Goal: Task Accomplishment & Management: Use online tool/utility

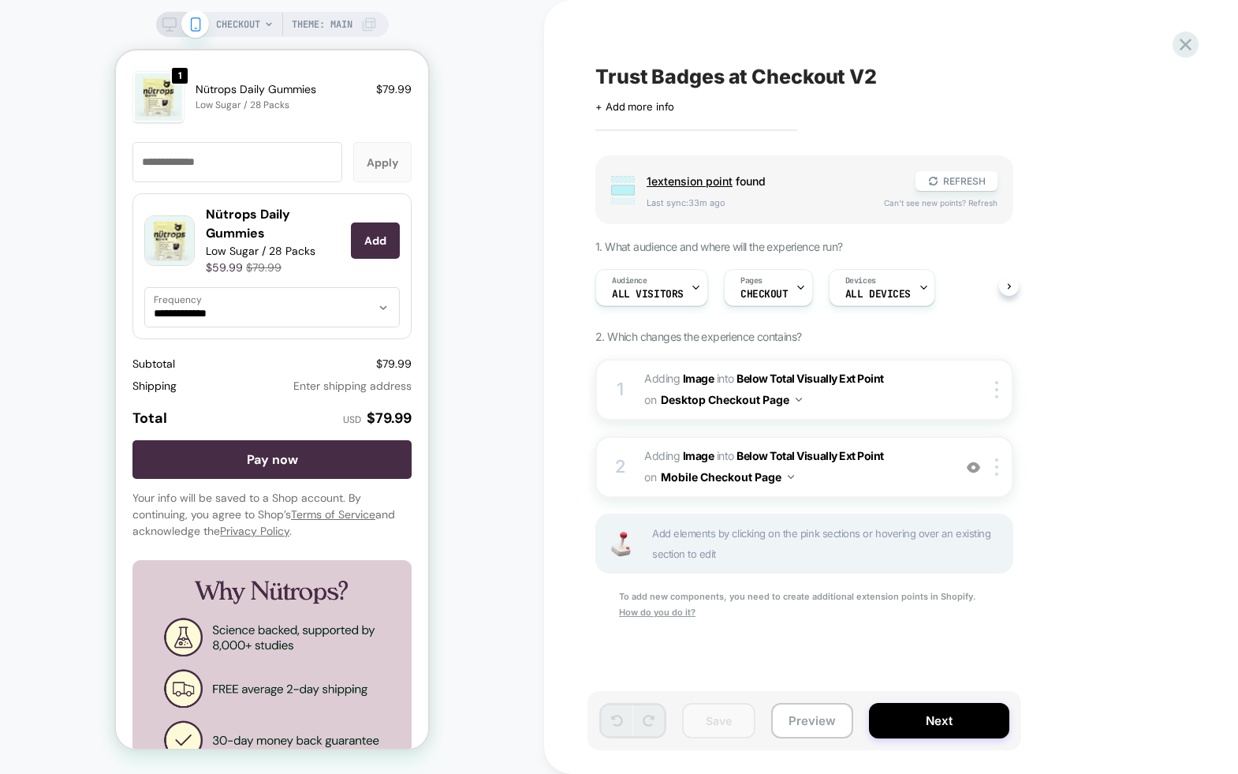
scroll to position [2266, 0]
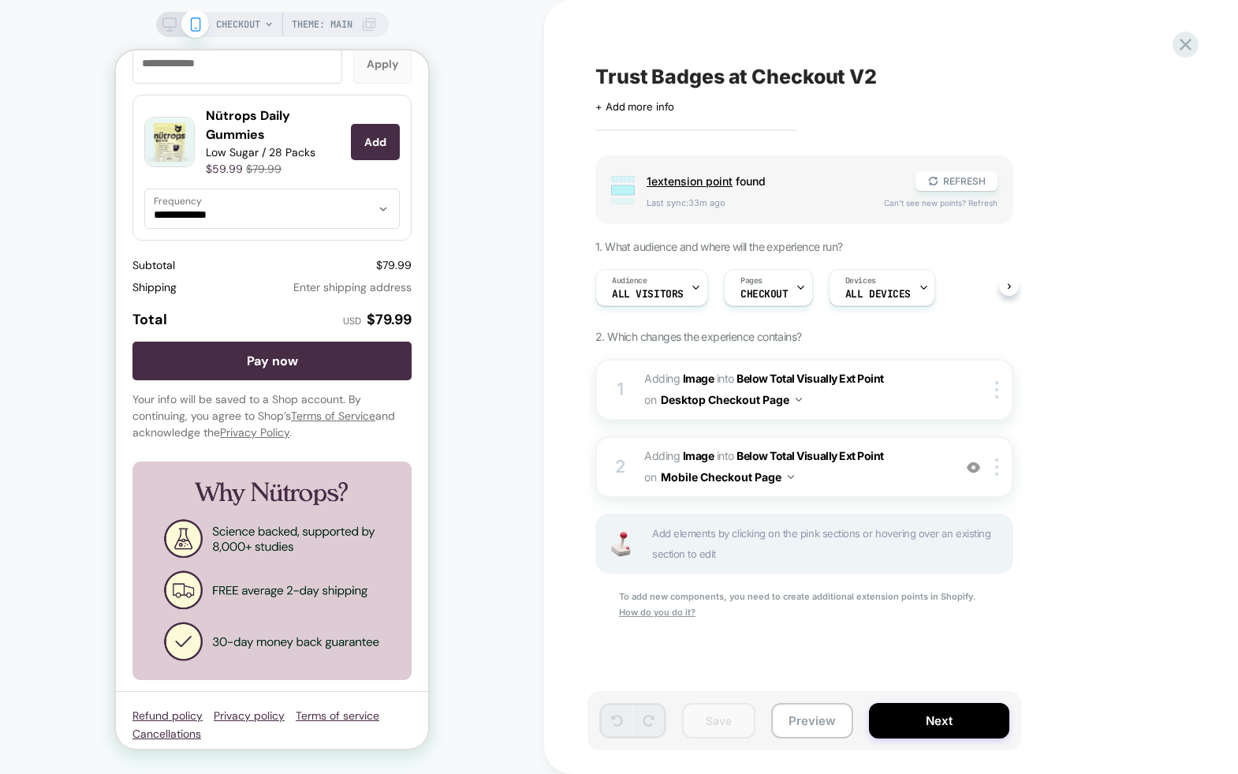
click at [166, 31] on rect at bounding box center [169, 31] width 7 height 1
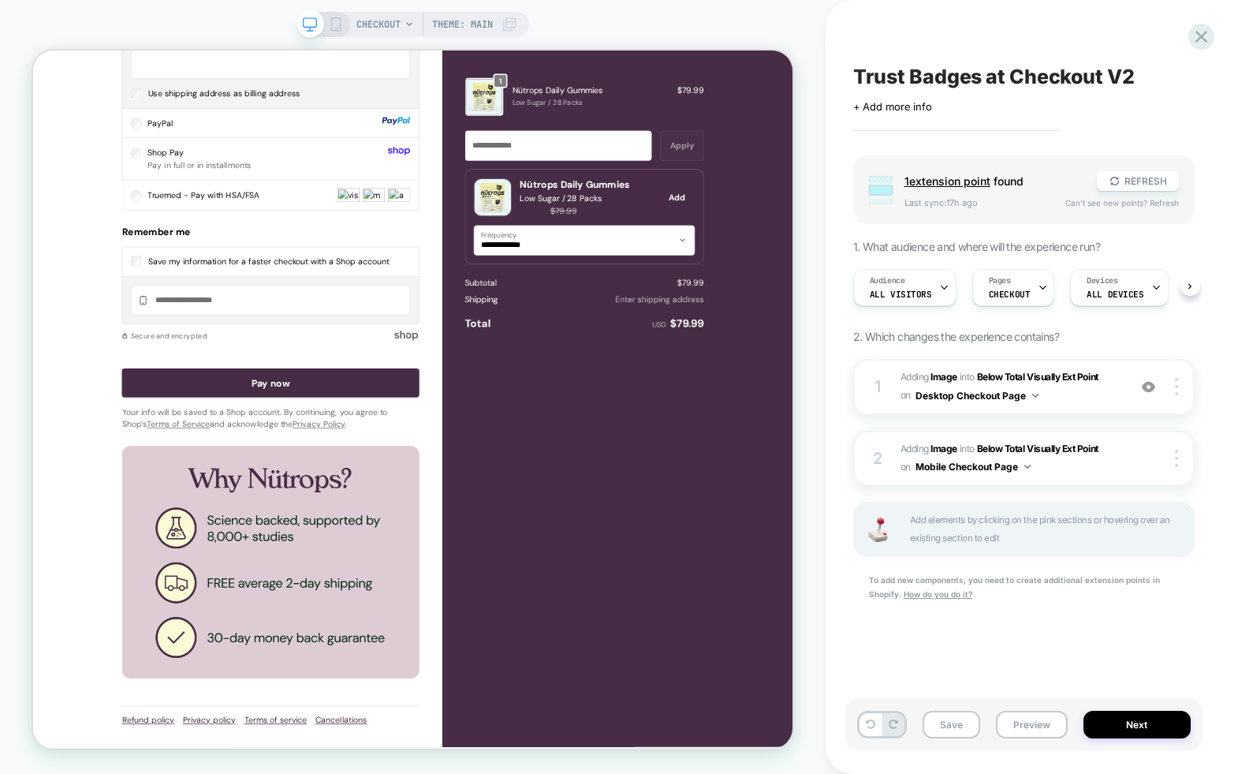
scroll to position [0, 1]
click at [1142, 723] on button "Next" at bounding box center [1137, 725] width 107 height 28
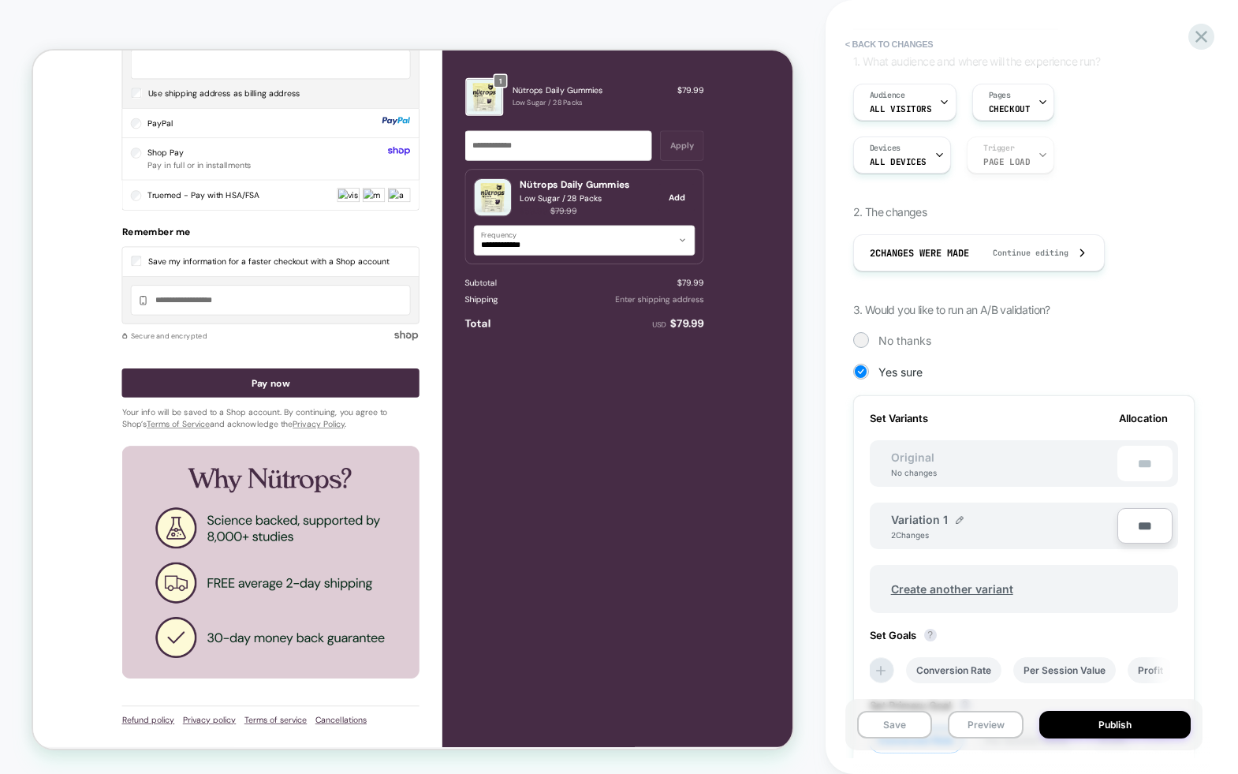
scroll to position [0, 0]
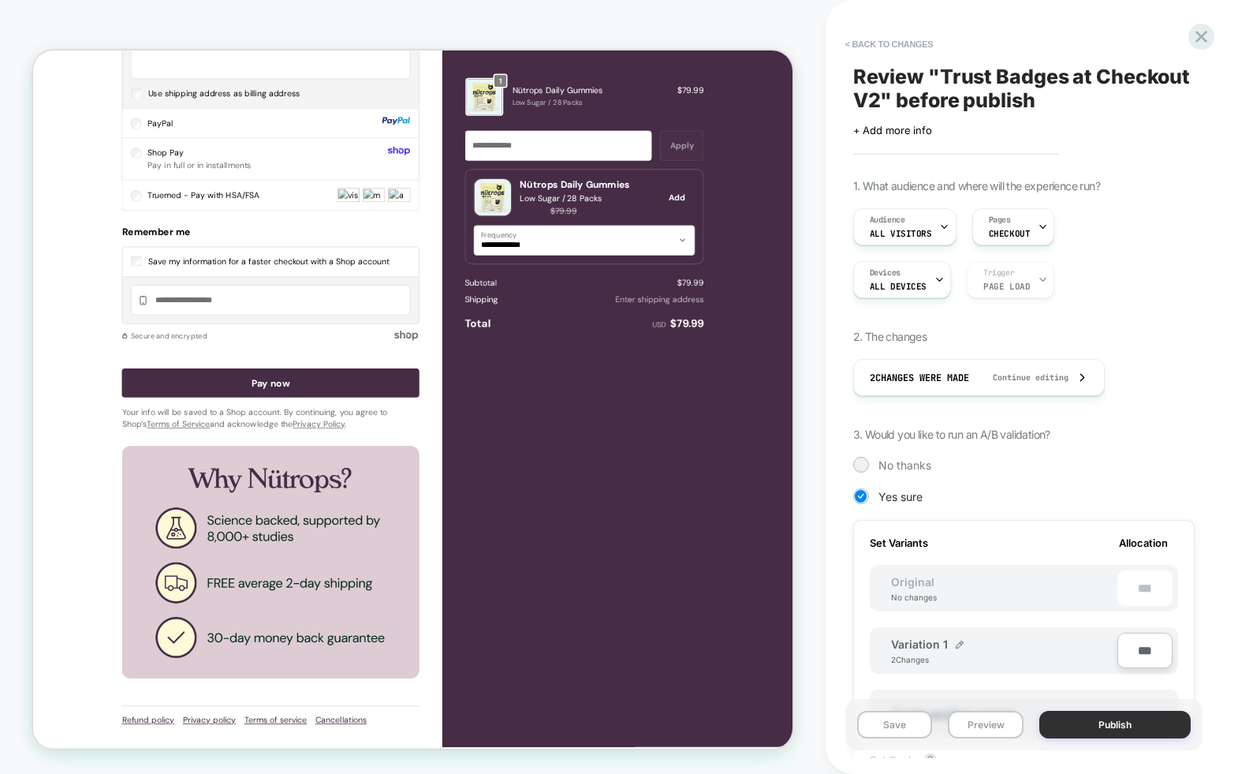
click at [1116, 720] on button "Publish" at bounding box center [1115, 725] width 151 height 28
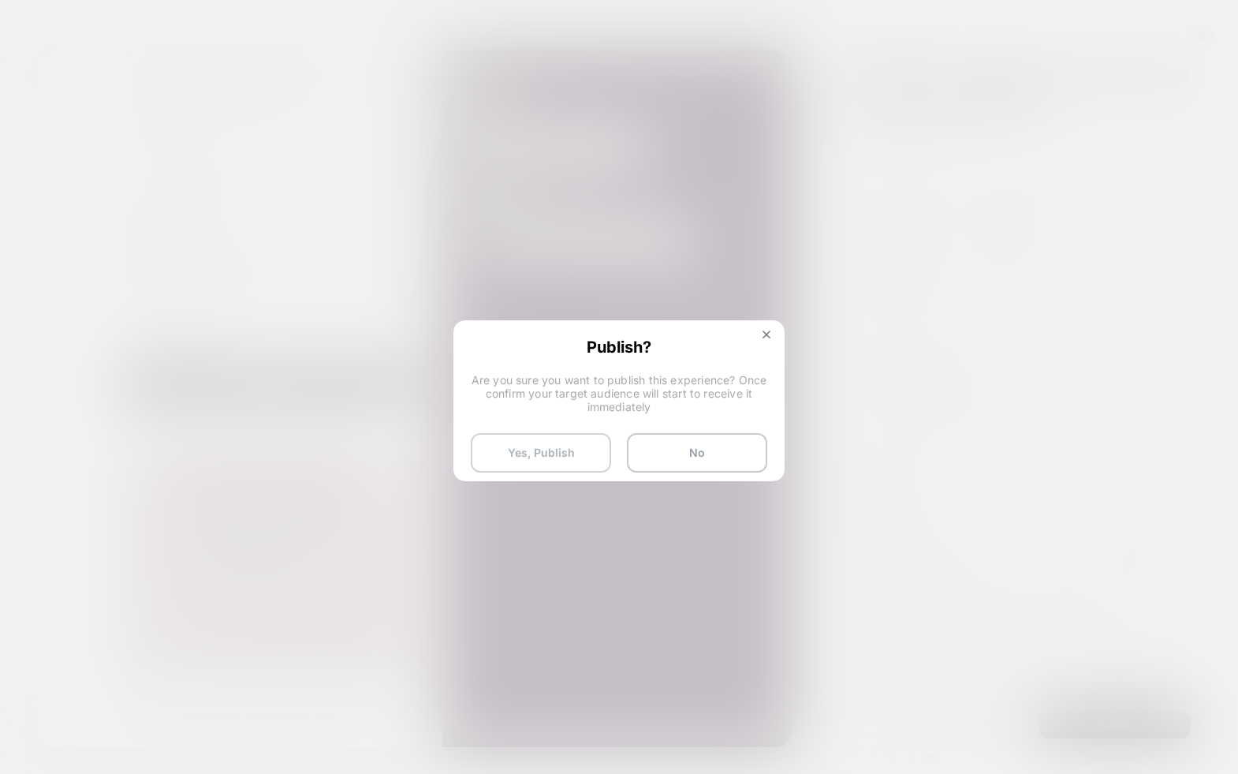
click at [548, 452] on button "Yes, Publish" at bounding box center [541, 452] width 140 height 39
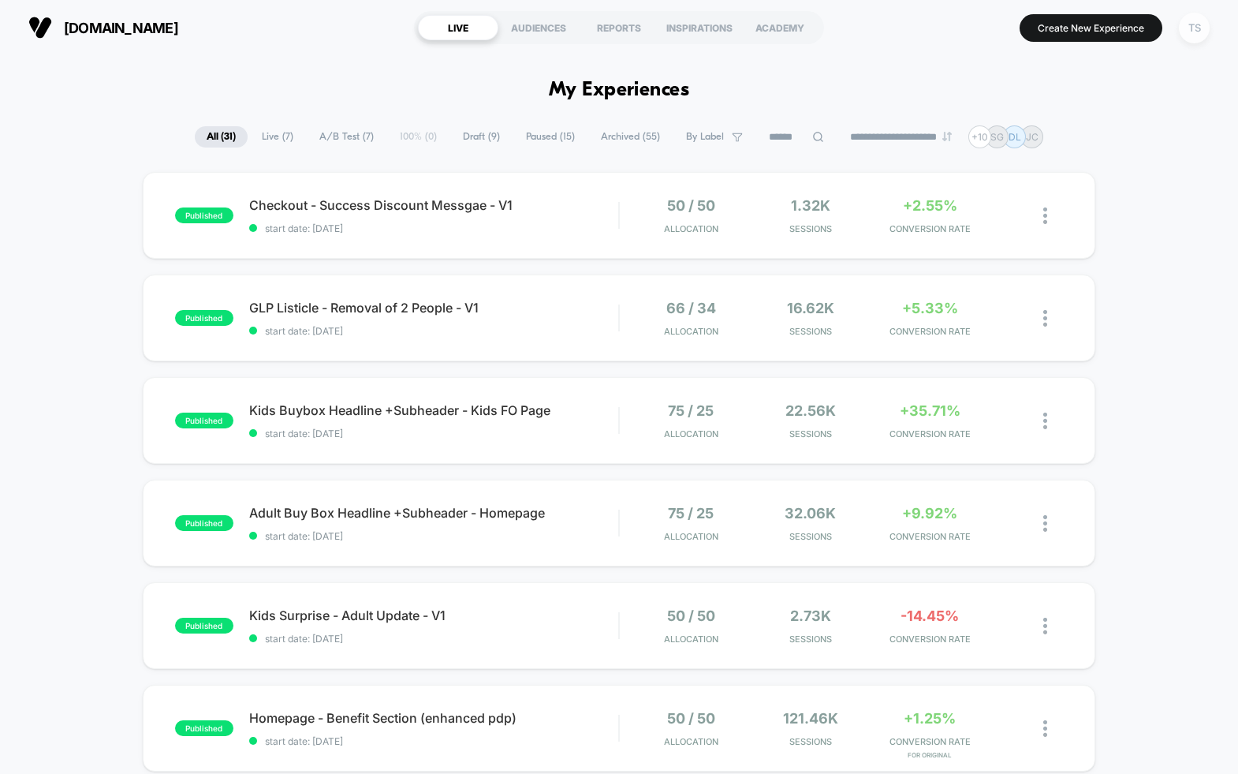
click at [1201, 32] on div "TS" at bounding box center [1194, 28] width 31 height 31
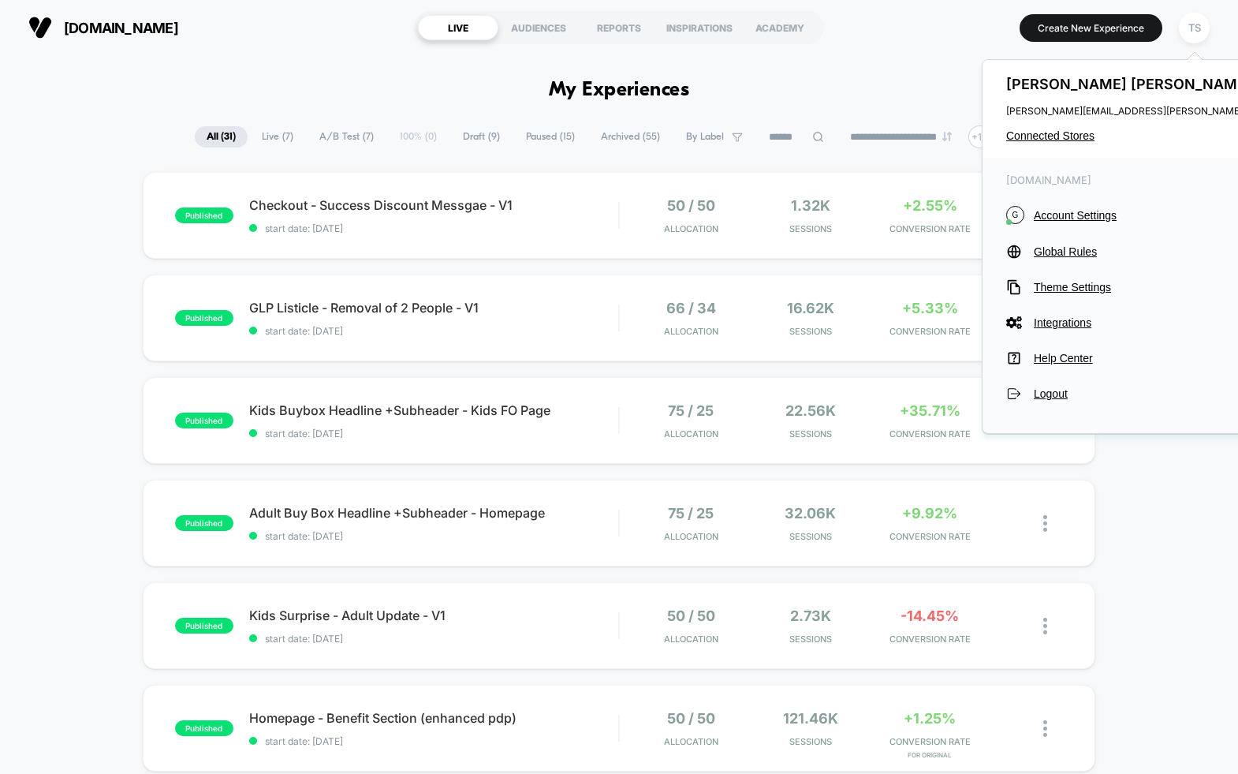
click at [1070, 128] on div "Tanner Snyder [EMAIL_ADDRESS][PERSON_NAME][DOMAIN_NAME] Connected Stores" at bounding box center [1163, 109] width 360 height 98
click at [1069, 130] on span "Connected Stores" at bounding box center [1162, 135] width 313 height 13
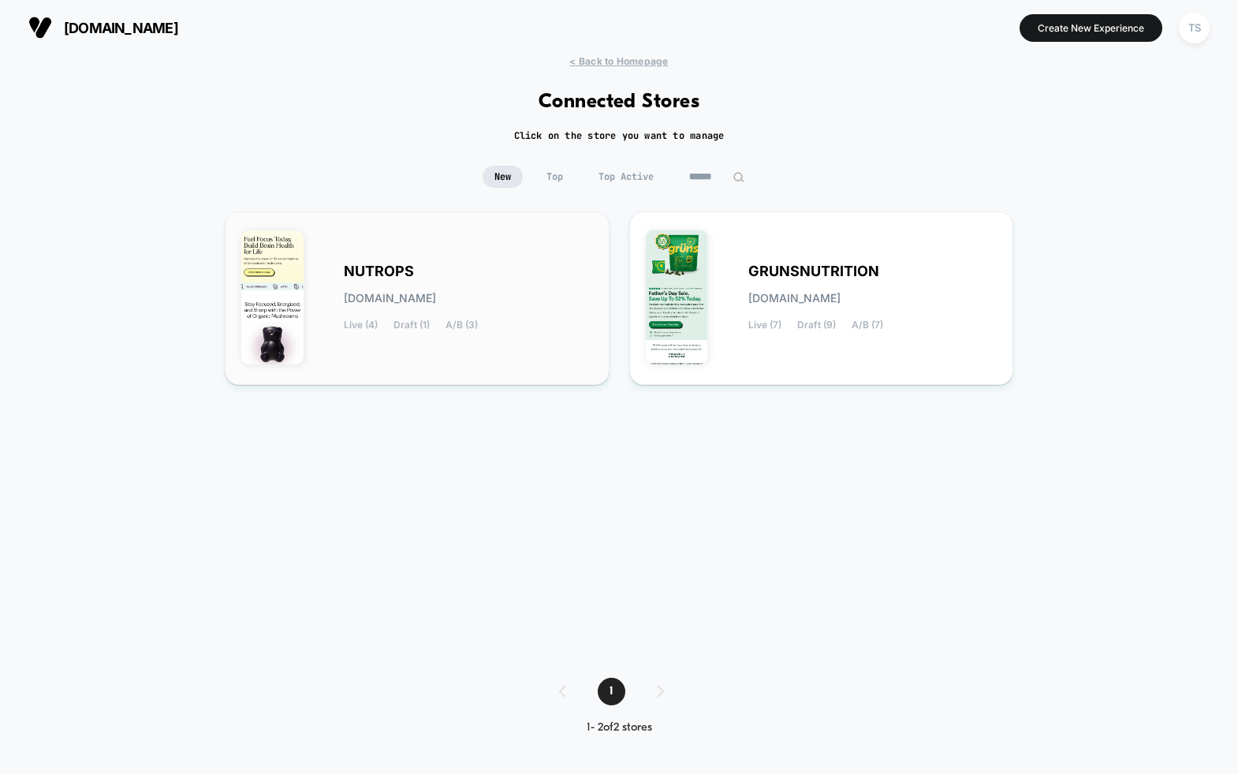
click at [485, 236] on div "NUTROPS [DOMAIN_NAME] Live (4) Draft (1) A/B (3)" at bounding box center [417, 298] width 352 height 140
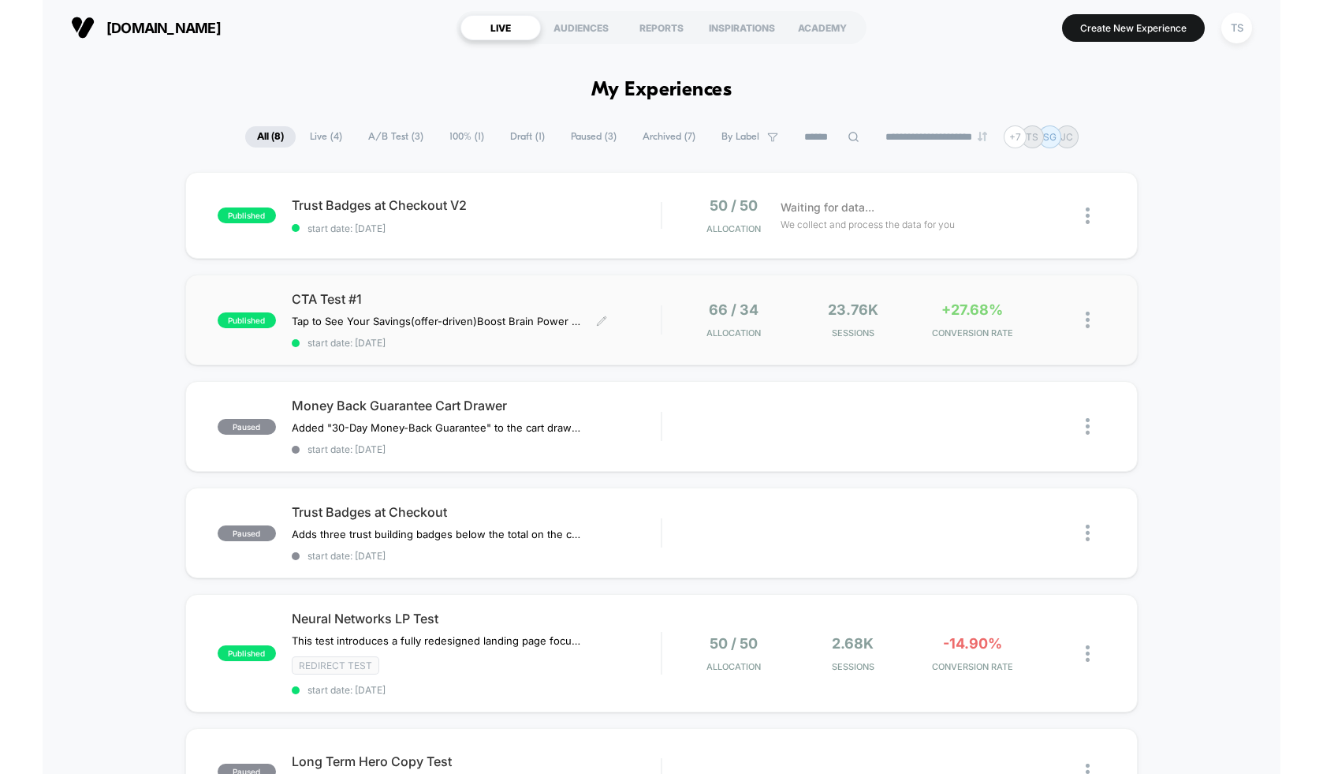
scroll to position [3, 0]
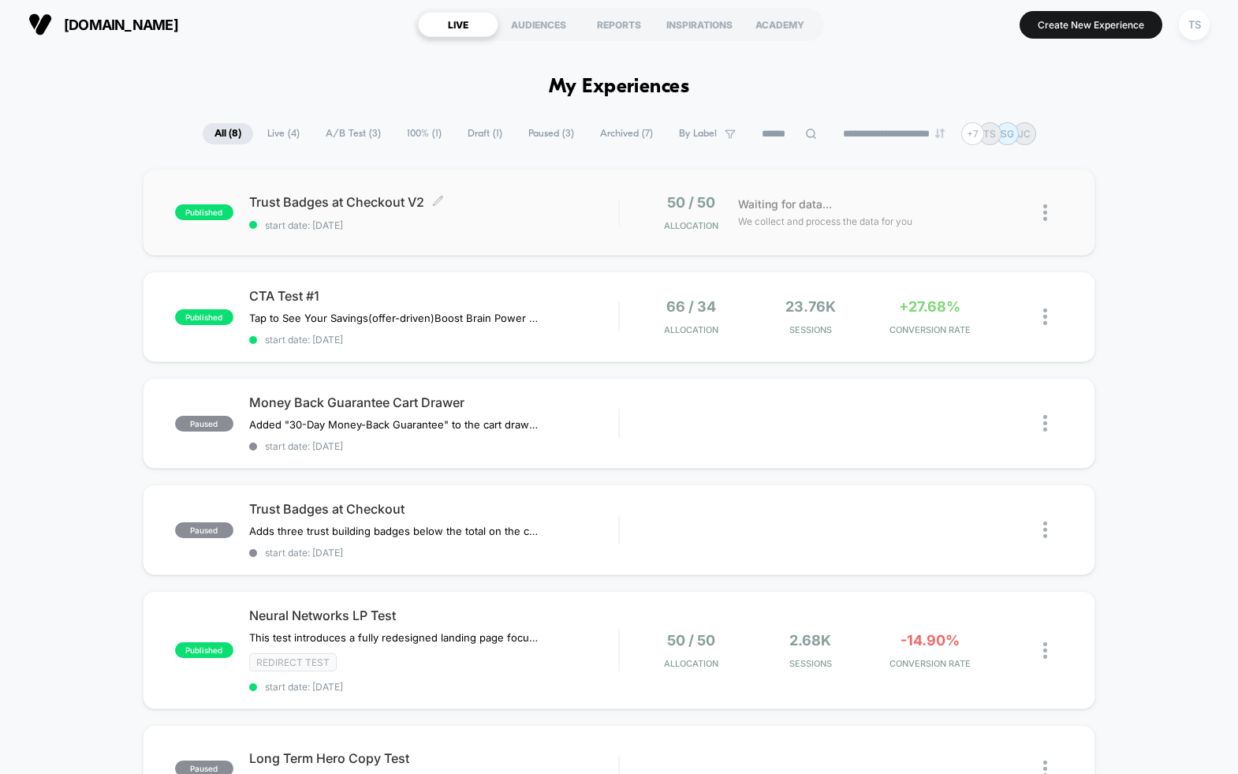
click at [523, 211] on div "Trust Badges at Checkout V2 Click to edit experience details Click to edit expe…" at bounding box center [434, 212] width 370 height 37
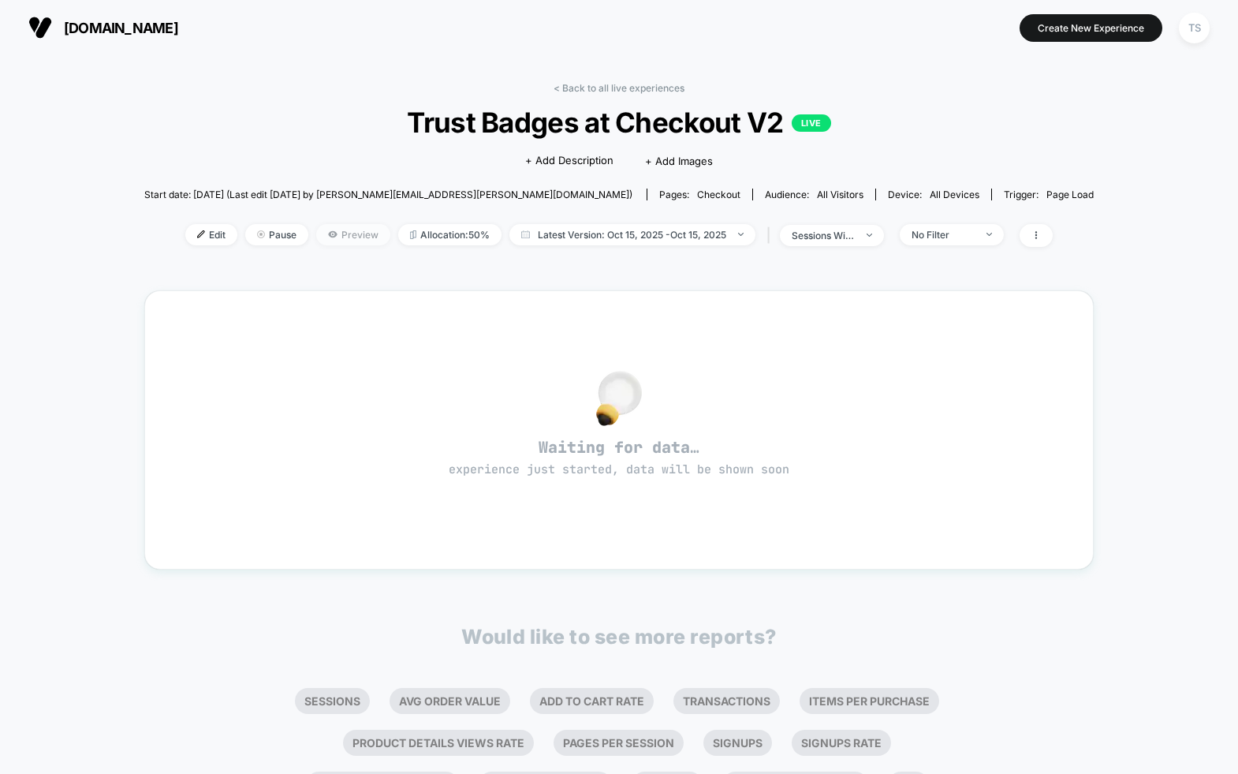
click at [359, 233] on span "Preview" at bounding box center [353, 234] width 74 height 21
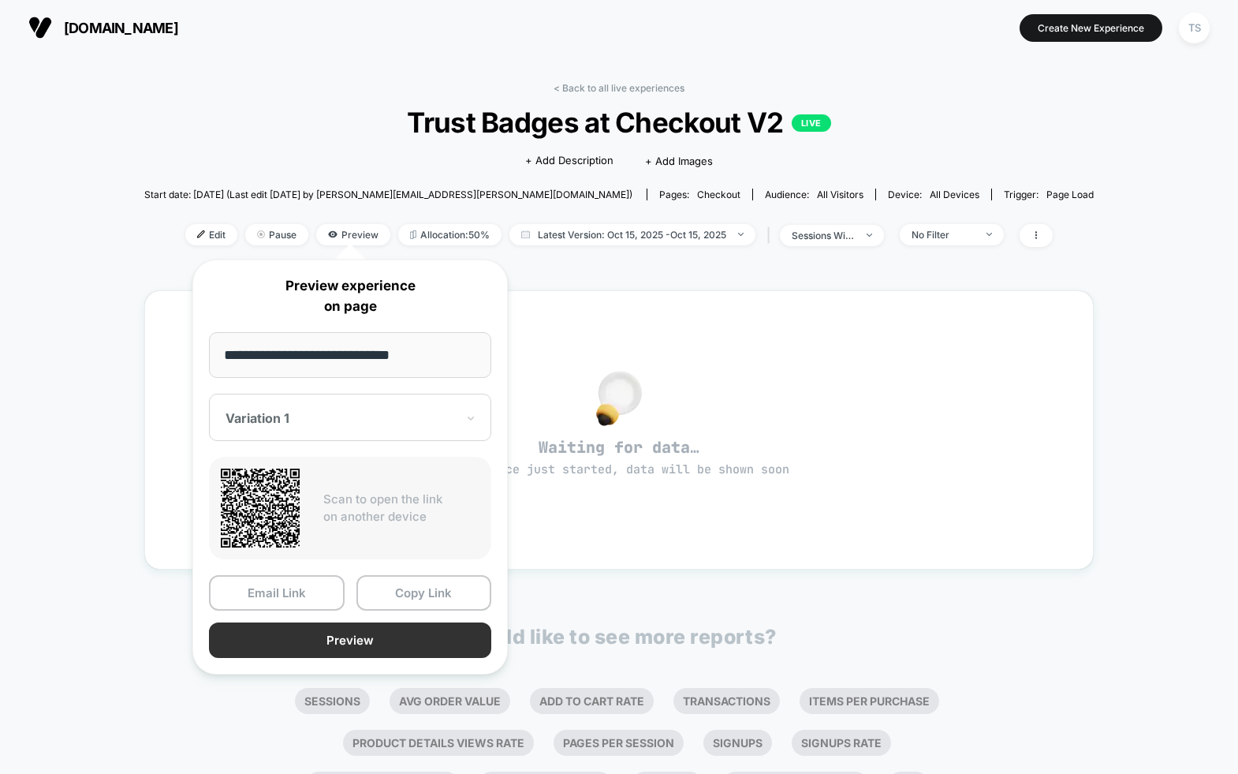
click at [356, 641] on button "Preview" at bounding box center [350, 639] width 282 height 35
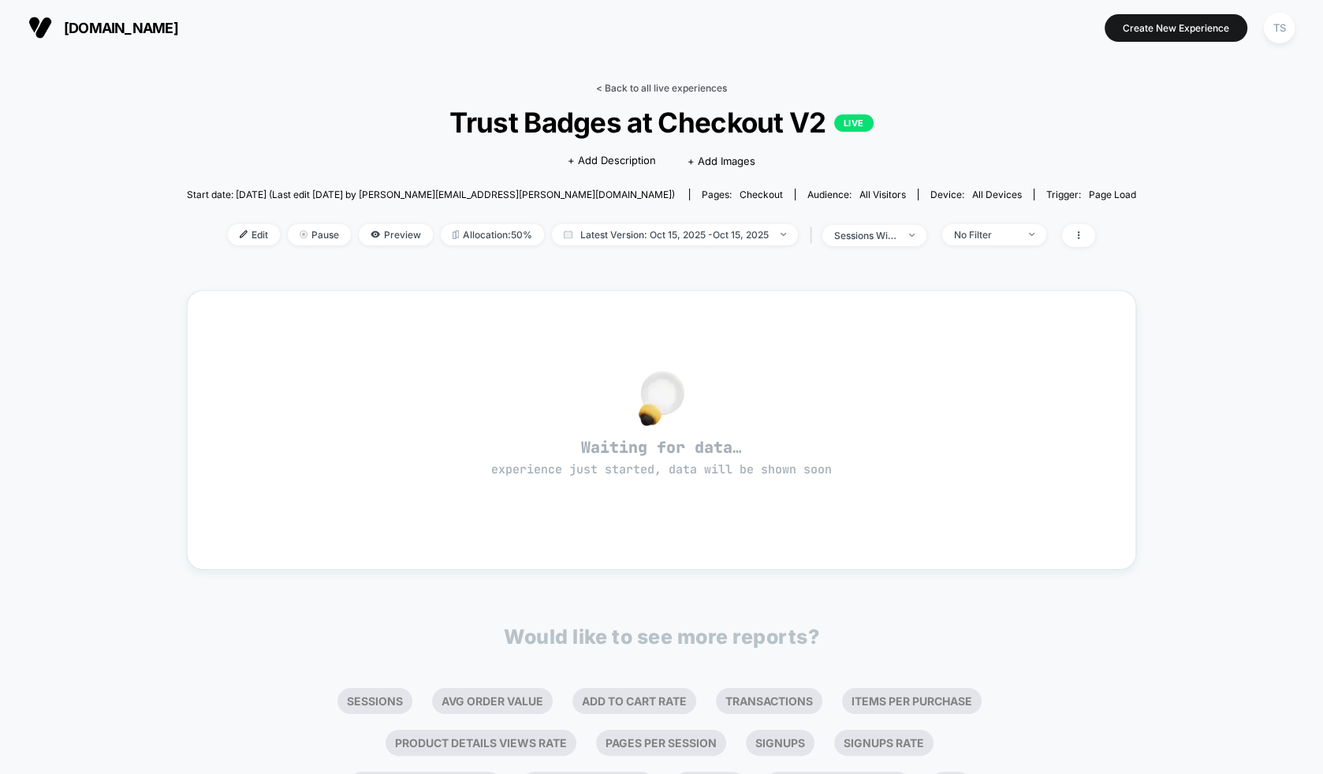
click at [644, 82] on link "< Back to all live experiences" at bounding box center [661, 88] width 131 height 12
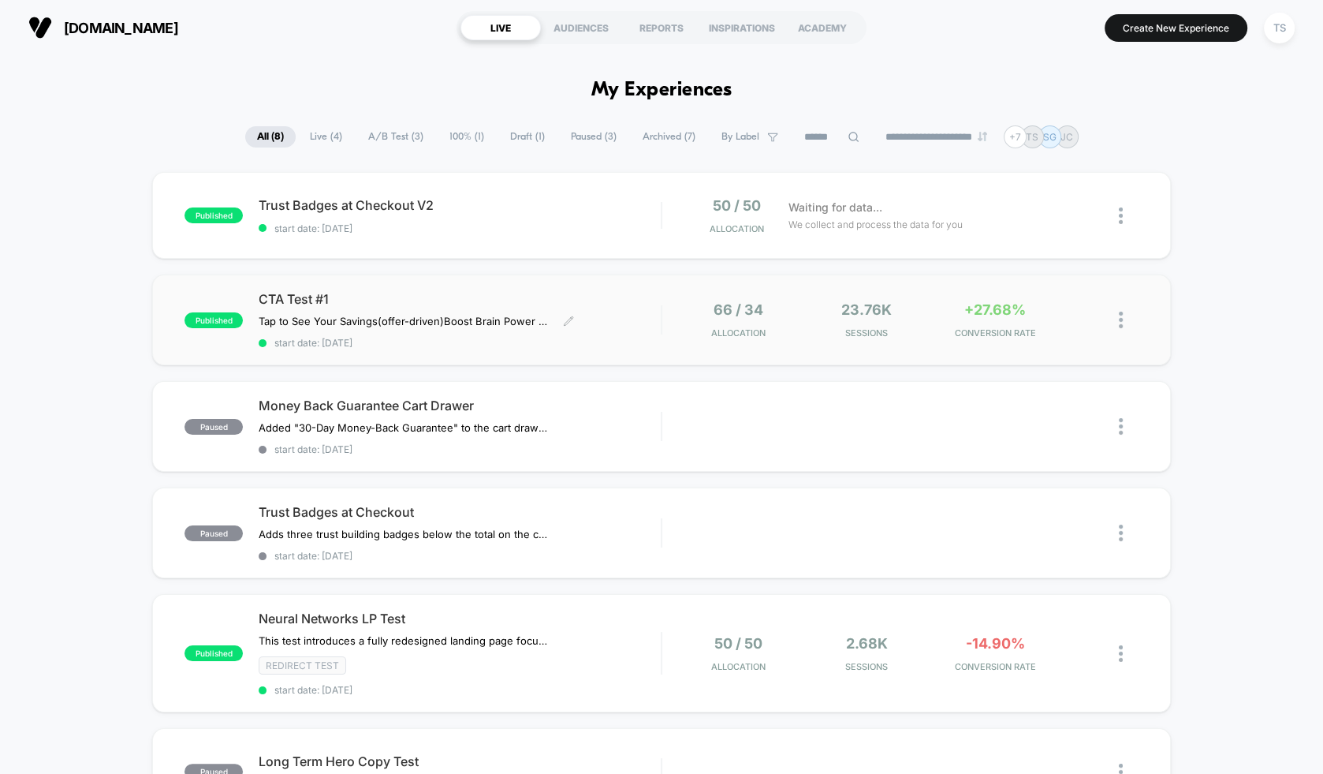
click at [422, 302] on span "CTA Test #1" at bounding box center [460, 299] width 402 height 16
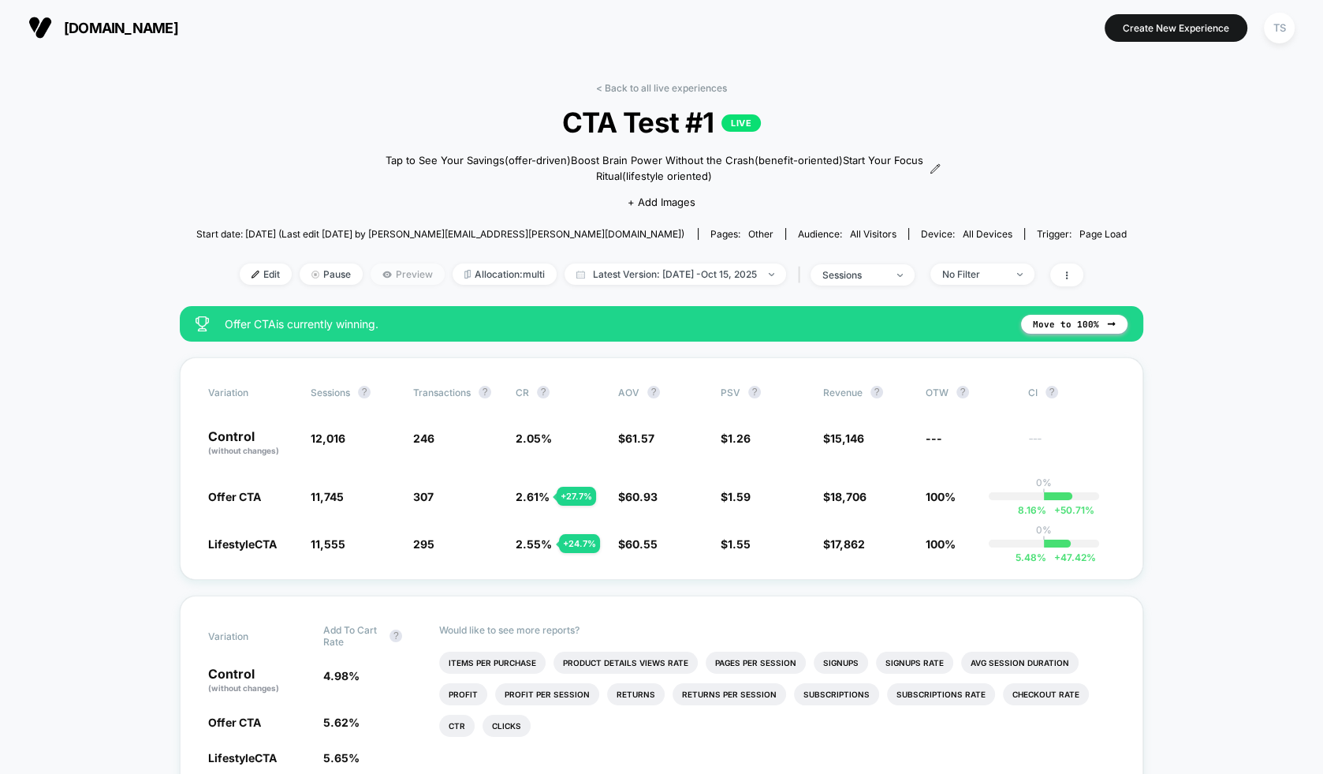
click at [388, 270] on span "Preview" at bounding box center [408, 273] width 74 height 21
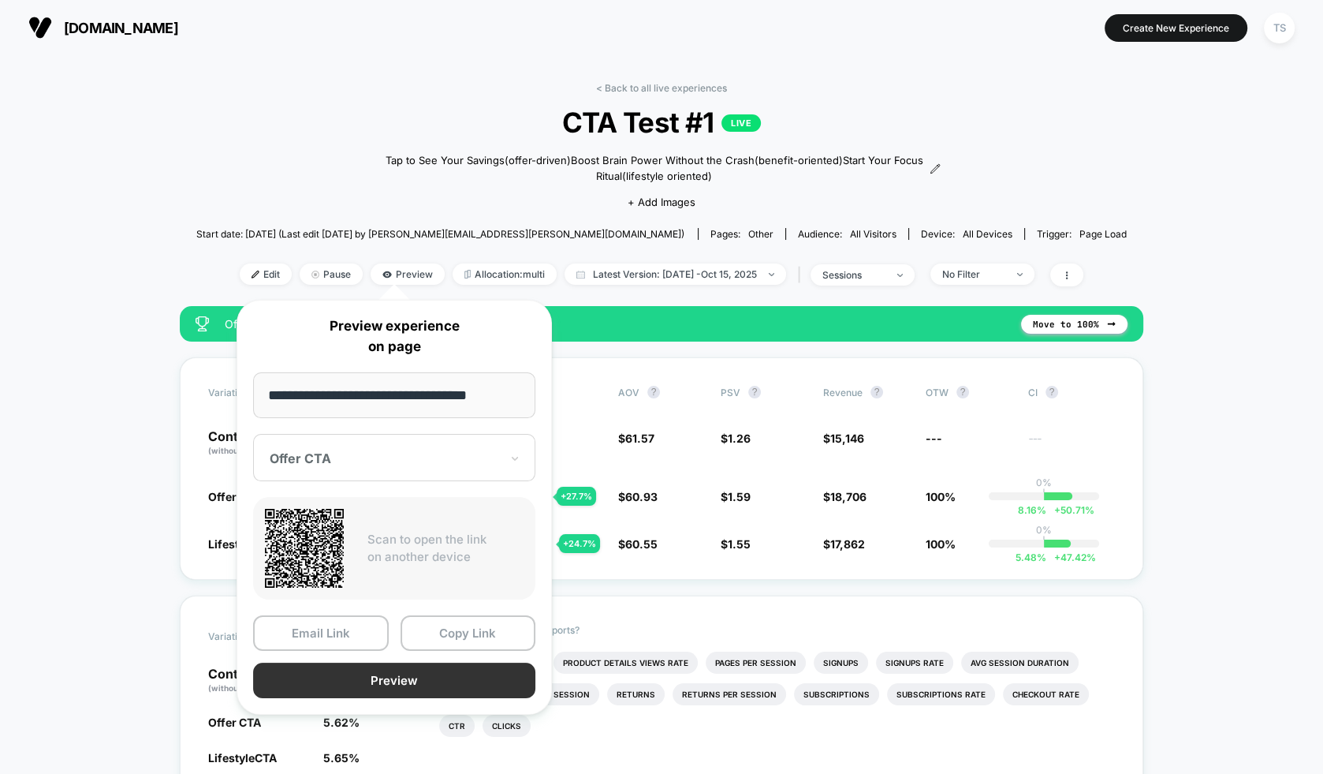
click at [358, 674] on button "Preview" at bounding box center [394, 680] width 282 height 35
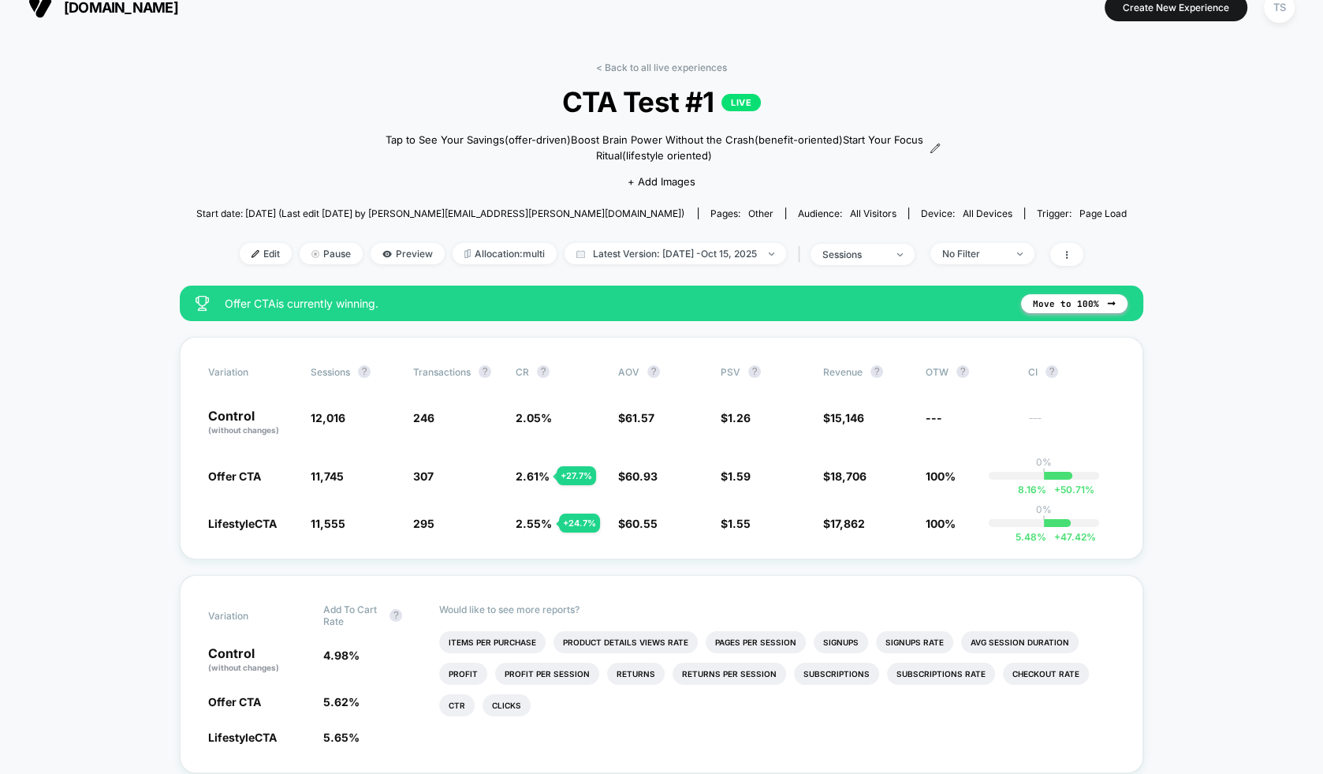
scroll to position [17, 0]
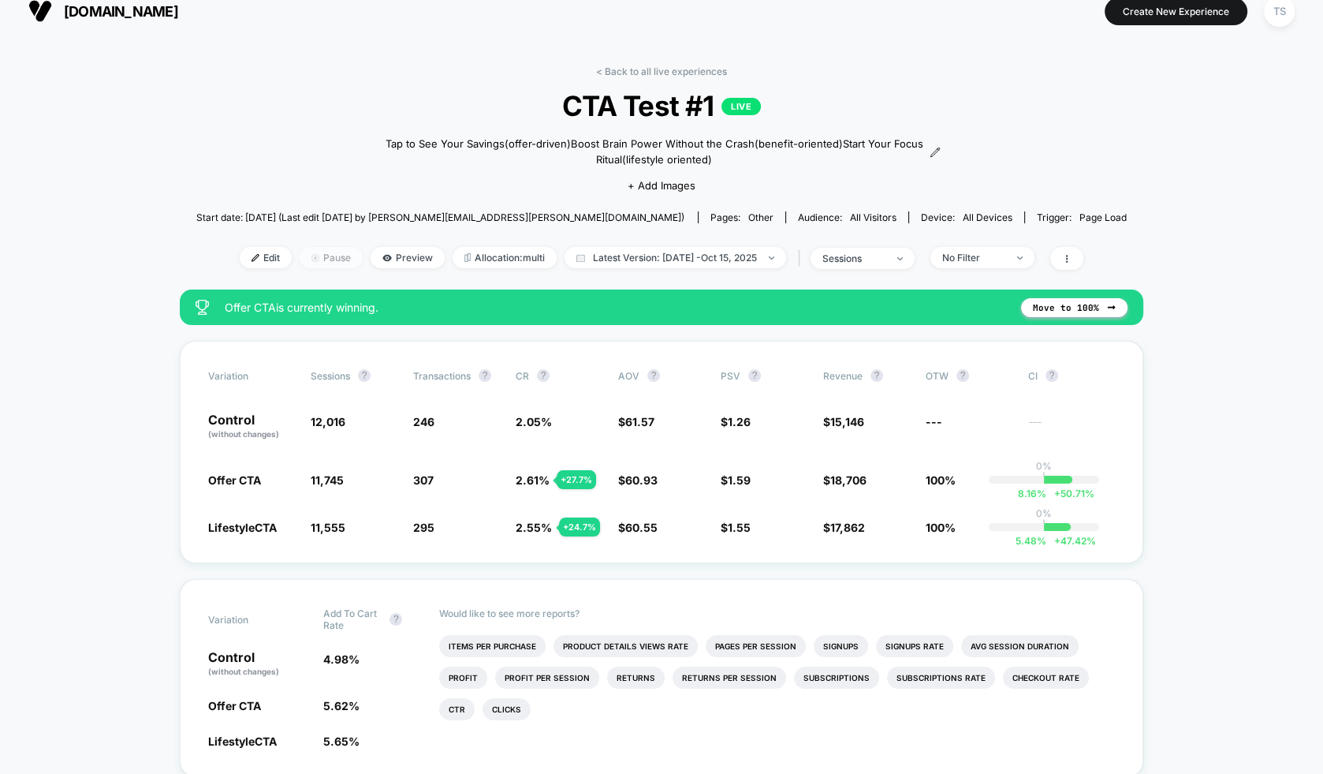
click at [323, 258] on span "Pause" at bounding box center [331, 257] width 63 height 21
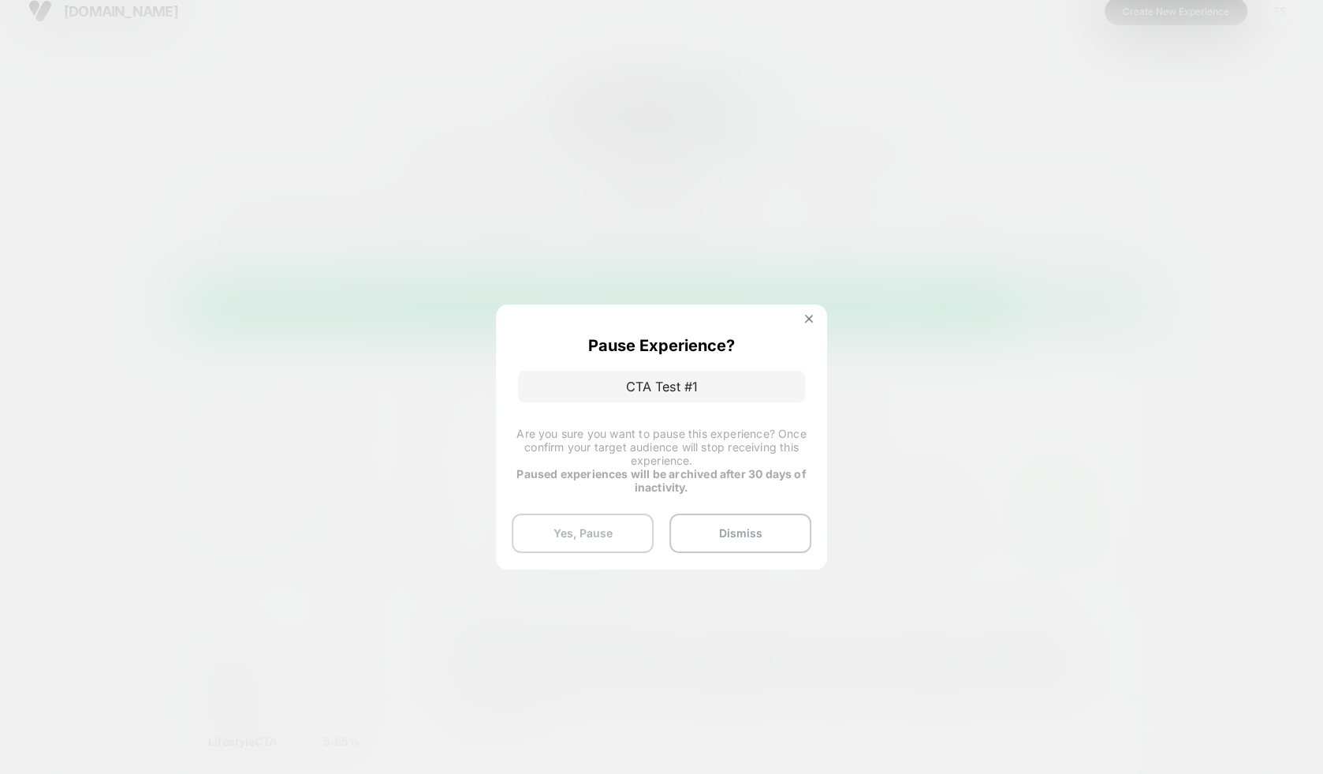
click at [584, 533] on button "Yes, Pause" at bounding box center [583, 532] width 142 height 39
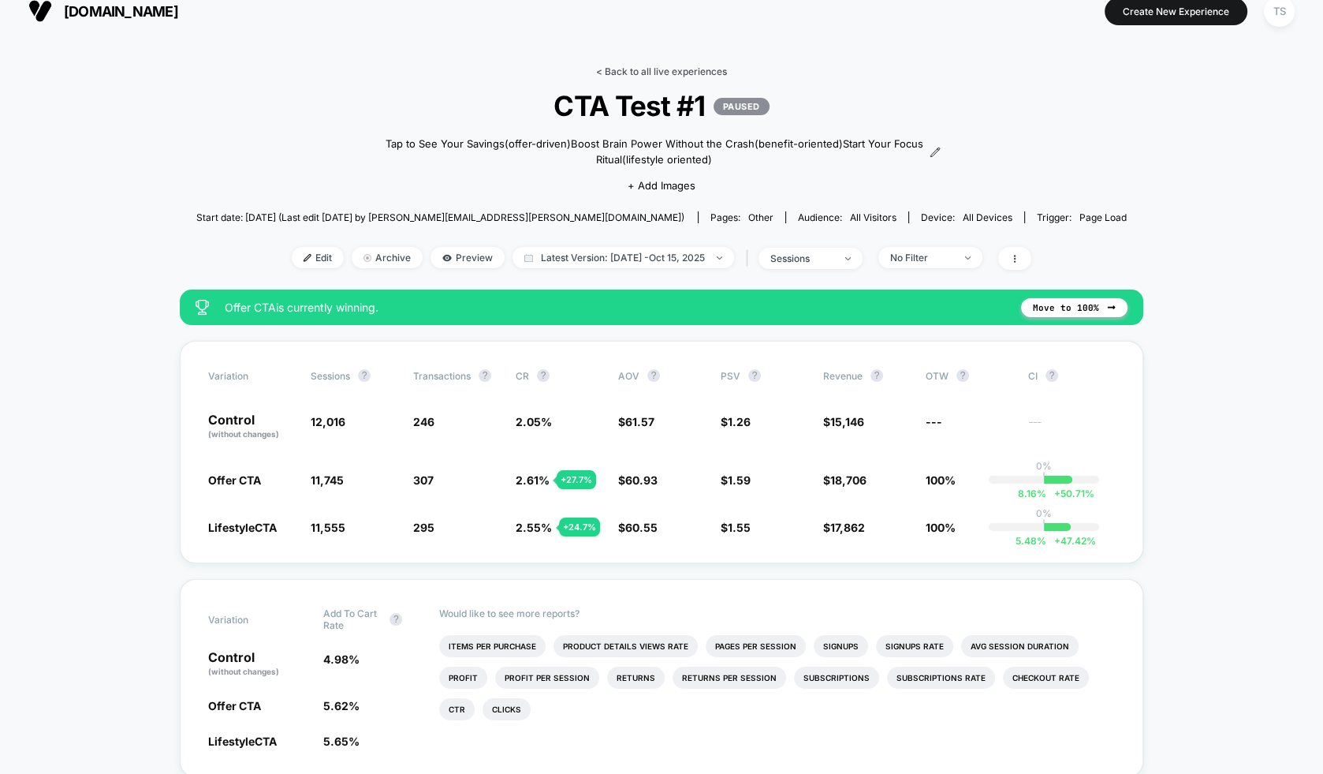
click at [659, 68] on link "< Back to all live experiences" at bounding box center [661, 71] width 131 height 12
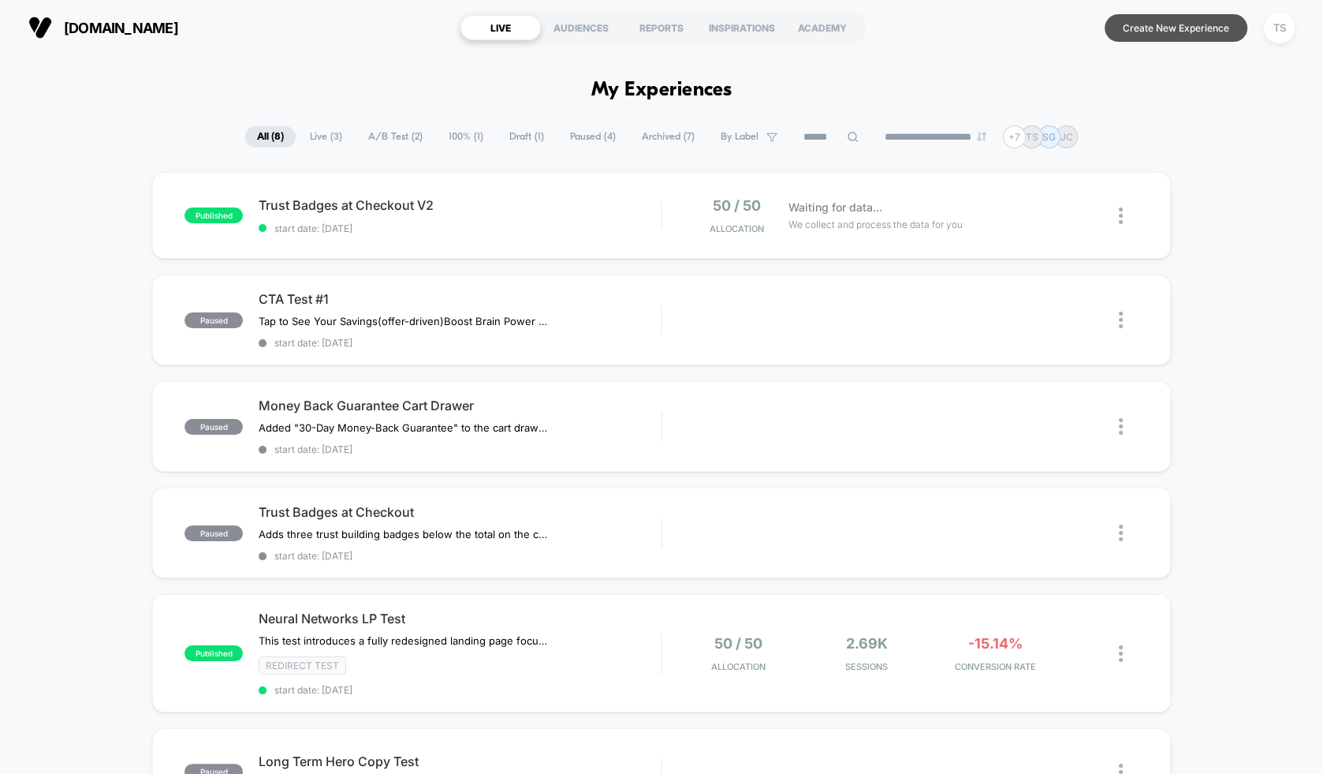
click at [1163, 29] on button "Create New Experience" at bounding box center [1176, 28] width 143 height 28
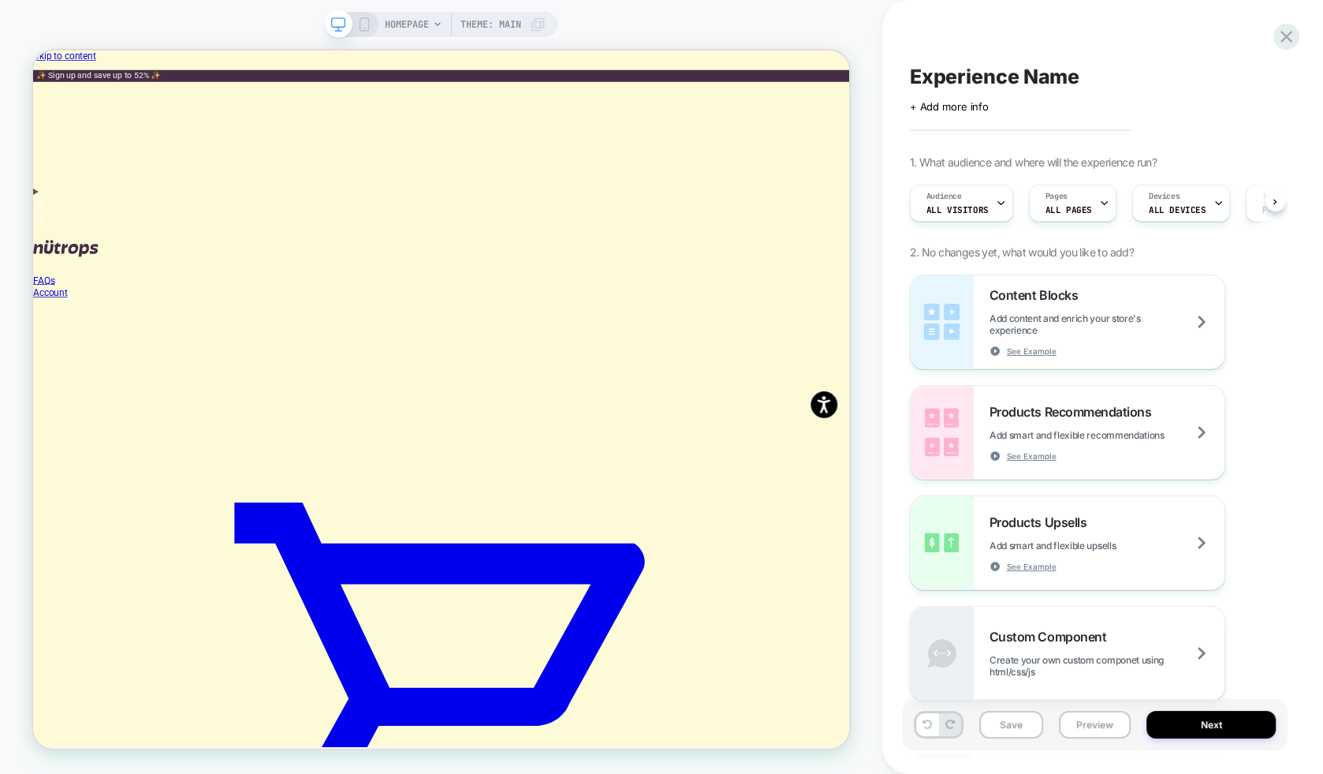
scroll to position [0, 1]
click at [956, 77] on span "Experience Name" at bounding box center [995, 77] width 170 height 24
click at [961, 75] on textarea "******" at bounding box center [964, 77] width 109 height 24
click at [978, 78] on textarea "******" at bounding box center [964, 77] width 109 height 24
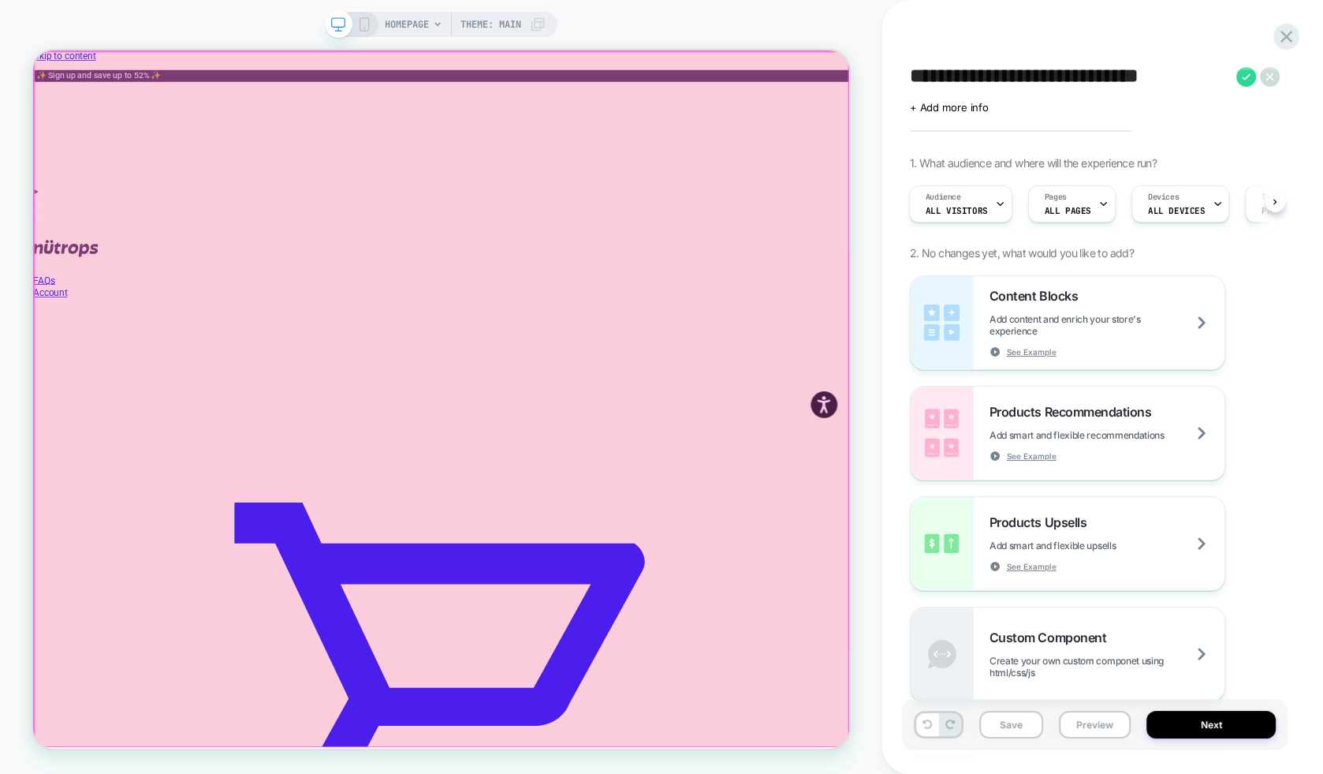
type textarea "**********"
click at [1103, 65] on div at bounding box center [578, 515] width 1086 height 927
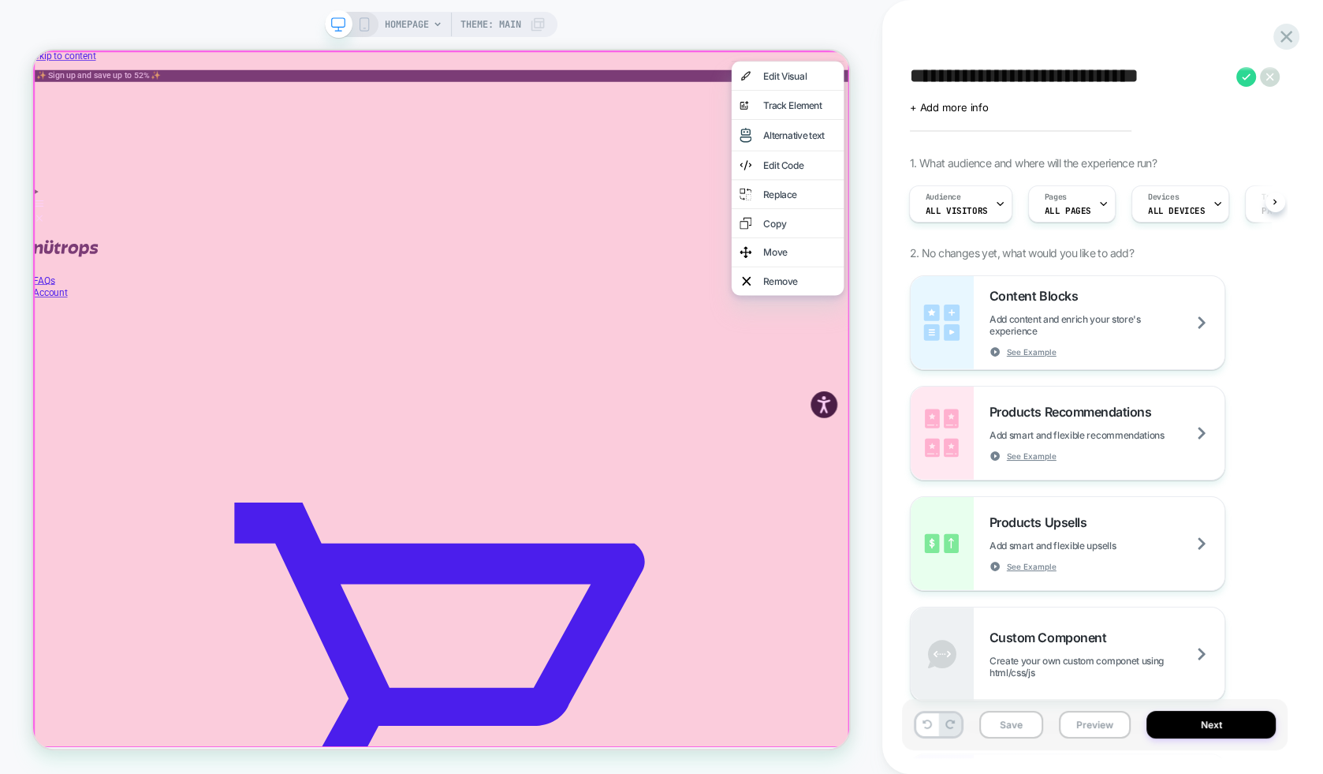
click at [765, 24] on div "HOMEPAGE Theme: MAIN" at bounding box center [441, 387] width 883 height 742
click at [985, 205] on div "Audience All Visitors" at bounding box center [957, 203] width 94 height 35
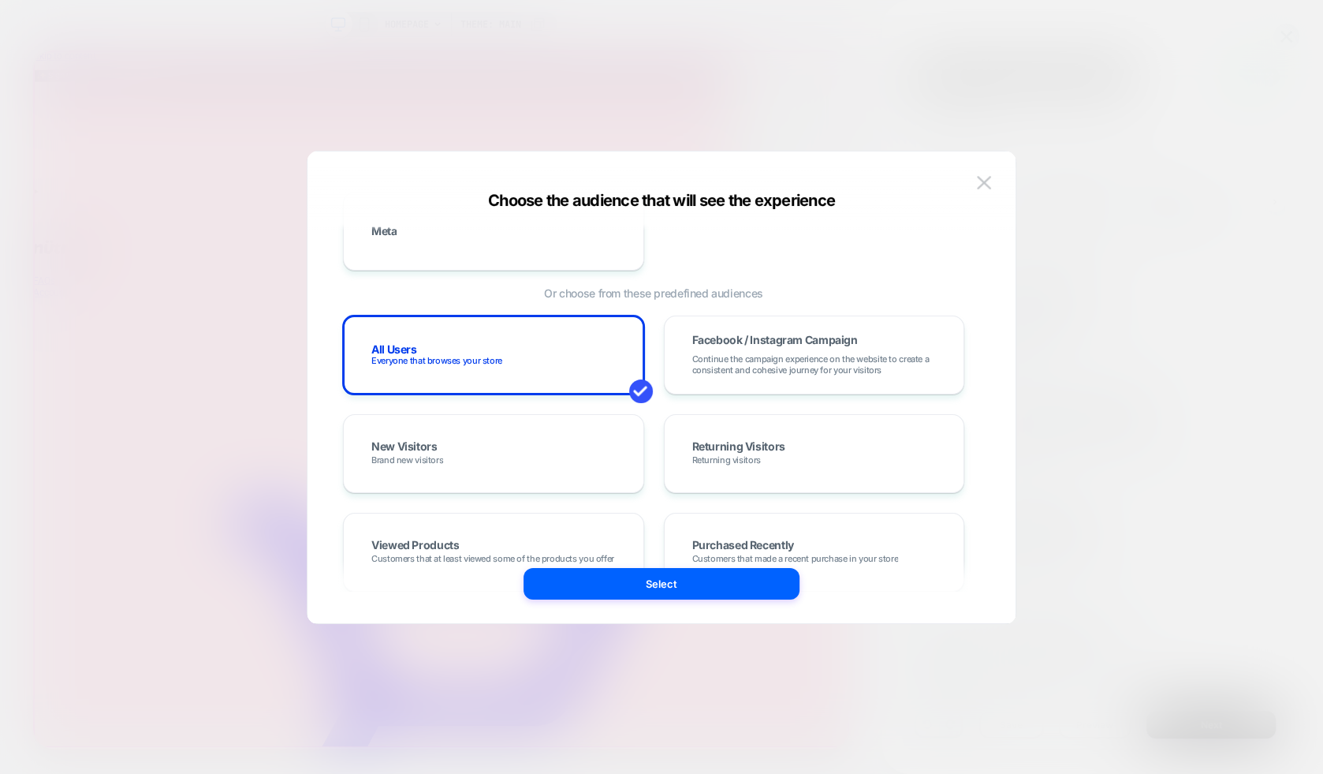
scroll to position [0, 0]
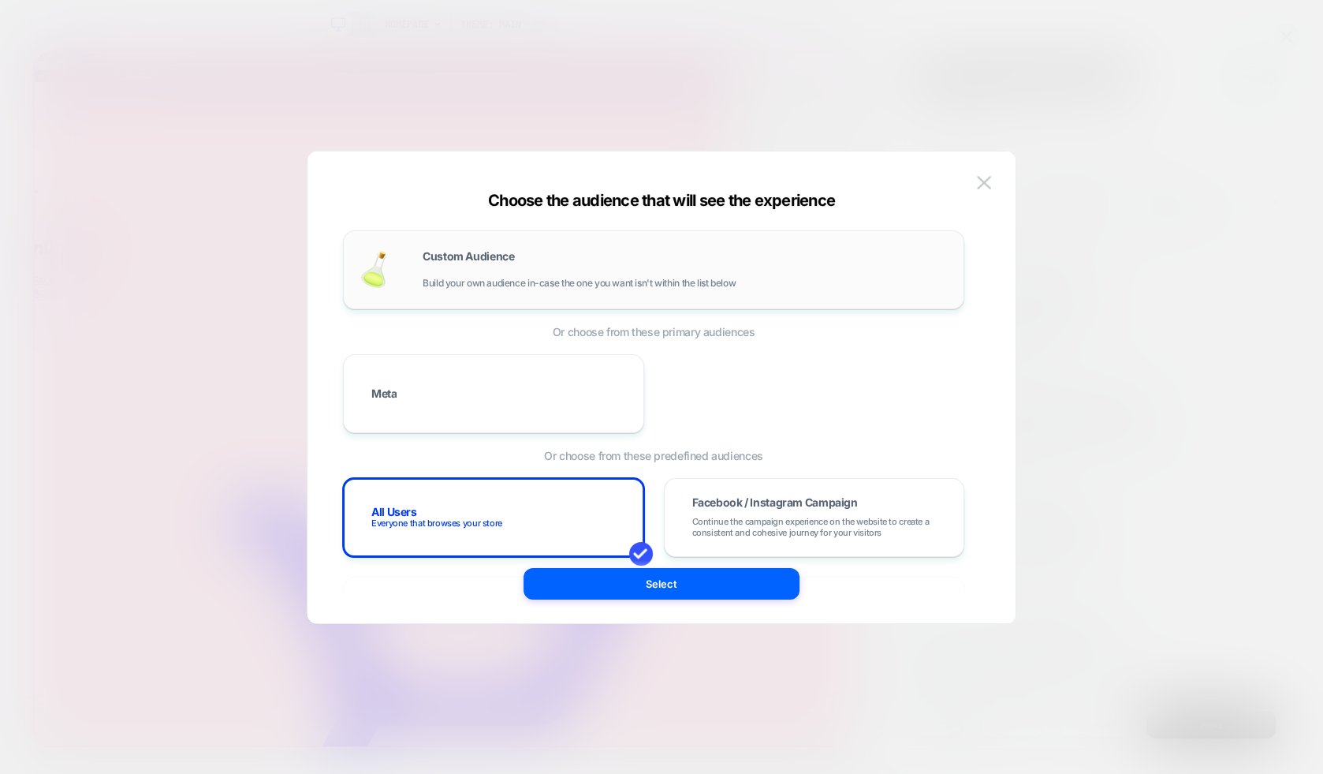
click at [513, 263] on div "Custom Audience Build your own audience in-case the one you want isn't within t…" at bounding box center [685, 270] width 525 height 38
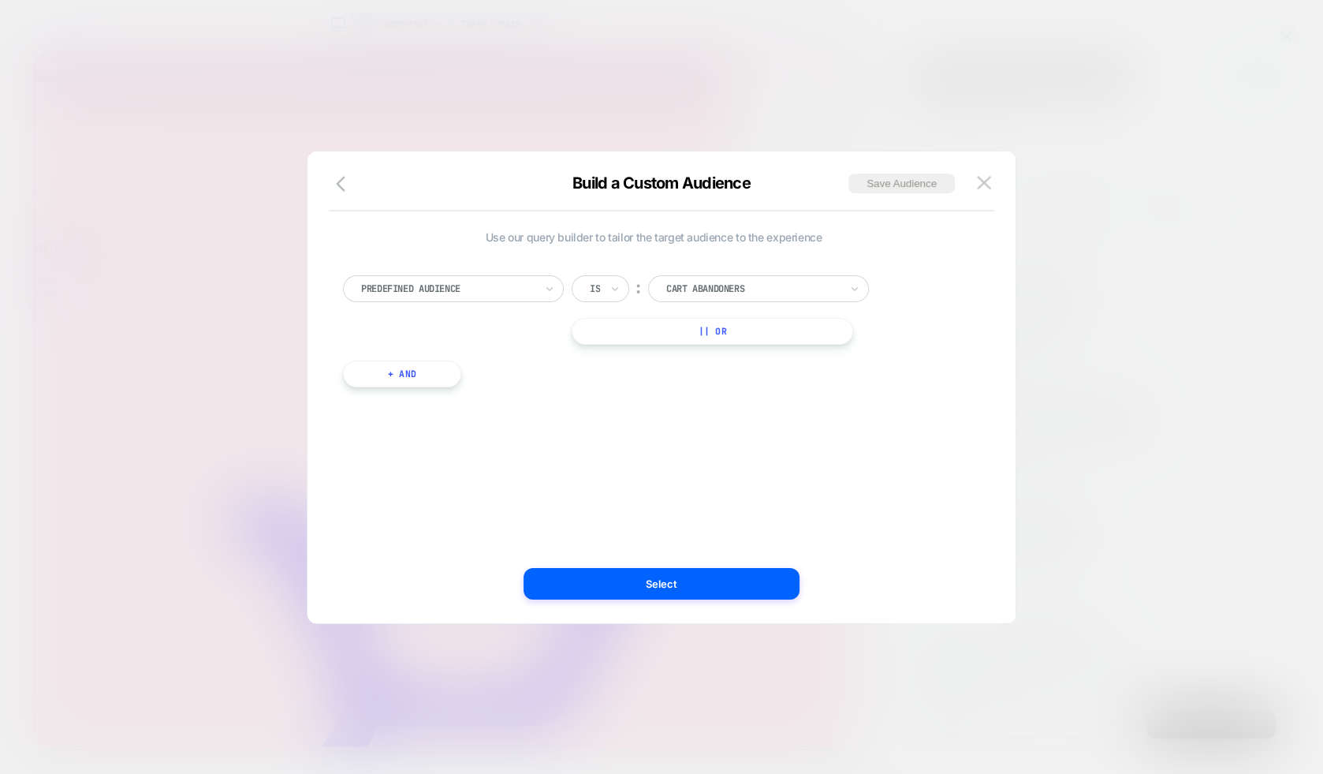
click at [460, 285] on div at bounding box center [448, 289] width 174 height 14
type input "***"
click at [417, 350] on div "UTM Source" at bounding box center [461, 352] width 205 height 25
click at [711, 292] on input at bounding box center [746, 288] width 197 height 27
type input "******"
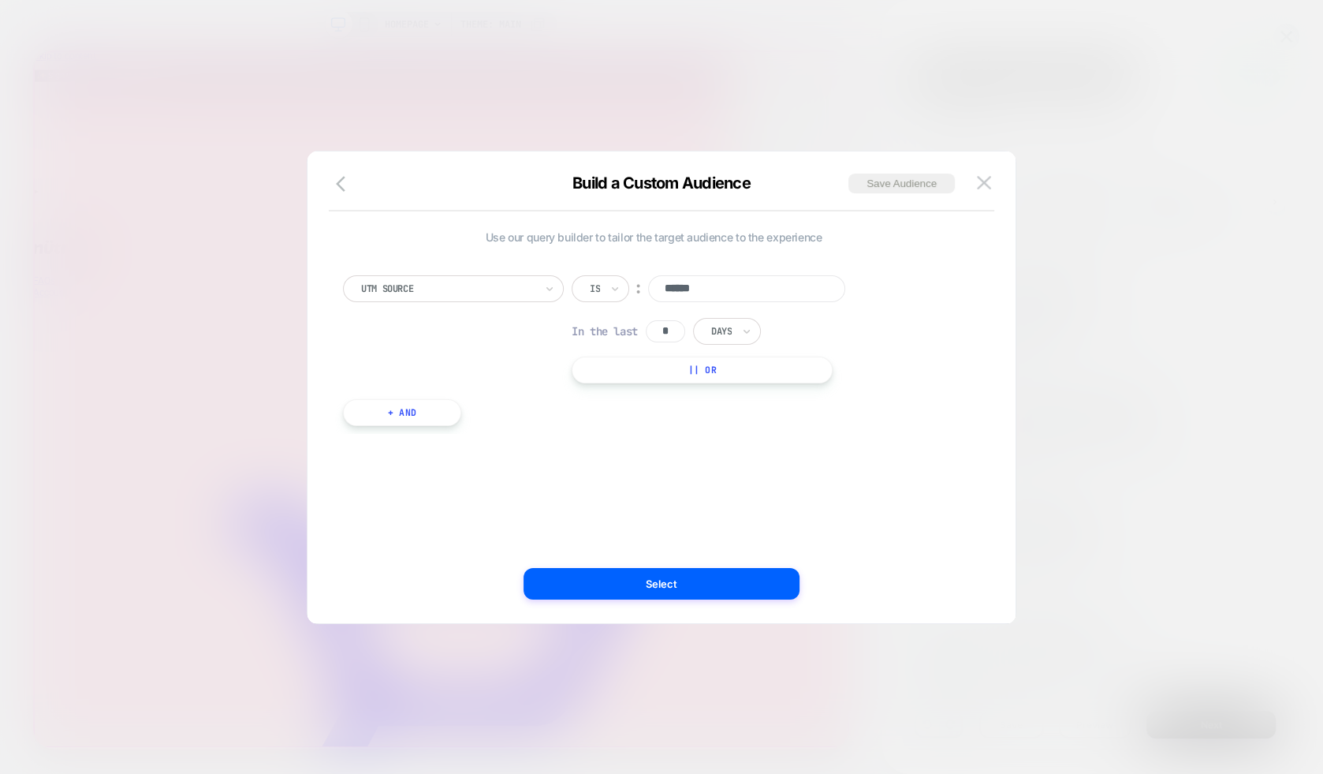
click at [491, 347] on div "UTM Source Is ︰ ****** In the last * Days || Or" at bounding box center [654, 329] width 622 height 108
click at [596, 284] on div at bounding box center [595, 289] width 10 height 14
click at [606, 381] on div "Includes" at bounding box center [639, 381] width 103 height 25
click at [744, 329] on div "Days" at bounding box center [727, 331] width 68 height 27
click at [532, 325] on div "UTM Source Includes ︰ ****** In the last * Days || Or" at bounding box center [654, 329] width 622 height 108
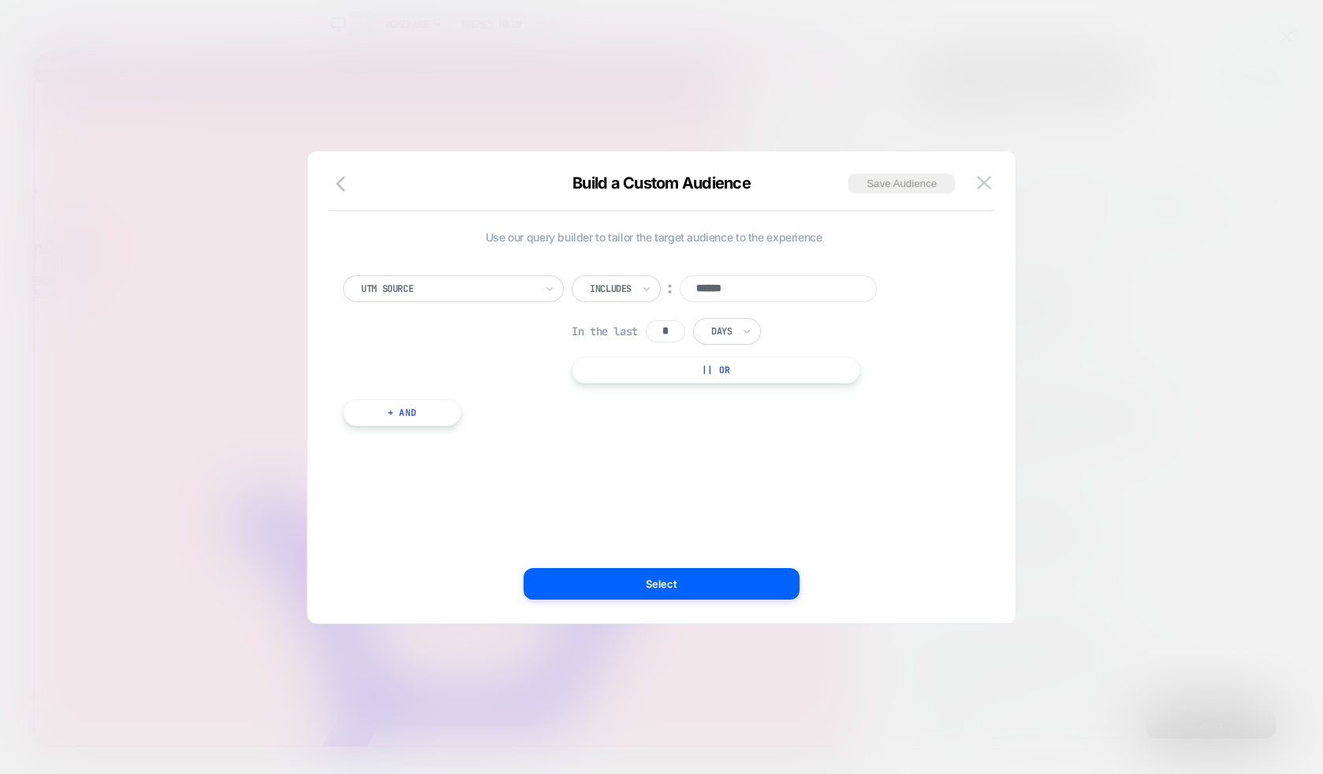
click at [483, 293] on div at bounding box center [448, 289] width 174 height 14
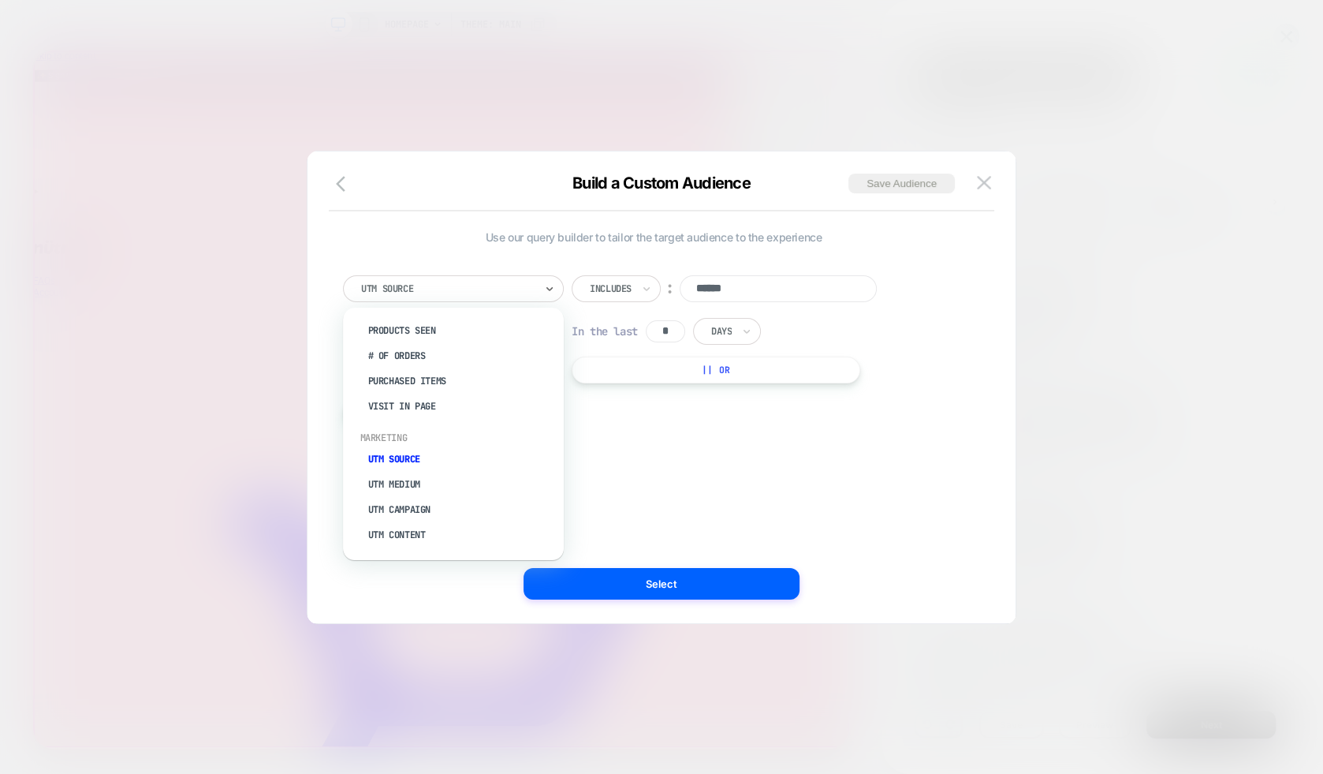
scroll to position [569, 0]
click at [737, 451] on div "Use our query builder to tailor the target audience to the experience option UT…" at bounding box center [653, 387] width 661 height 409
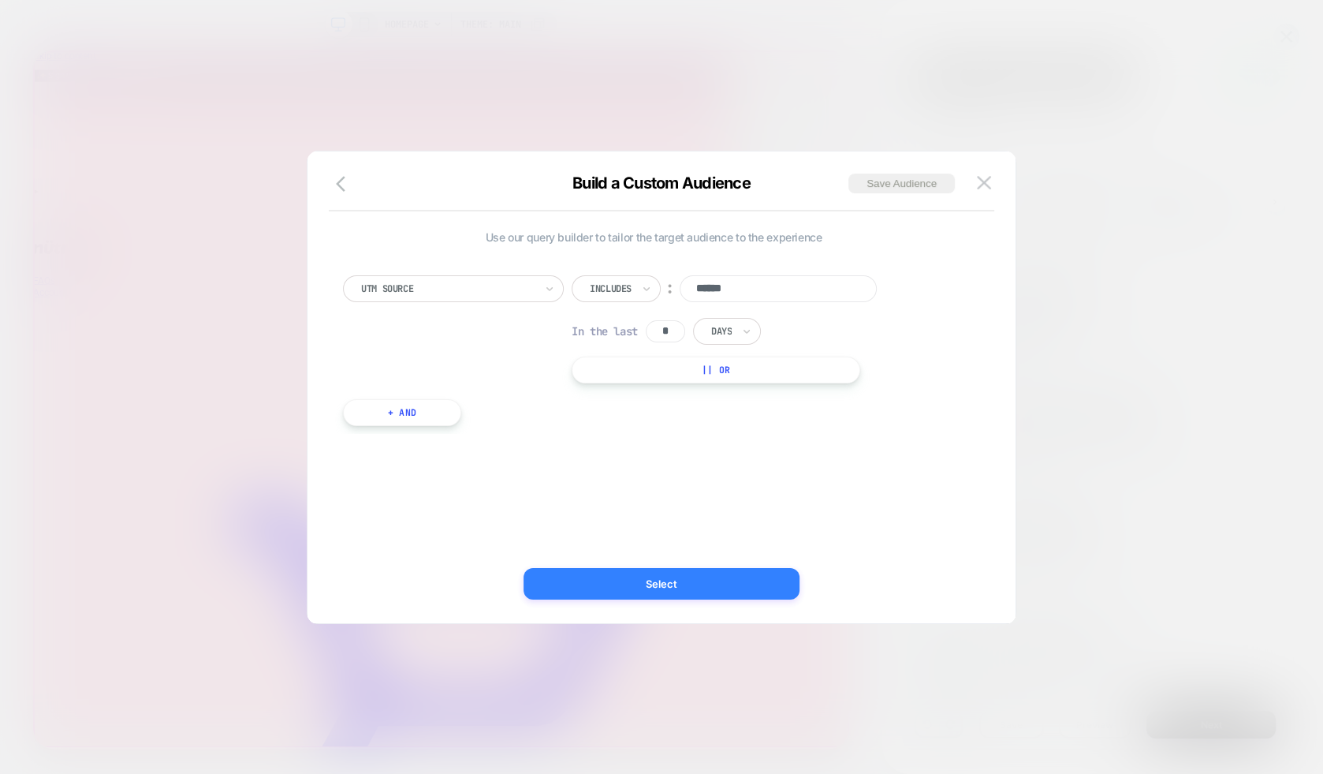
click at [666, 580] on button "Select" at bounding box center [662, 584] width 276 height 32
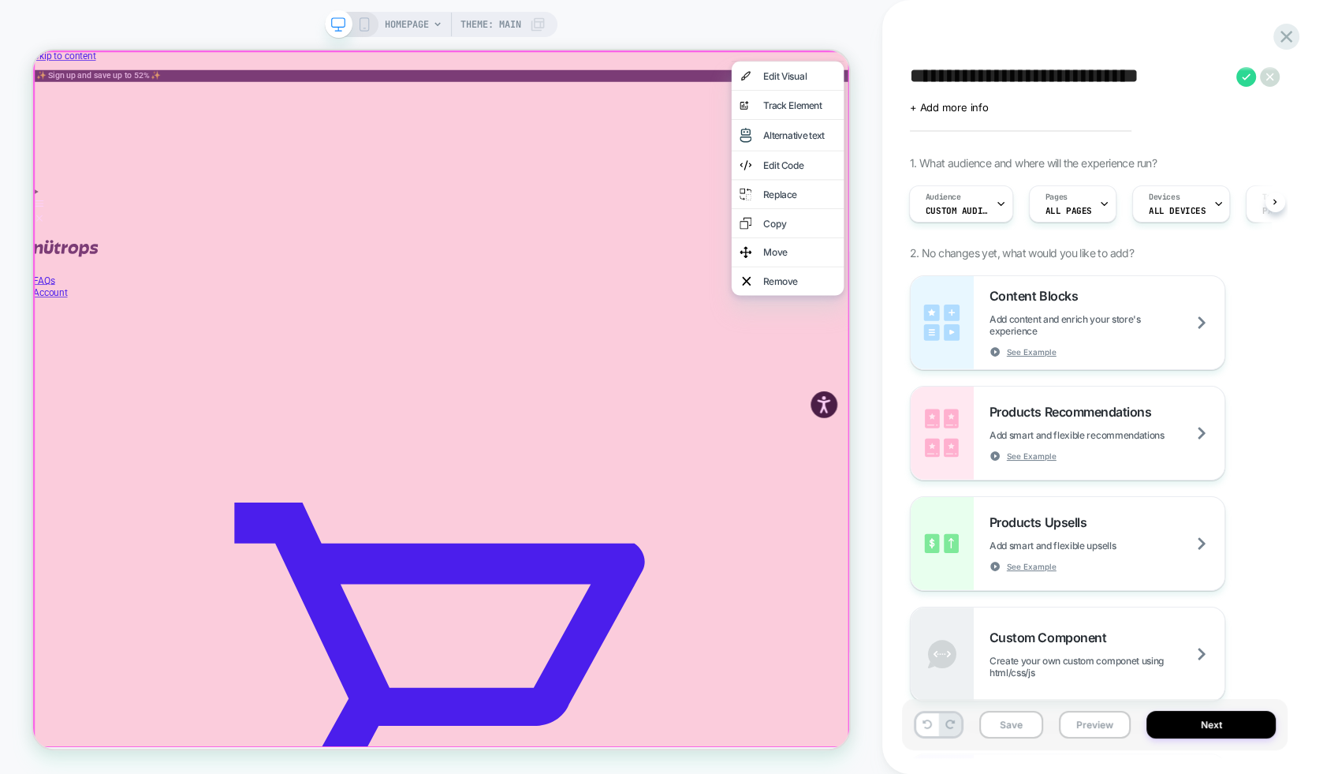
click at [824, 20] on div "HOMEPAGE Theme: MAIN" at bounding box center [441, 387] width 883 height 742
click at [1062, 198] on span "Pages" at bounding box center [1057, 197] width 22 height 11
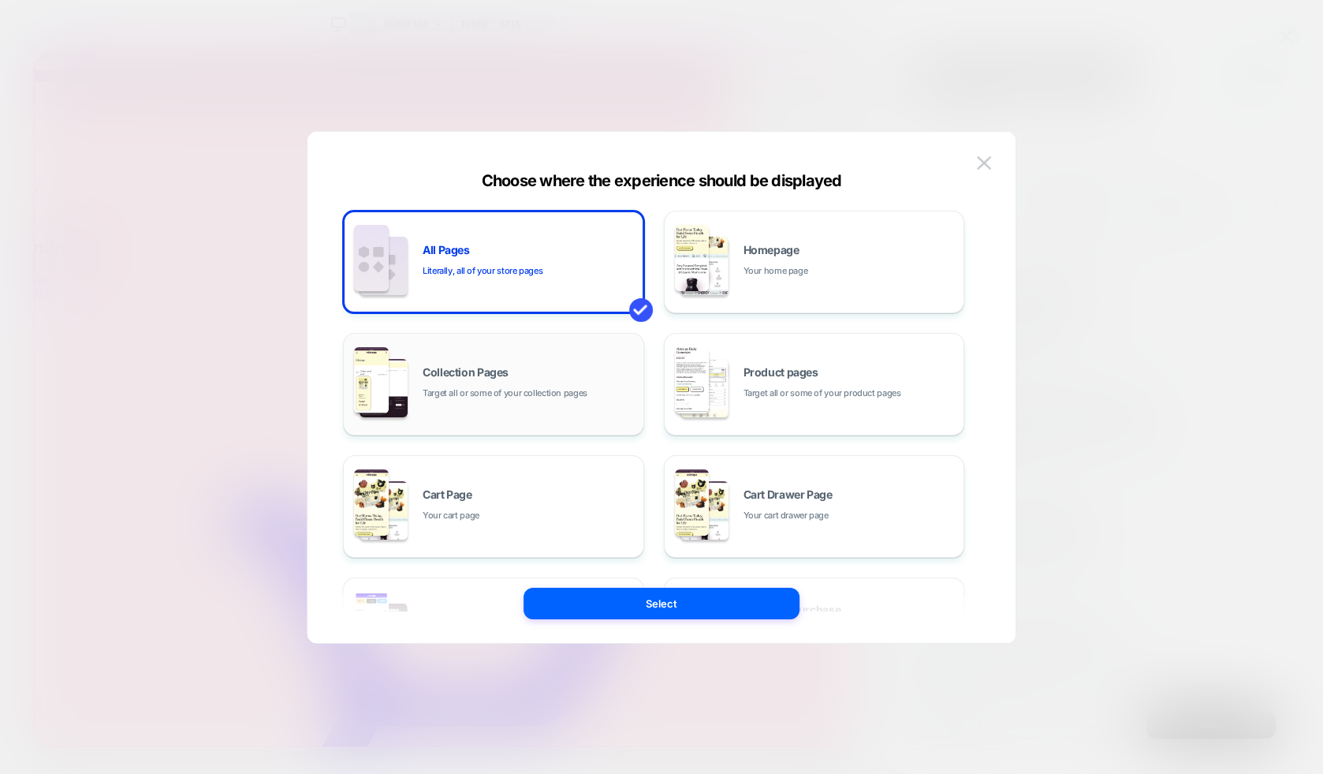
scroll to position [237, 0]
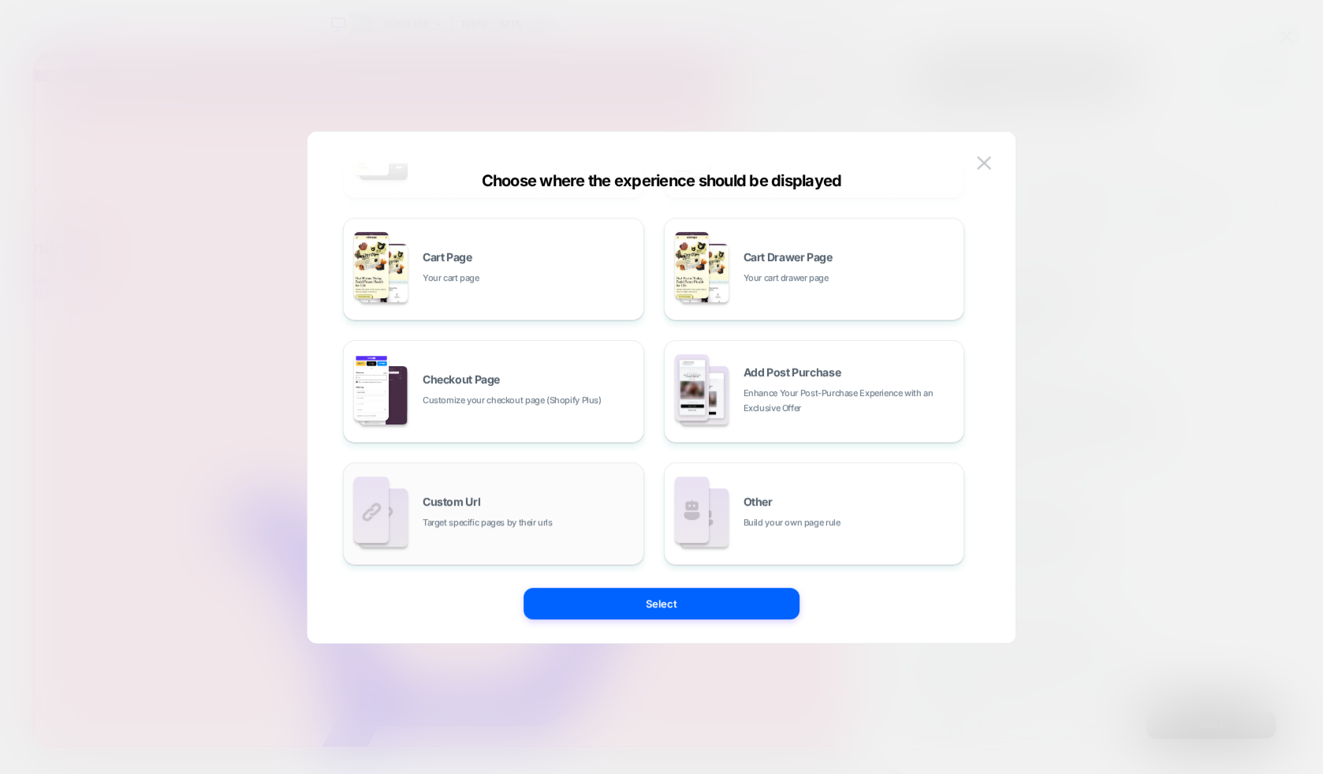
click at [517, 522] on span "Target specific pages by their urls" at bounding box center [488, 522] width 130 height 15
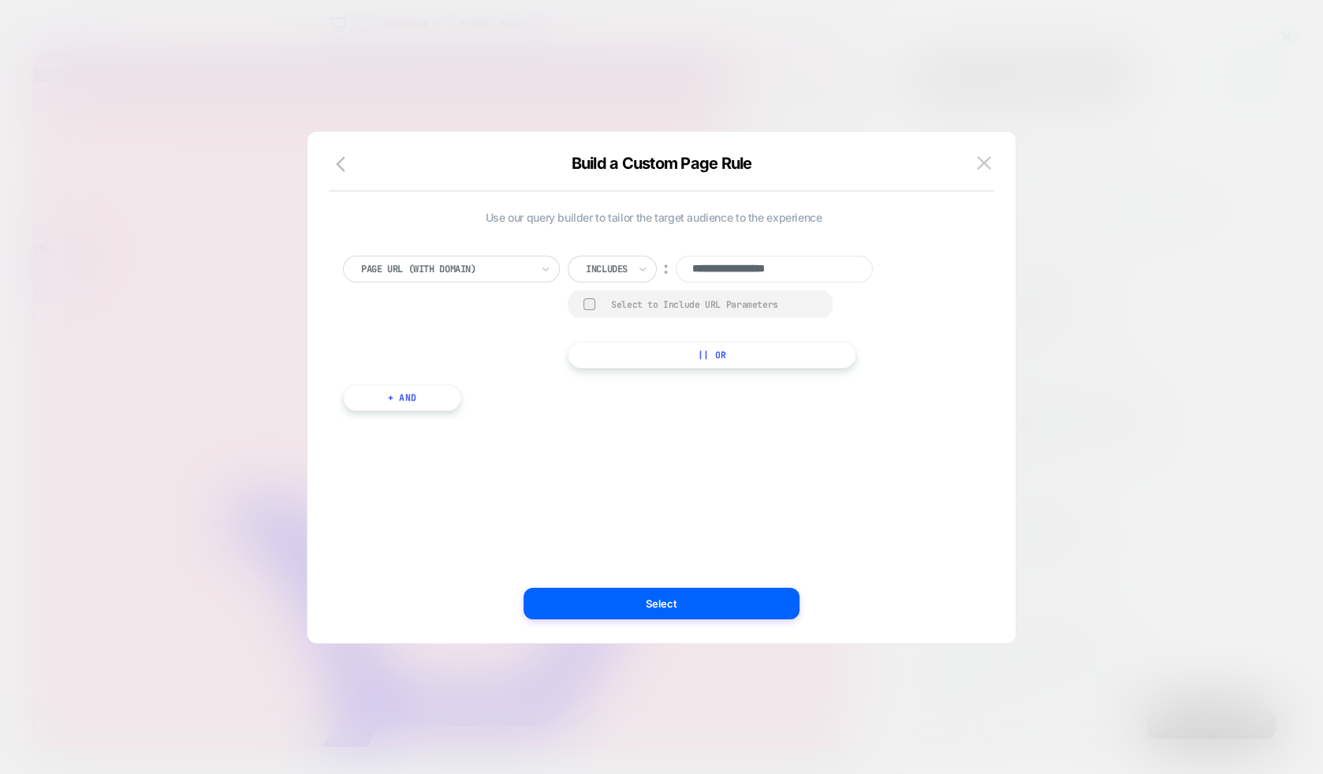
click at [813, 271] on input "**********" at bounding box center [774, 269] width 197 height 27
type input "**********"
click at [668, 608] on button "Select" at bounding box center [662, 604] width 276 height 32
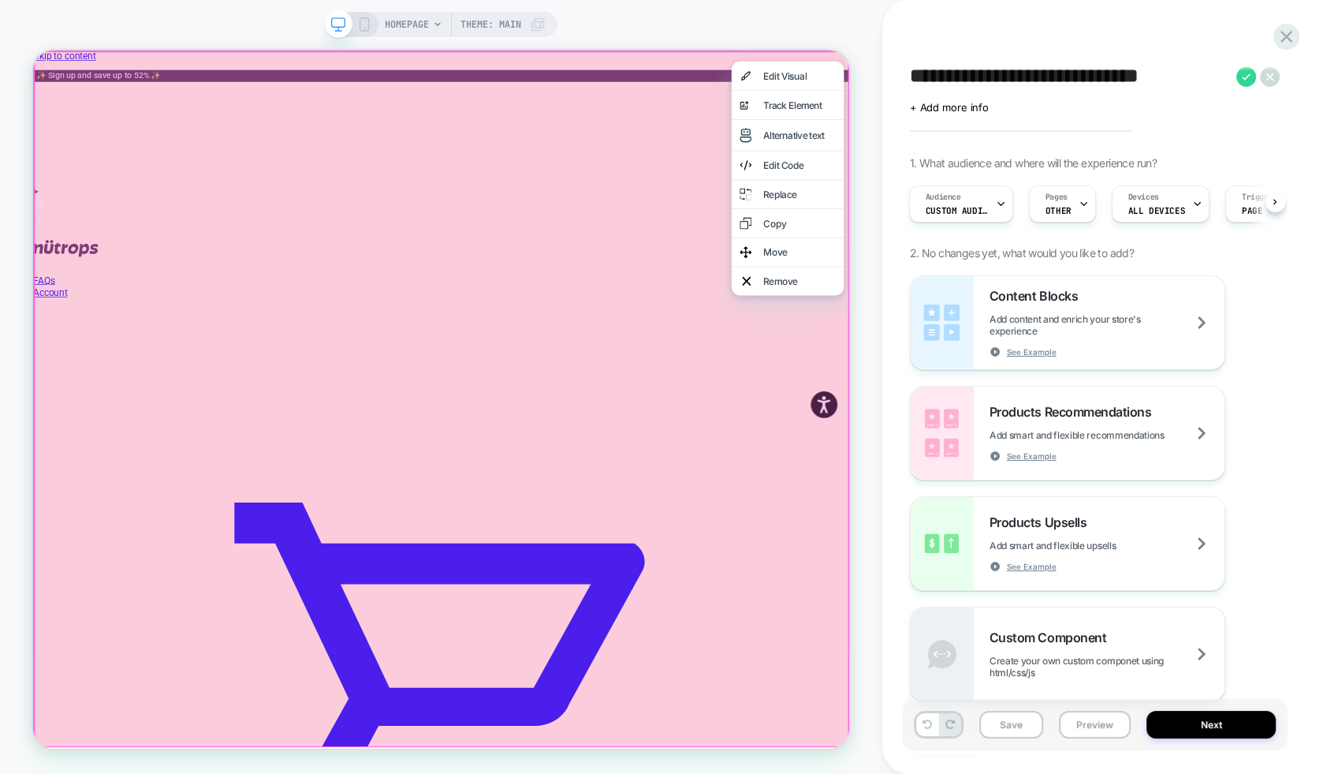
click at [787, 9] on div "HOMEPAGE Theme: MAIN" at bounding box center [441, 387] width 883 height 774
click at [749, 36] on div "HOMEPAGE Theme: MAIN" at bounding box center [441, 387] width 883 height 742
click at [416, 20] on span "HOMEPAGE" at bounding box center [407, 24] width 44 height 25
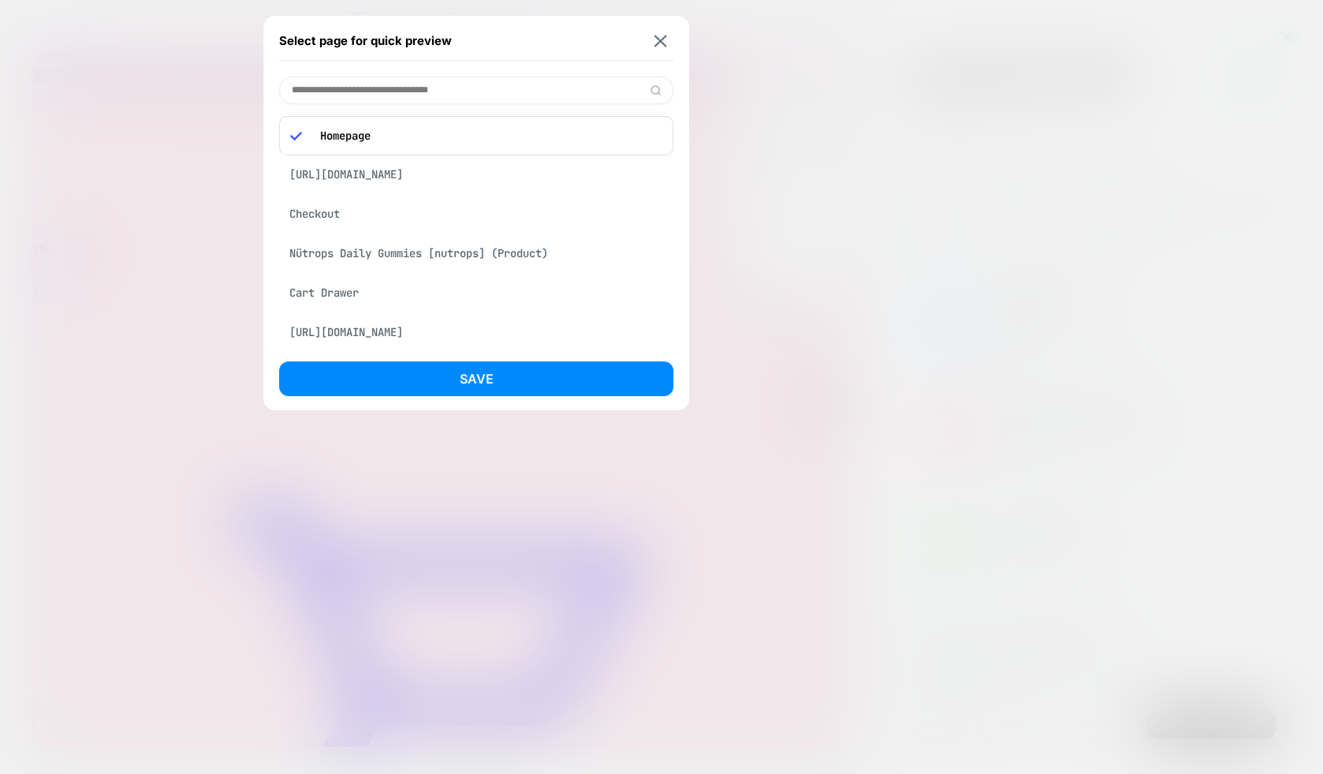
click at [489, 170] on div "[URL][DOMAIN_NAME]" at bounding box center [476, 174] width 394 height 30
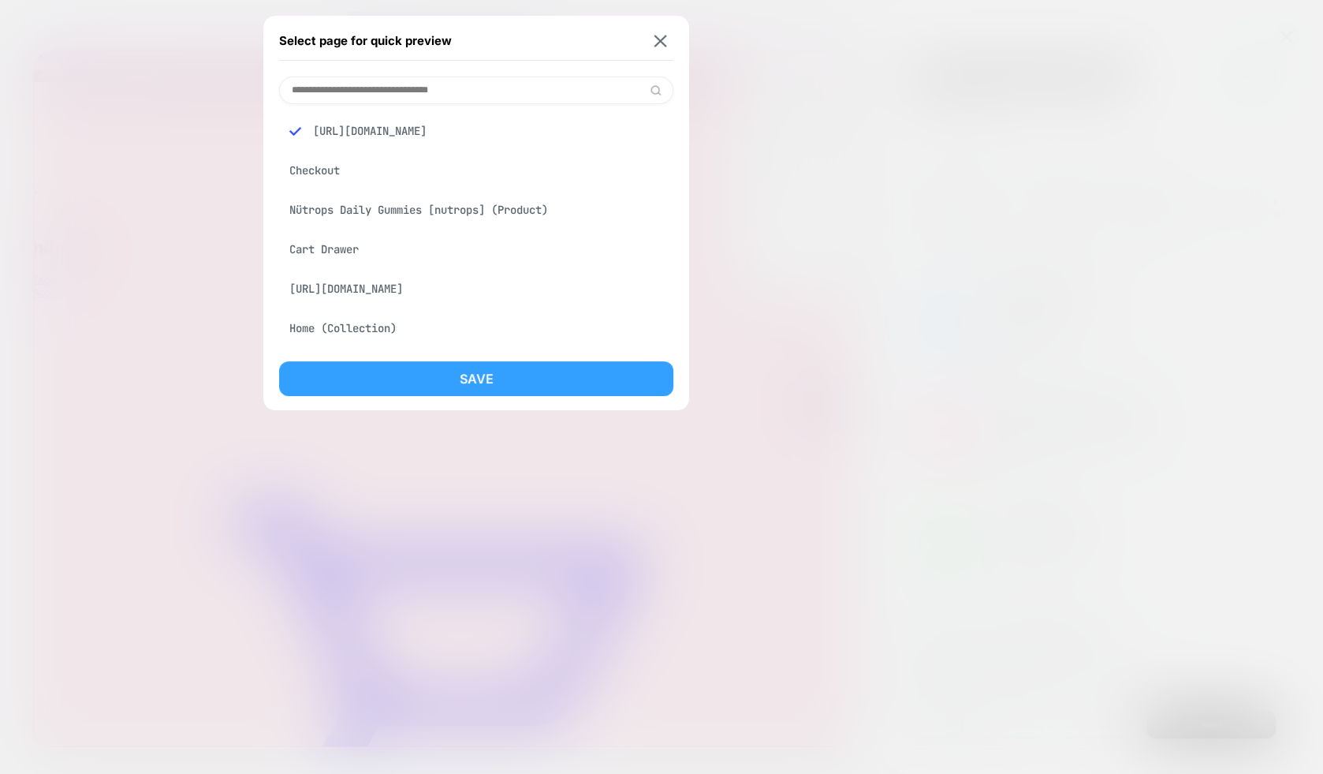
click at [474, 372] on button "Save" at bounding box center [476, 378] width 394 height 35
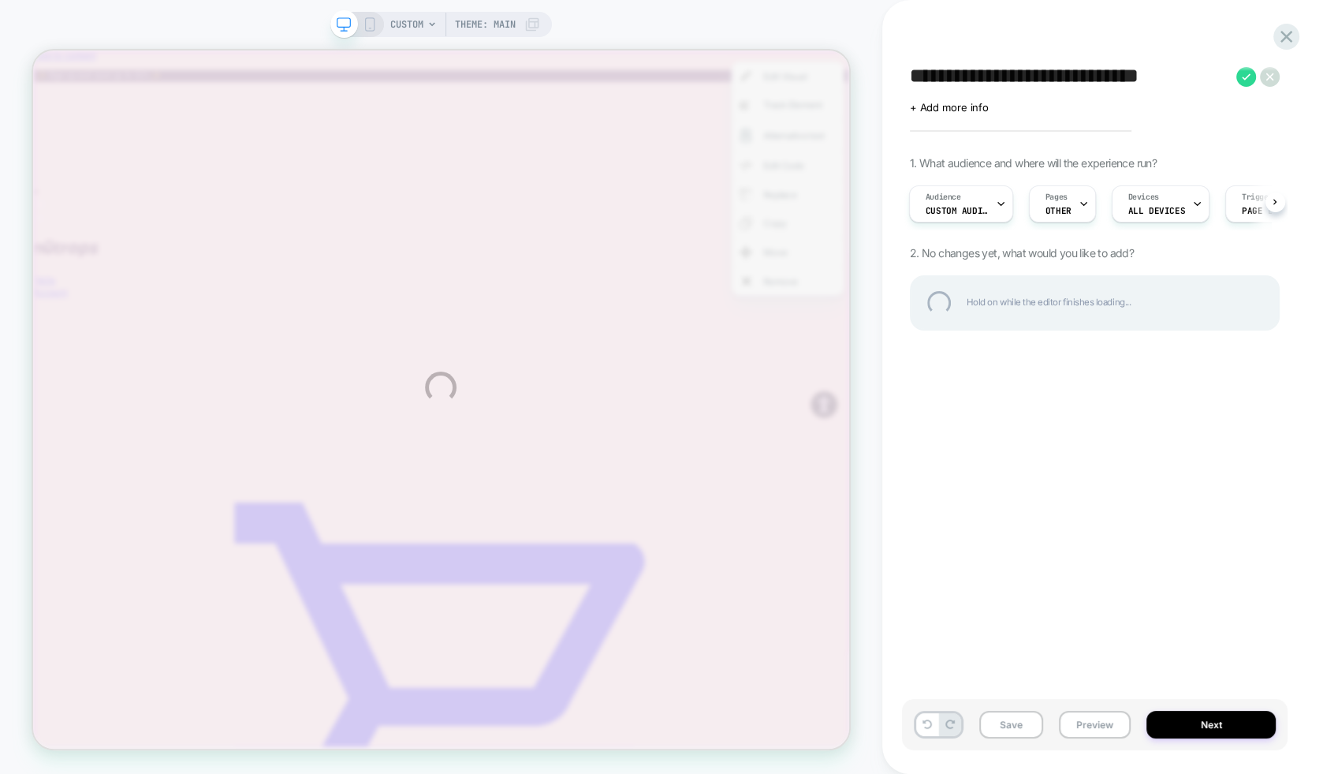
click at [779, 13] on div "**********" at bounding box center [661, 387] width 1323 height 774
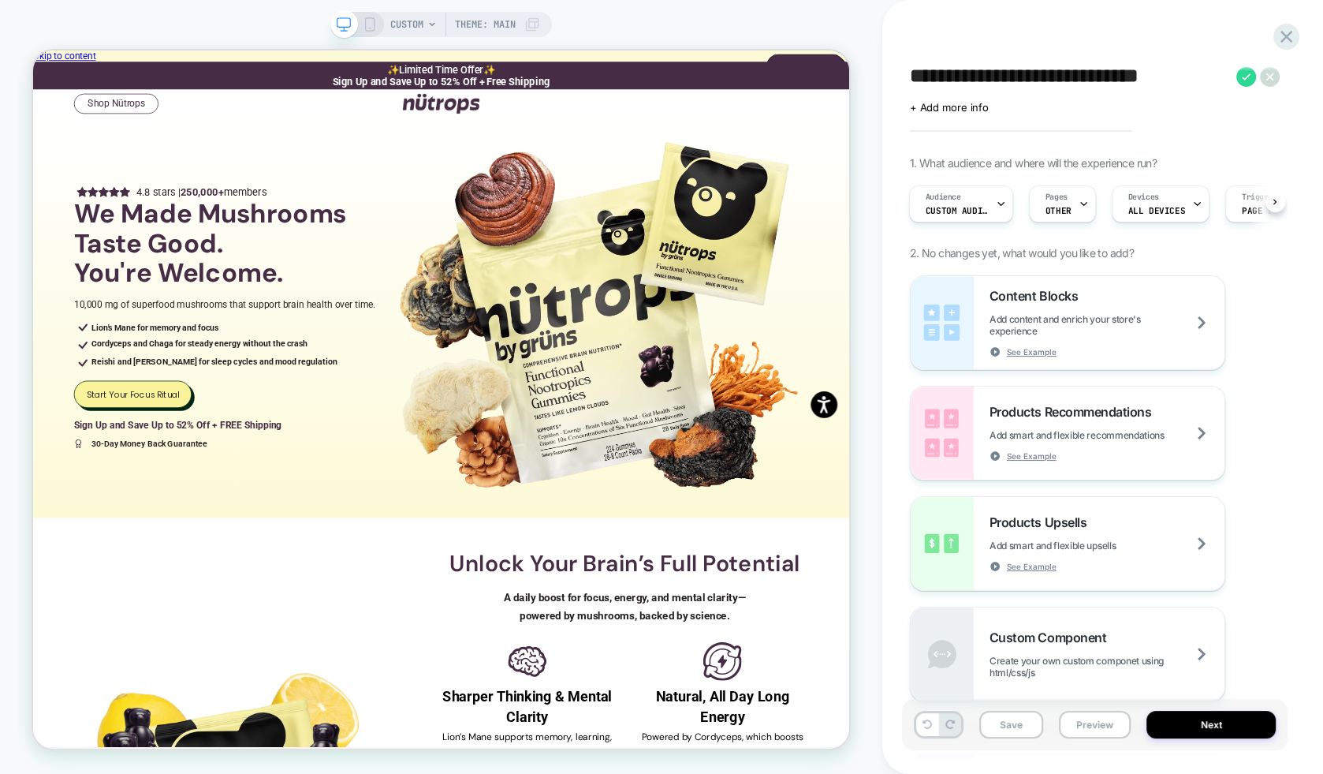
scroll to position [0, 2]
click at [170, 501] on p "Start Your Focus Ritual" at bounding box center [166, 509] width 124 height 16
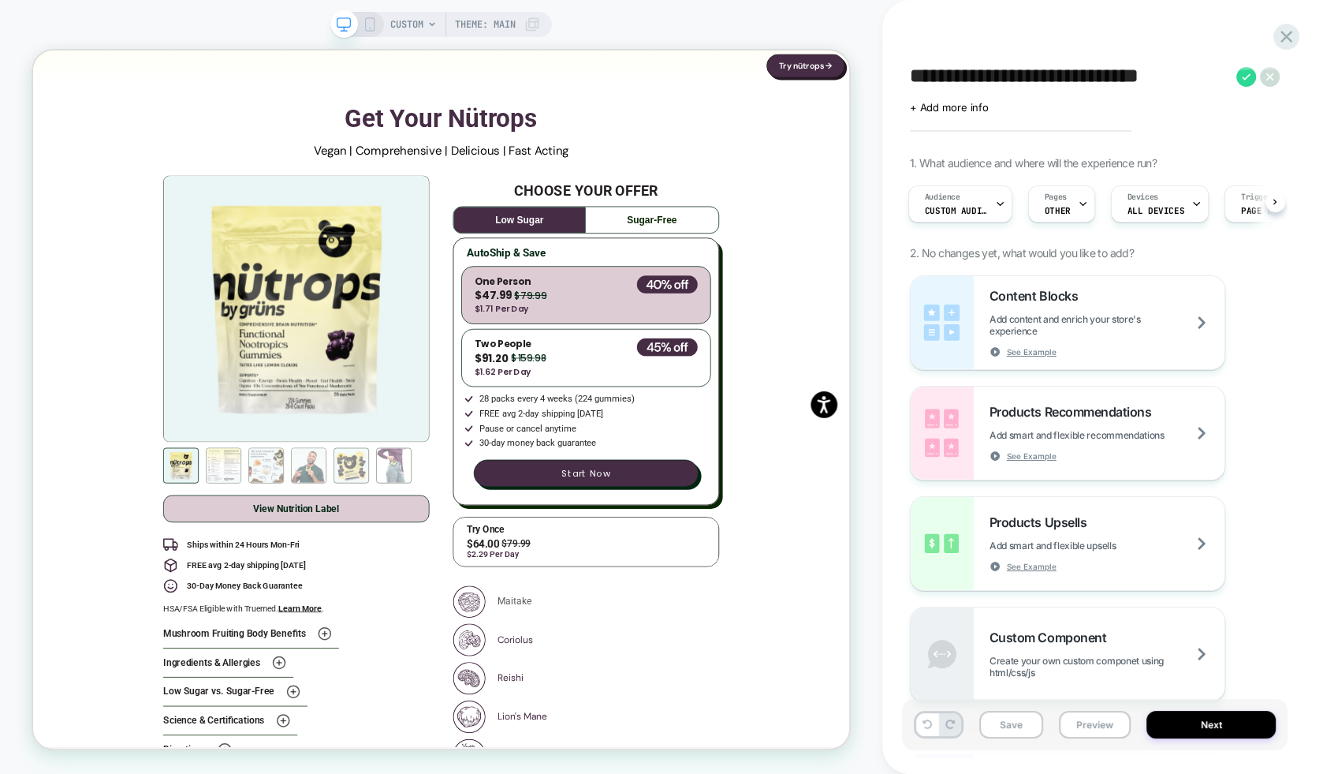
scroll to position [2388, 0]
click at [1017, 729] on button "Save" at bounding box center [1012, 725] width 65 height 28
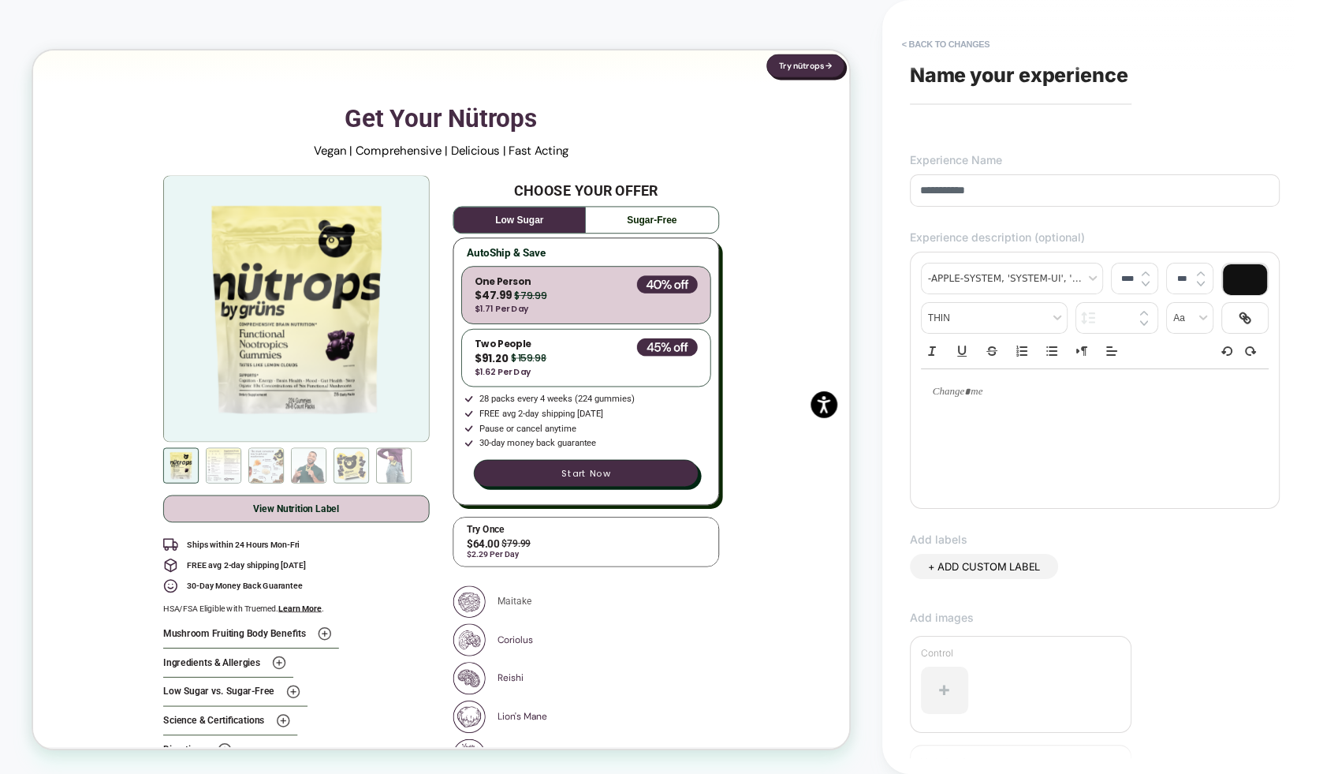
click at [960, 190] on input "**********" at bounding box center [1095, 190] width 370 height 32
click at [1055, 202] on input "**********" at bounding box center [1095, 190] width 370 height 32
type input "**********"
click at [896, 418] on div "**********" at bounding box center [1103, 387] width 441 height 774
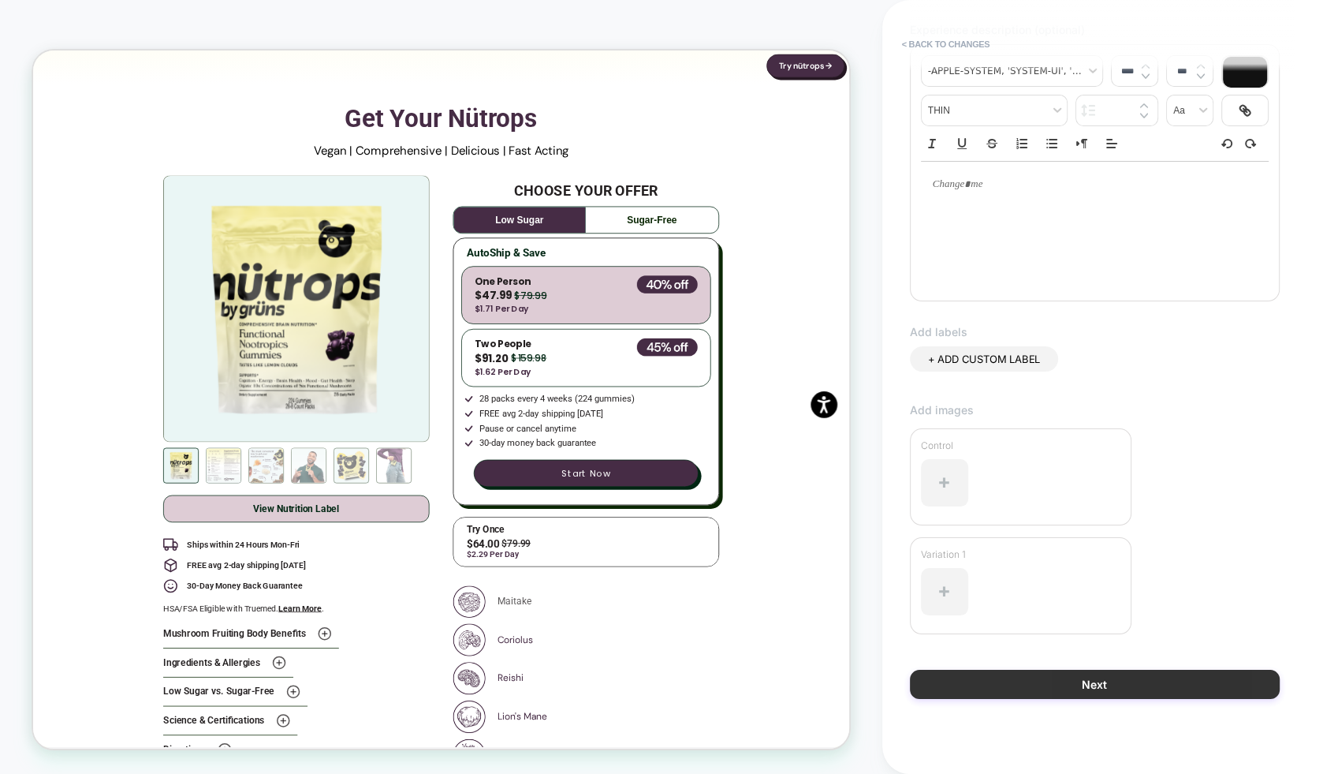
click at [1073, 687] on button "Next" at bounding box center [1095, 684] width 370 height 29
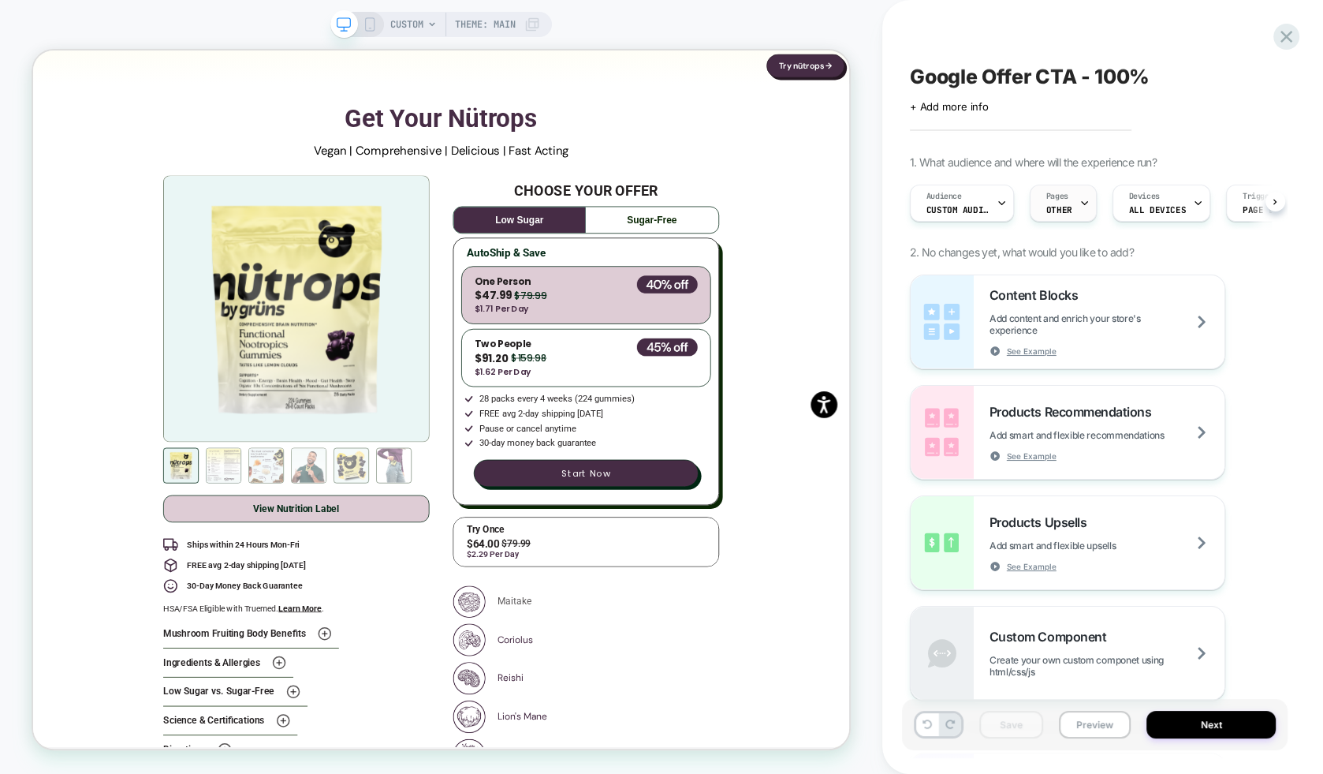
scroll to position [0, 1]
click at [1237, 29] on icon at bounding box center [1286, 36] width 21 height 21
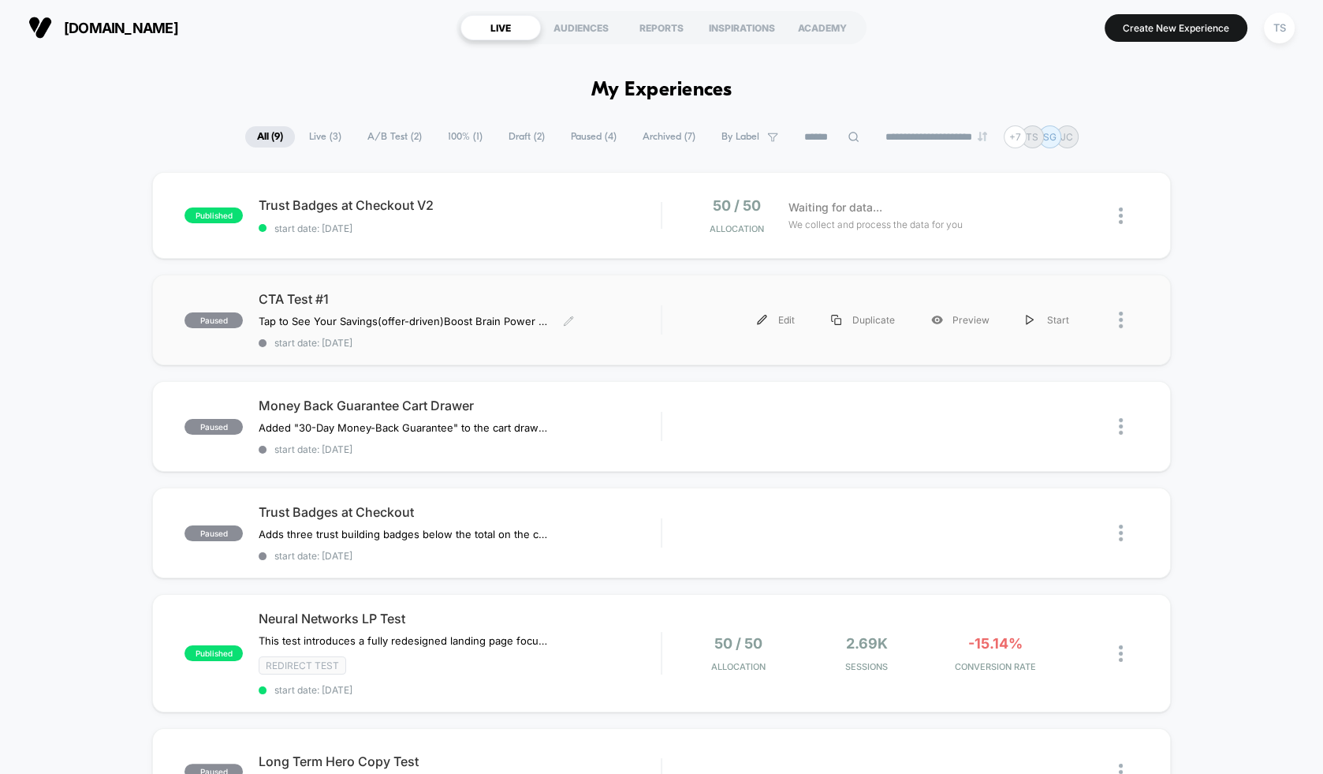
click at [385, 297] on span "CTA Test #1" at bounding box center [460, 299] width 402 height 16
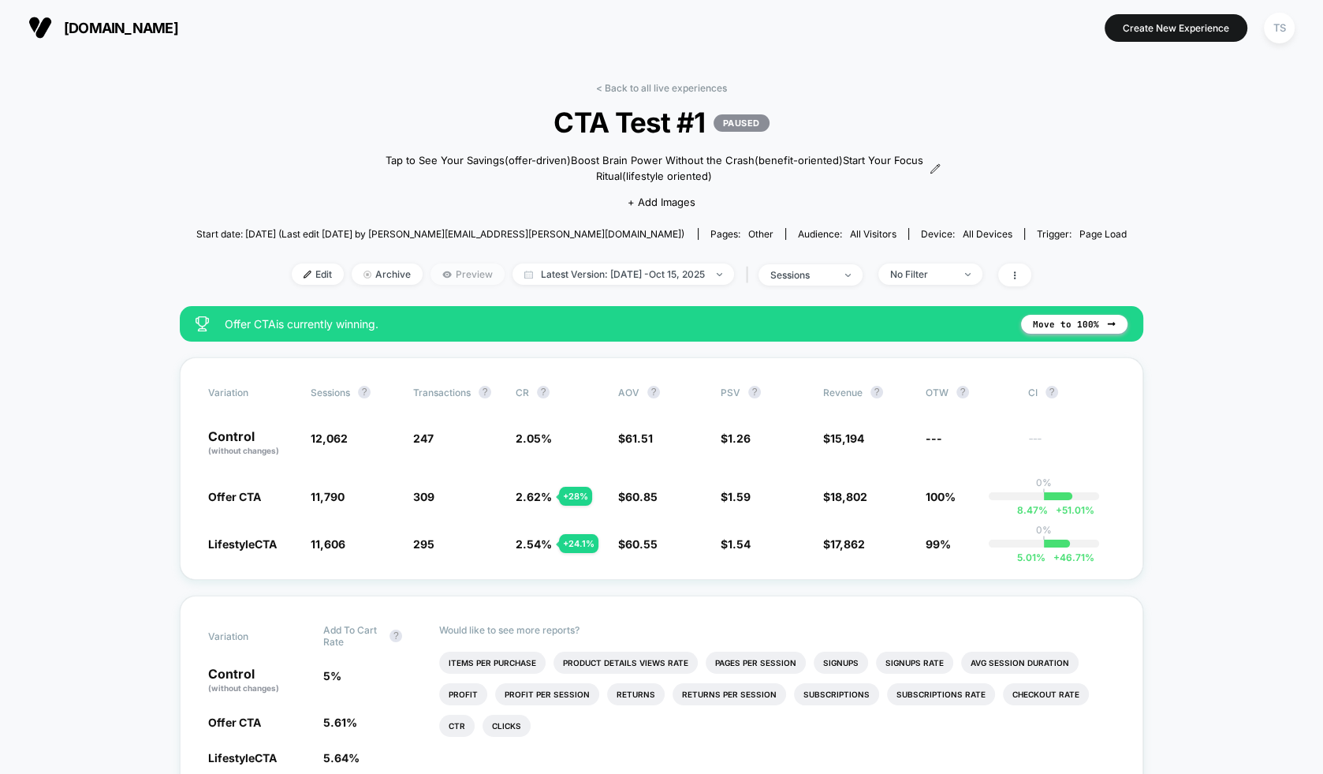
click at [458, 272] on span "Preview" at bounding box center [468, 273] width 74 height 21
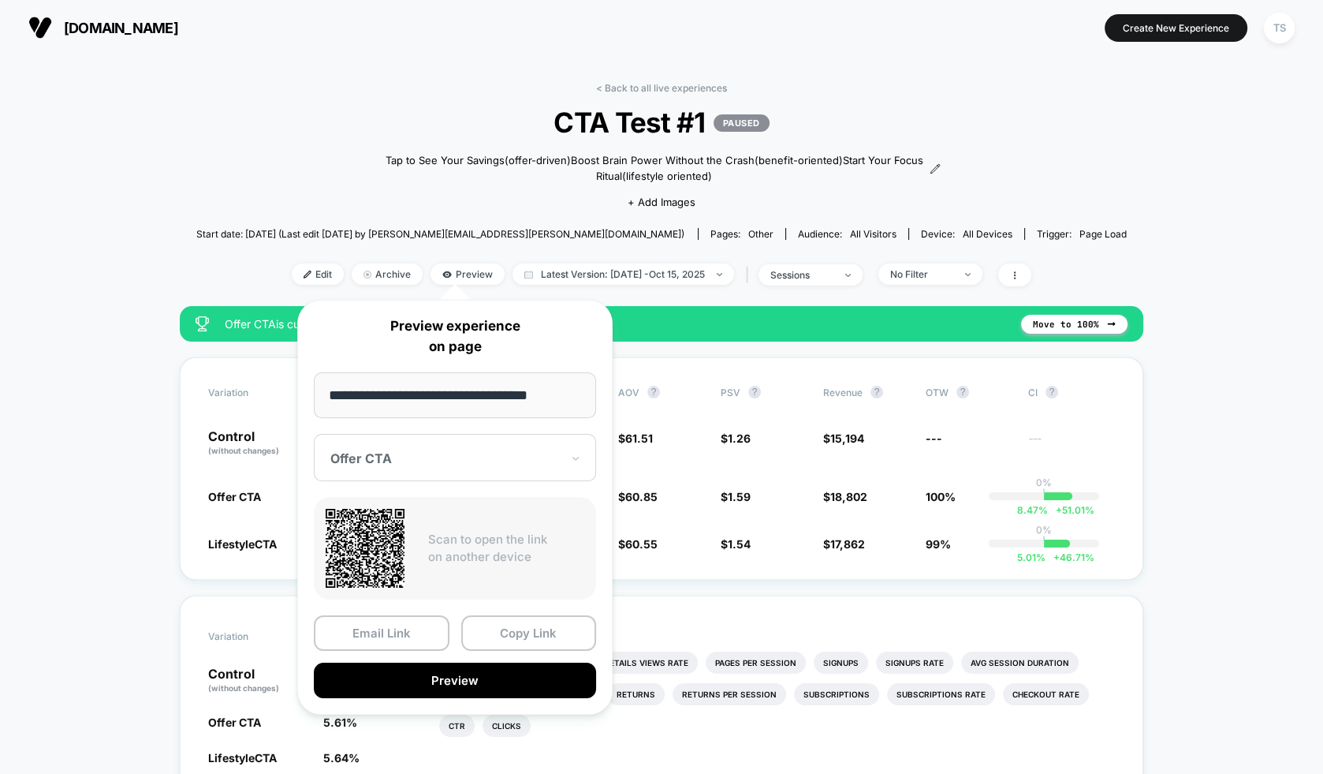
click at [432, 457] on div at bounding box center [445, 458] width 230 height 16
click at [451, 674] on button "Preview" at bounding box center [455, 680] width 282 height 35
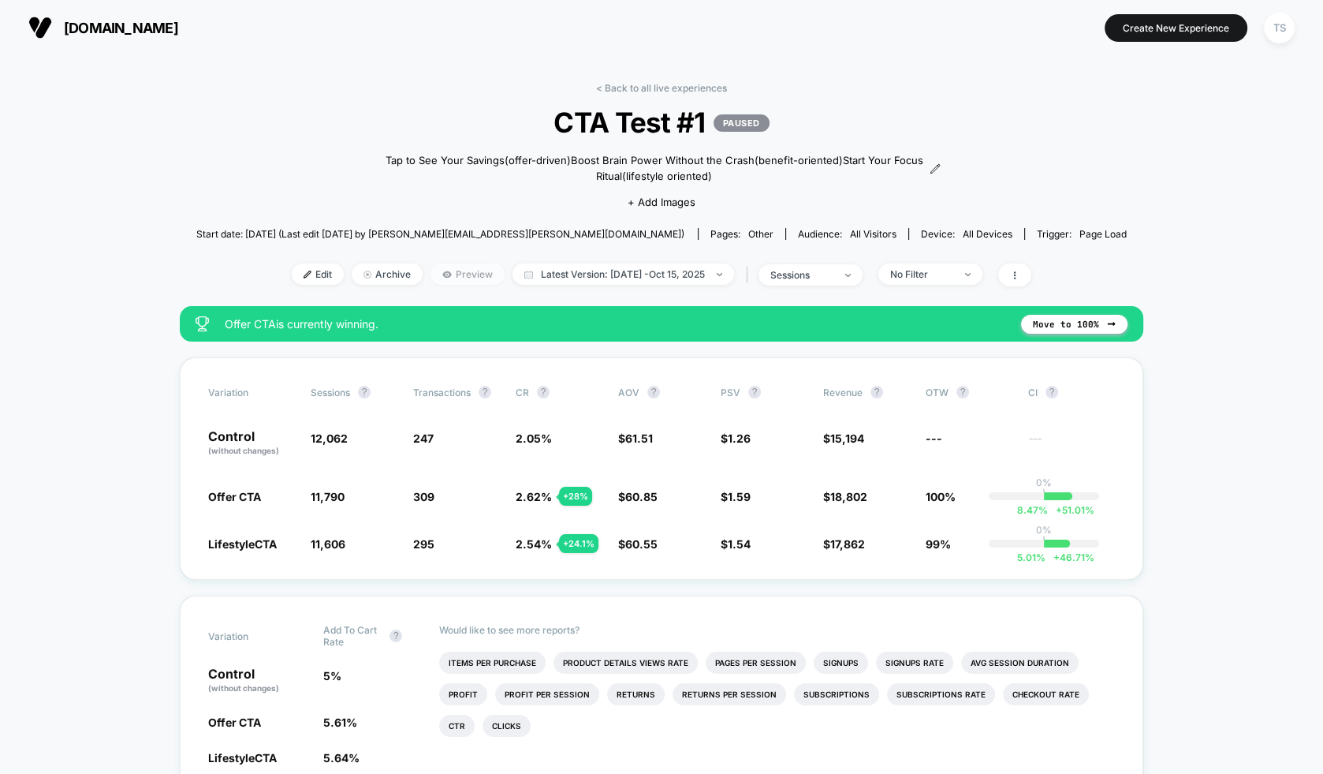
click at [442, 272] on icon at bounding box center [446, 274] width 9 height 6
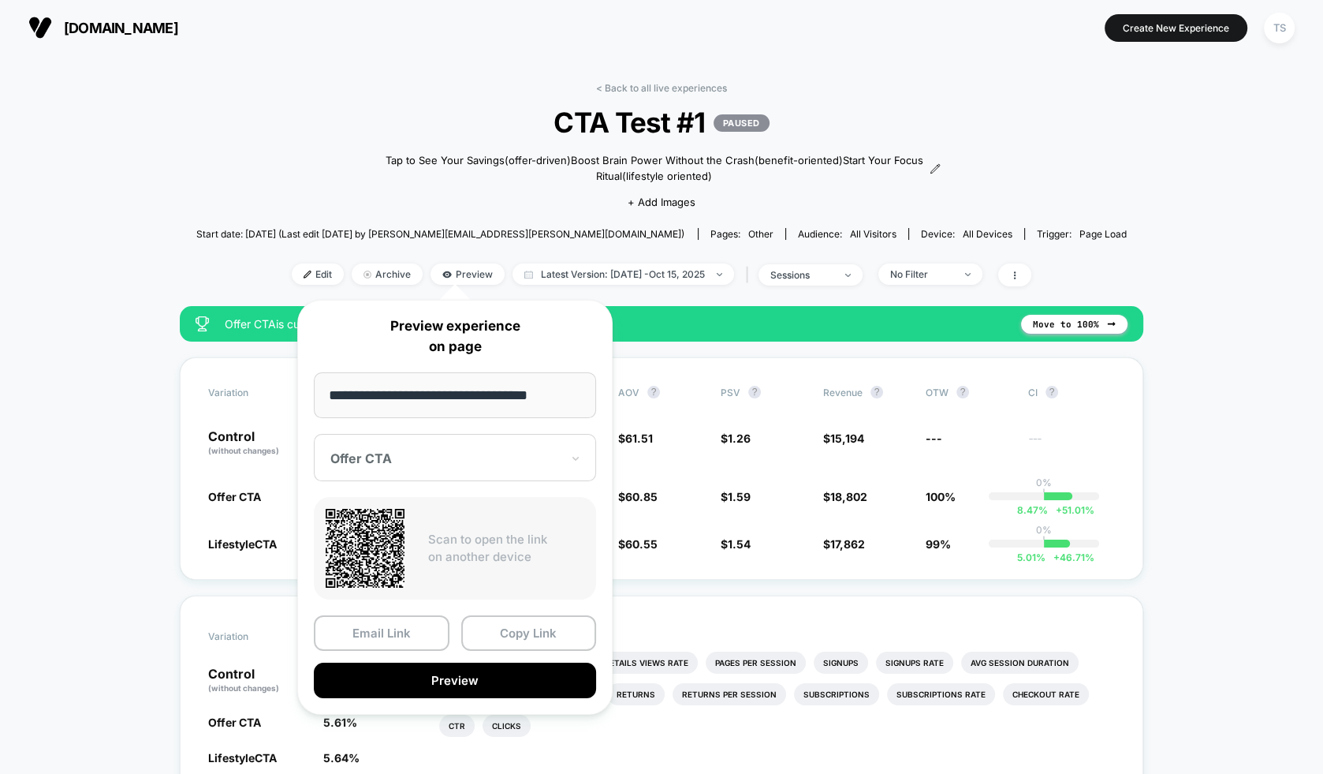
click at [383, 454] on div at bounding box center [445, 458] width 230 height 16
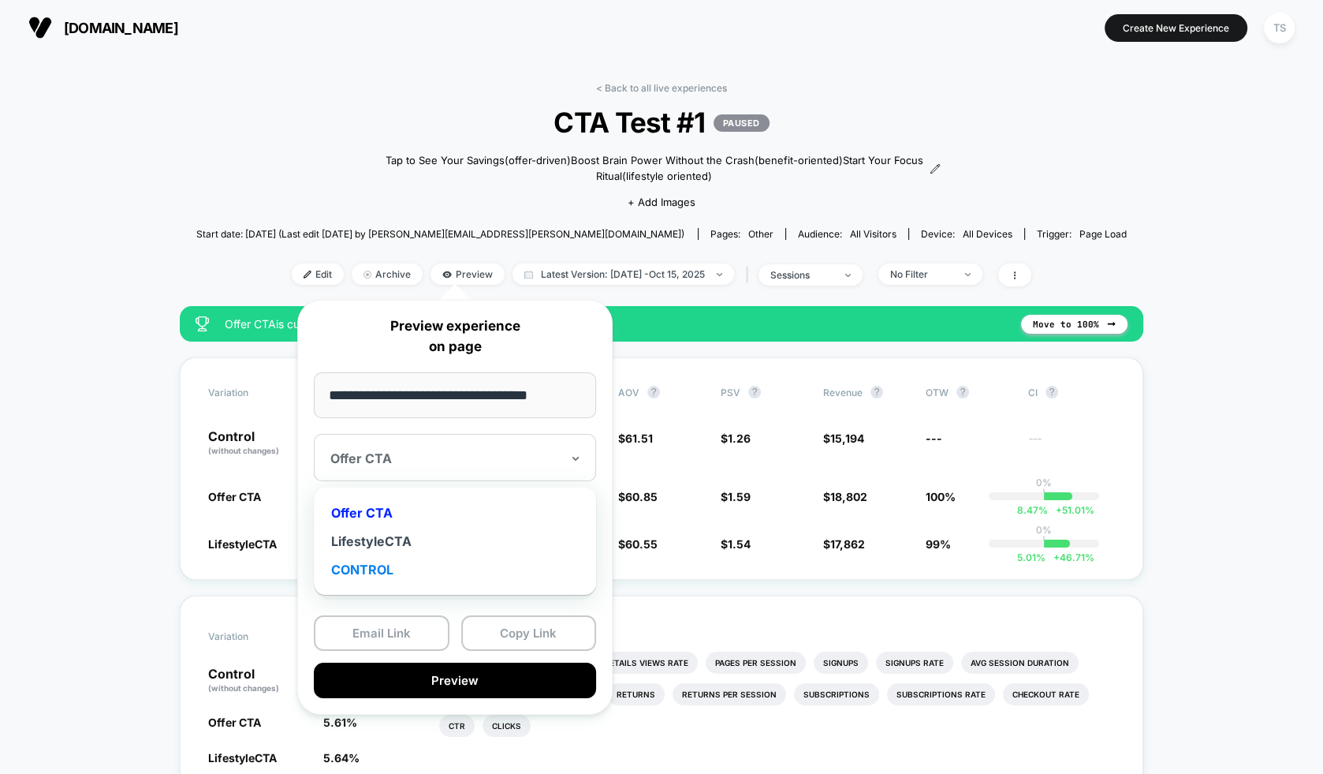
click at [379, 562] on div "CONTROL" at bounding box center [455, 569] width 267 height 28
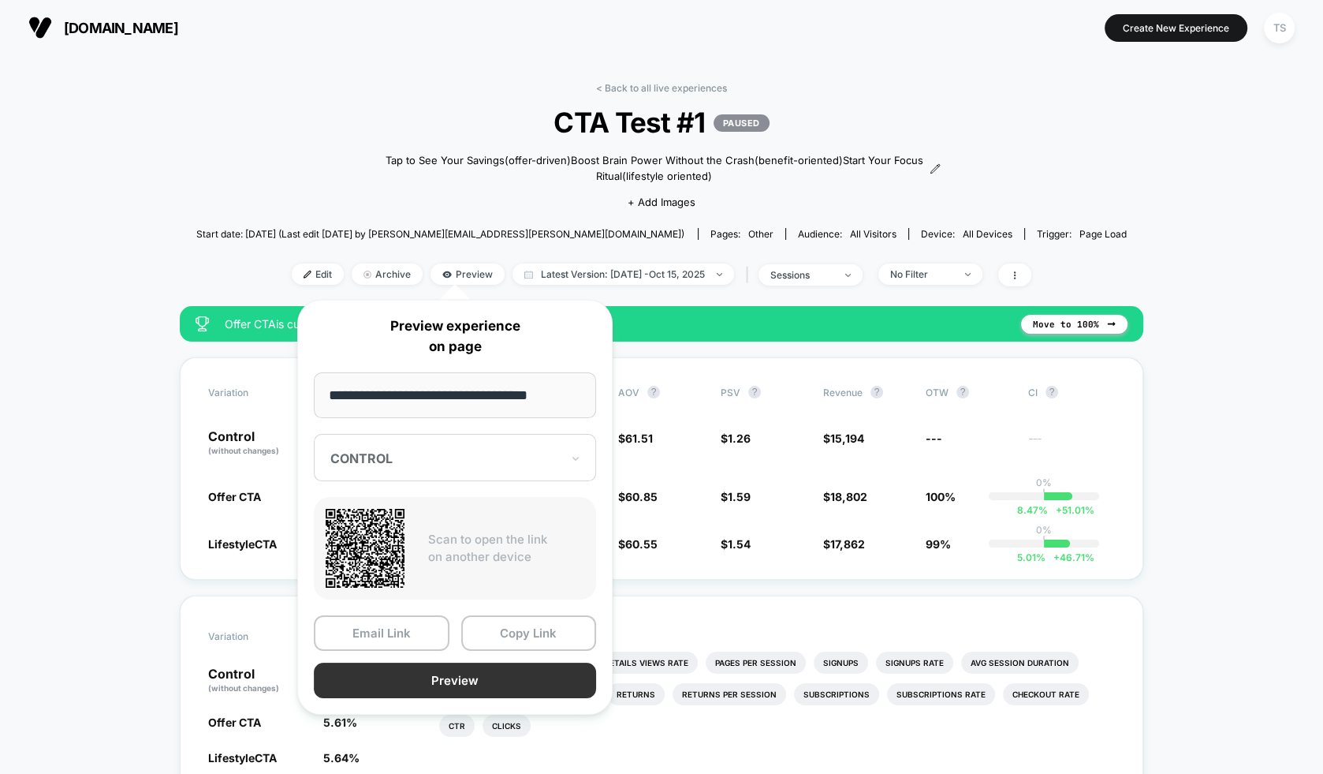
click at [440, 670] on button "Preview" at bounding box center [455, 680] width 282 height 35
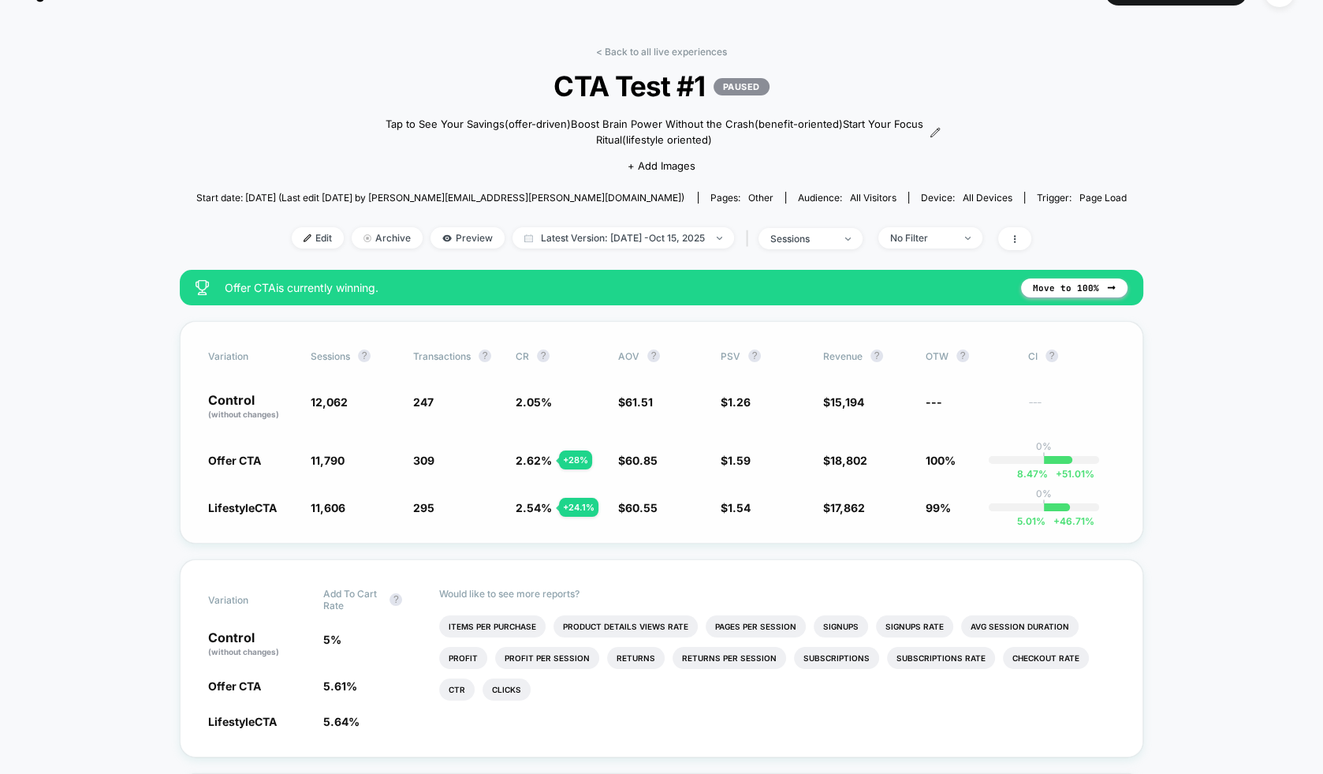
scroll to position [57, 0]
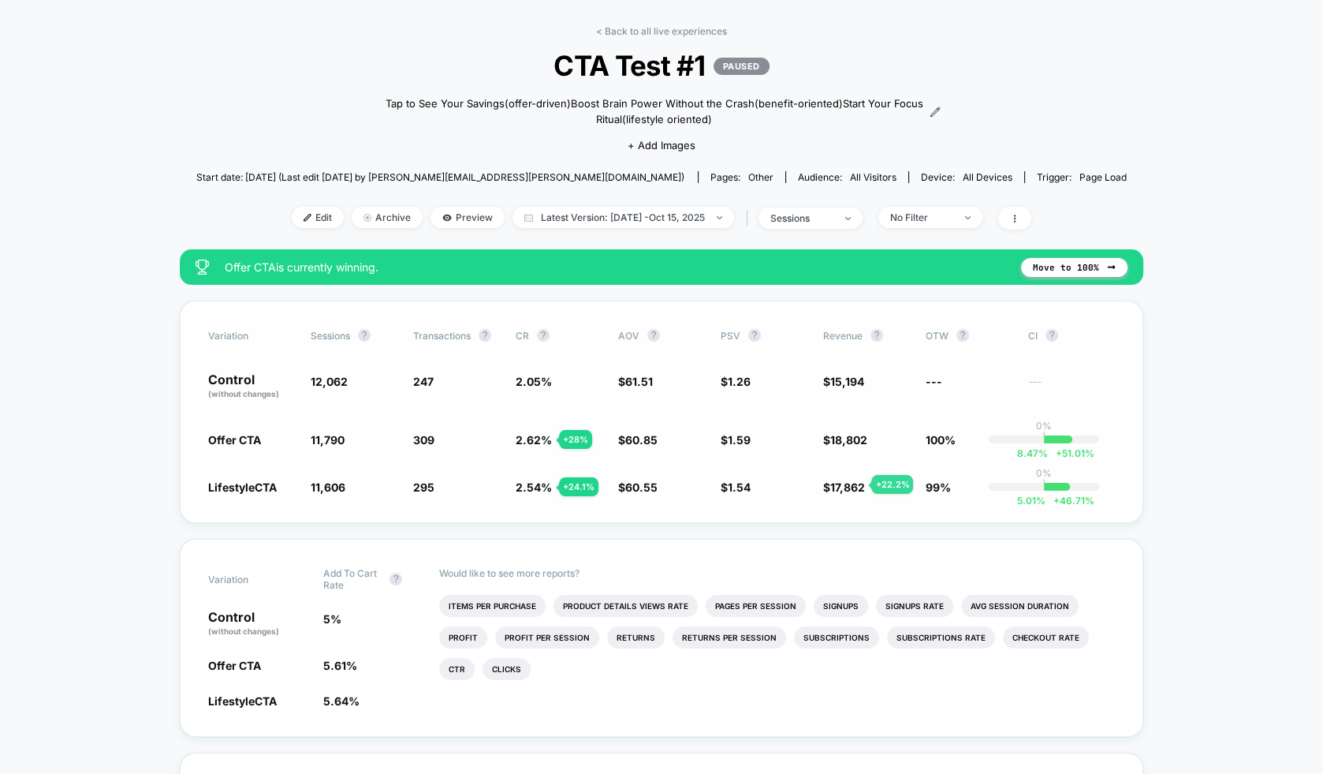
click at [853, 484] on span "17,862" at bounding box center [848, 486] width 35 height 13
copy span "17,862"
click at [848, 383] on span "15,194" at bounding box center [848, 381] width 34 height 13
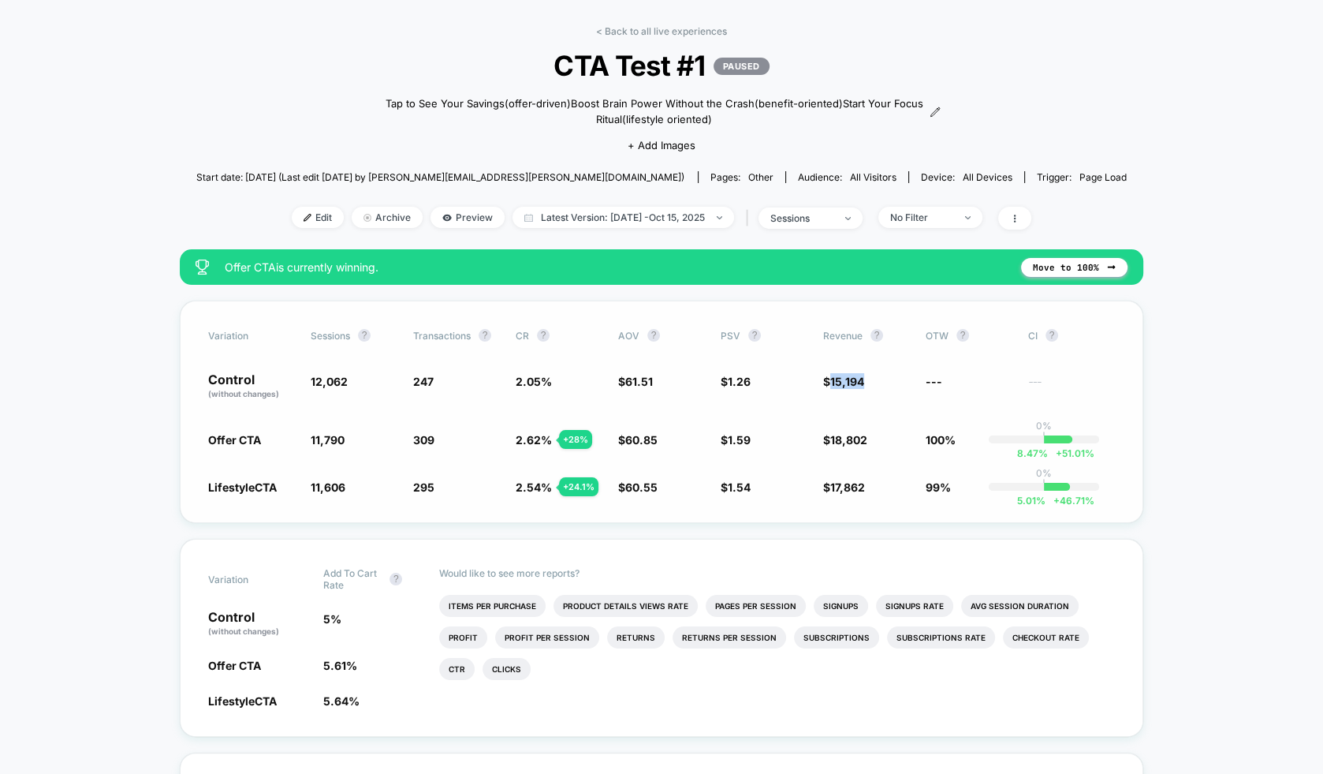
click at [848, 383] on span "15,194" at bounding box center [848, 381] width 34 height 13
copy span "$ 15,194"
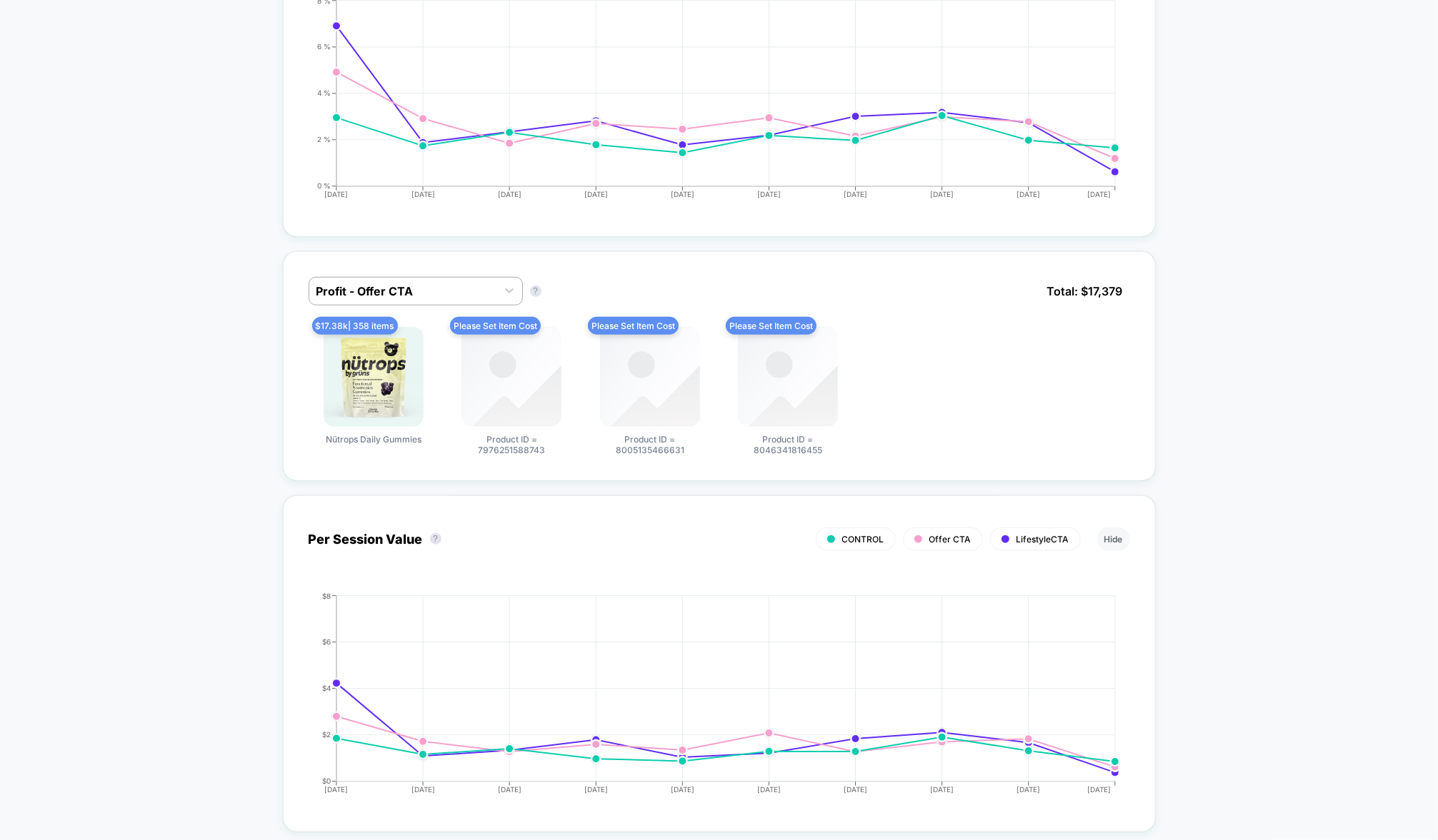
scroll to position [0, 0]
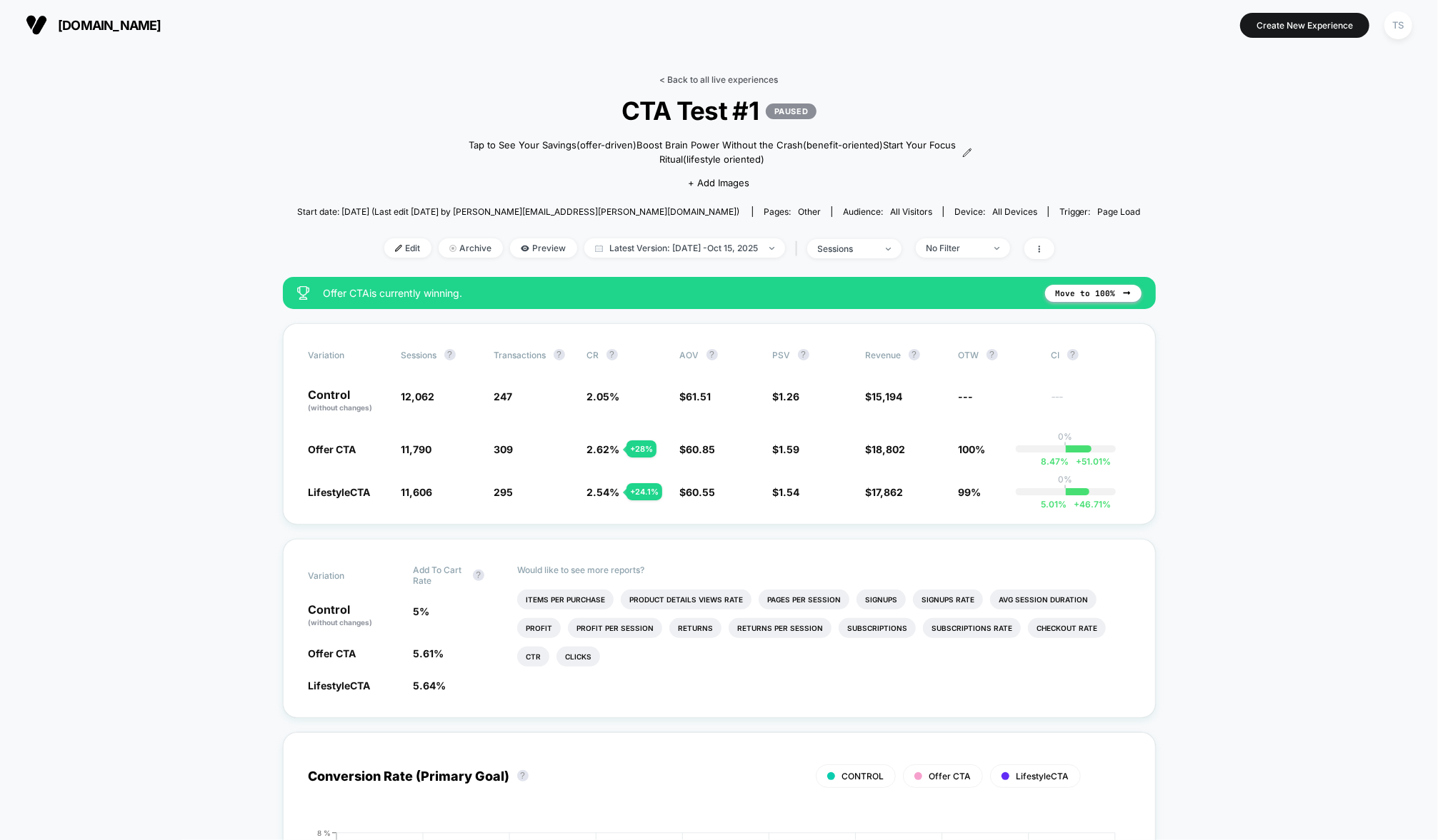
click at [696, 77] on link "< Back to all live experiences" at bounding box center [719, 80] width 119 height 11
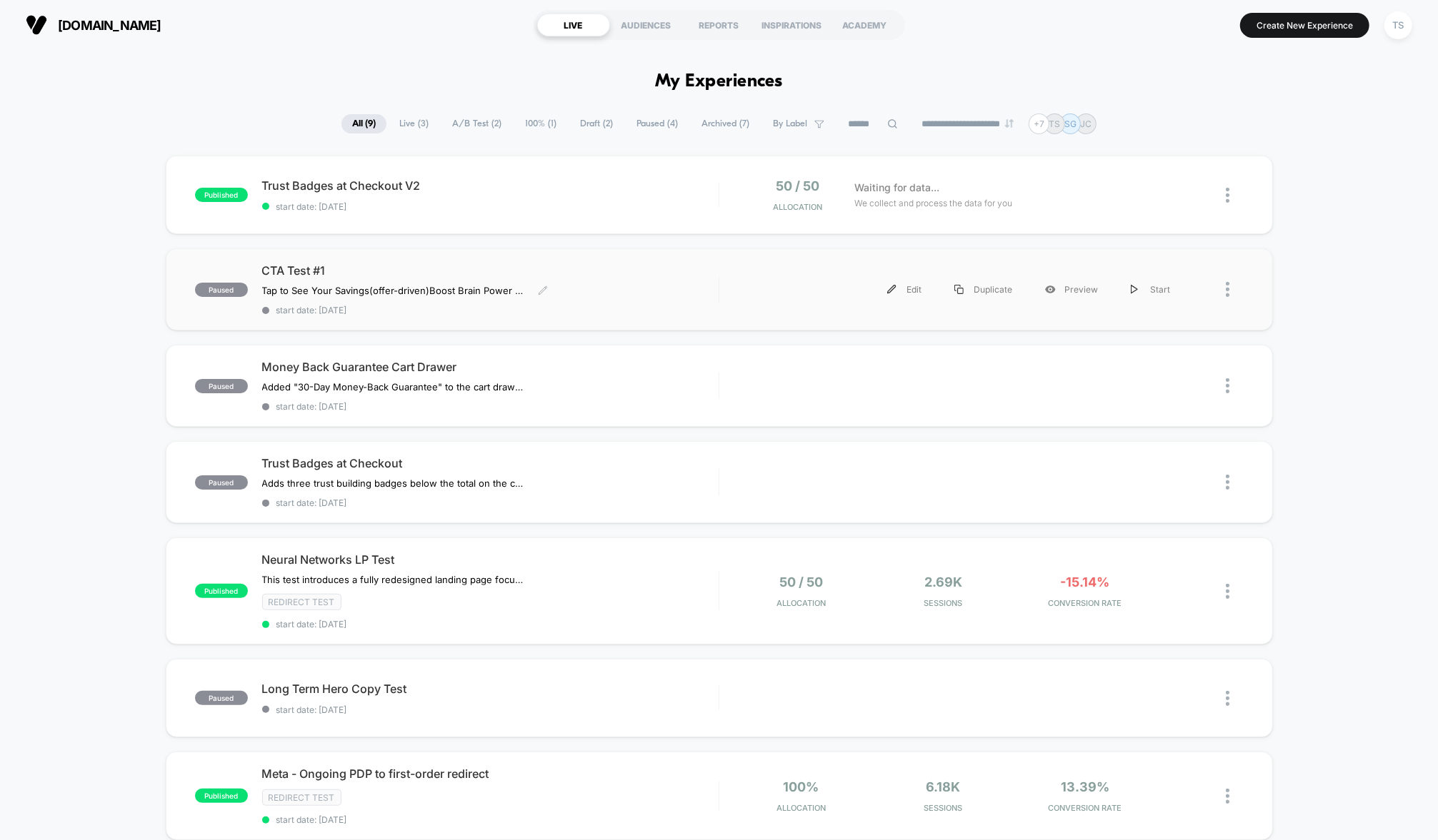
click at [374, 265] on span "CTA Test #1" at bounding box center [490, 271] width 456 height 14
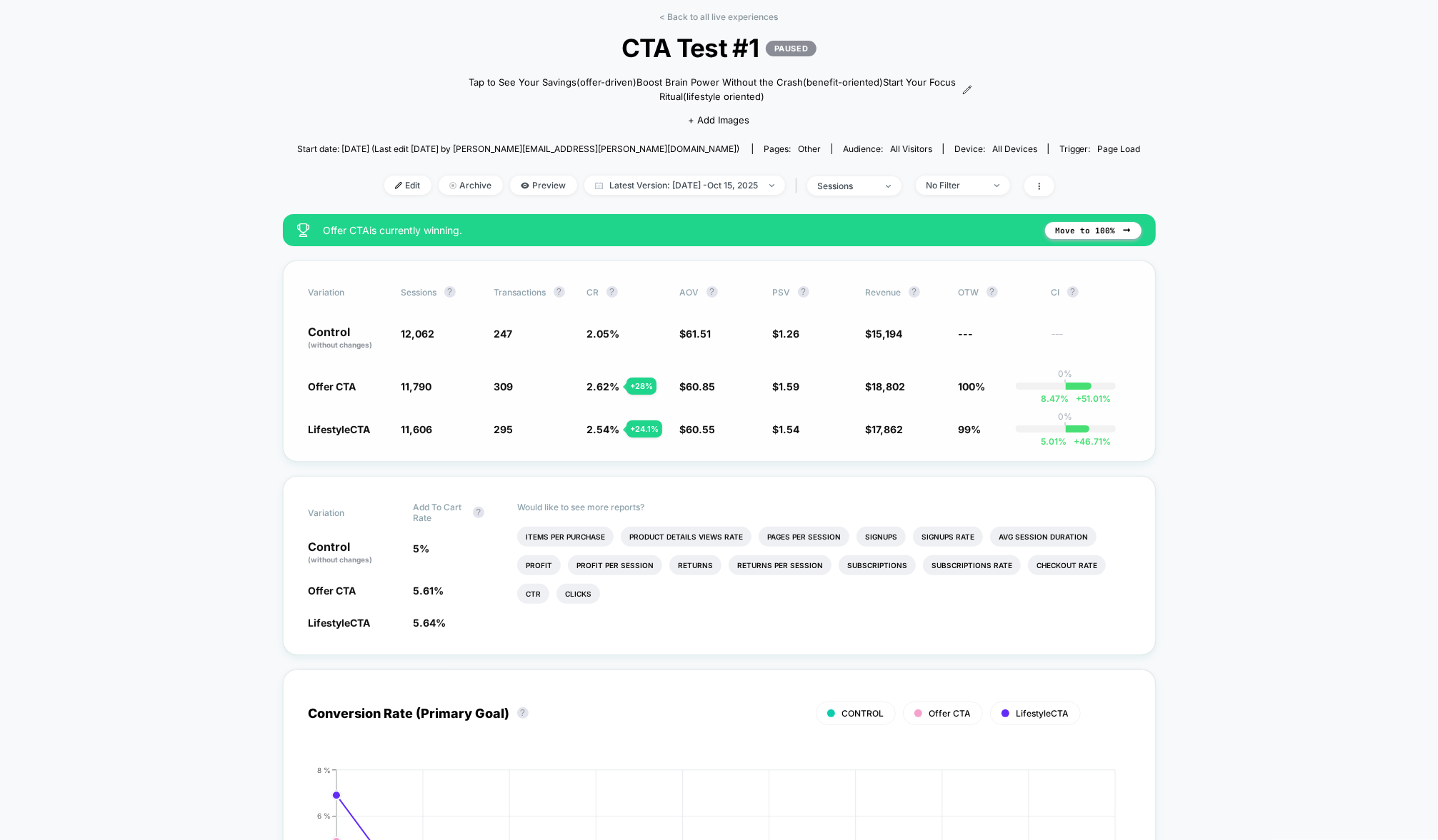
scroll to position [70, 0]
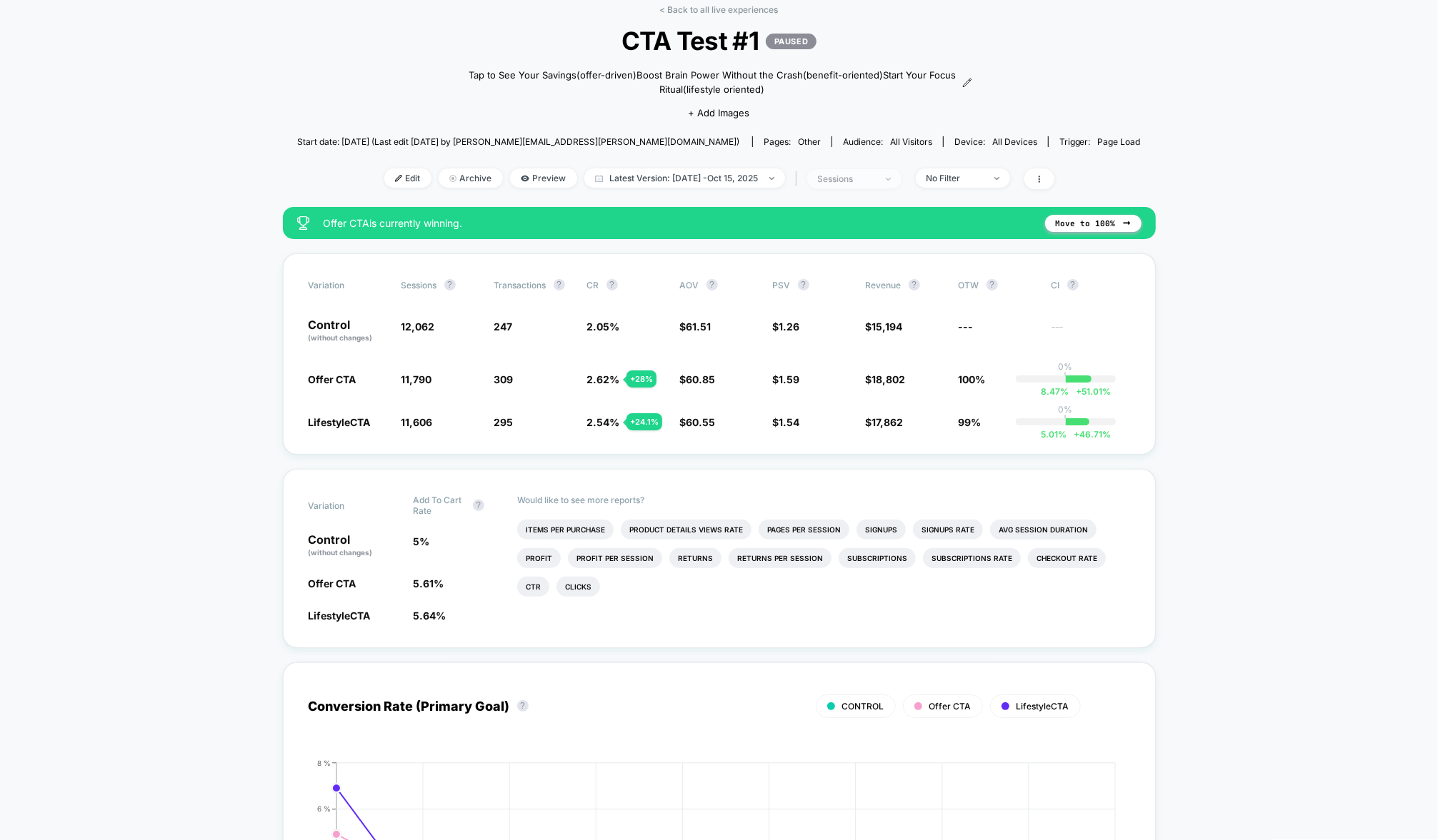
click at [875, 176] on div "sessions" at bounding box center [846, 179] width 57 height 11
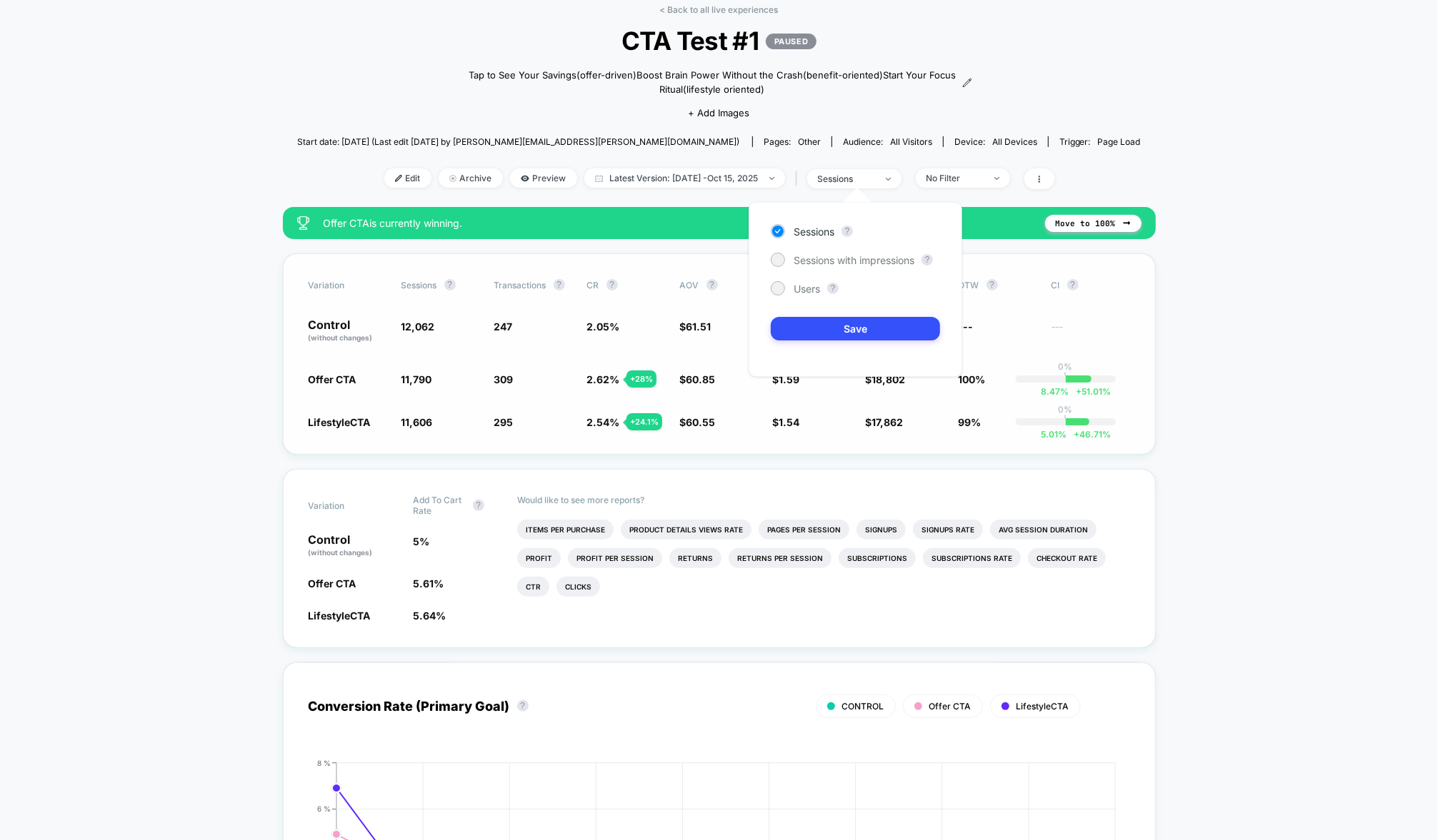
click at [1043, 285] on div "Variation Sessions ? Transactions ? CR ? AOV ? PSV ? Revenue ? OTW ? CI ?" at bounding box center [719, 284] width 821 height 12
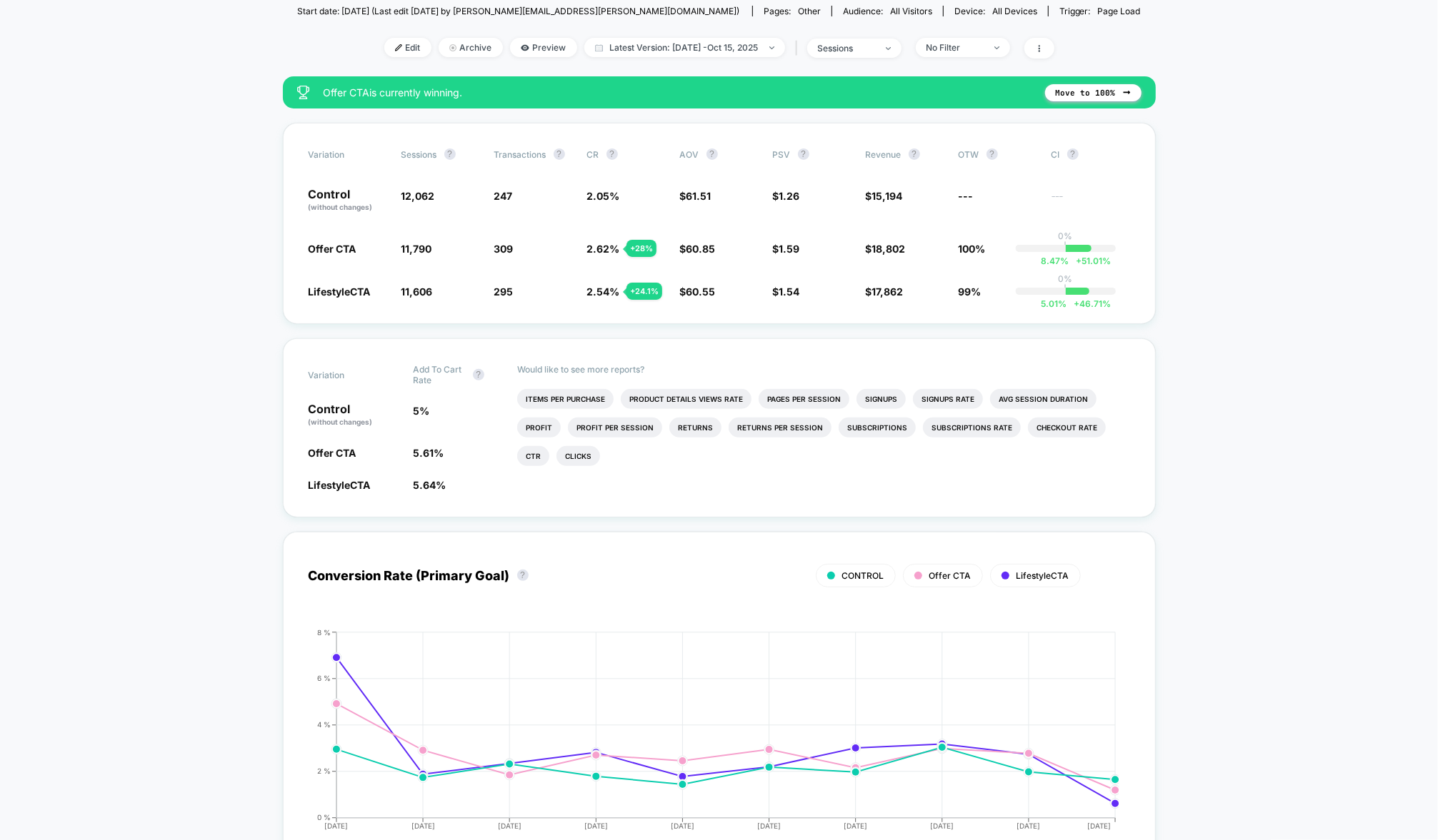
scroll to position [0, 0]
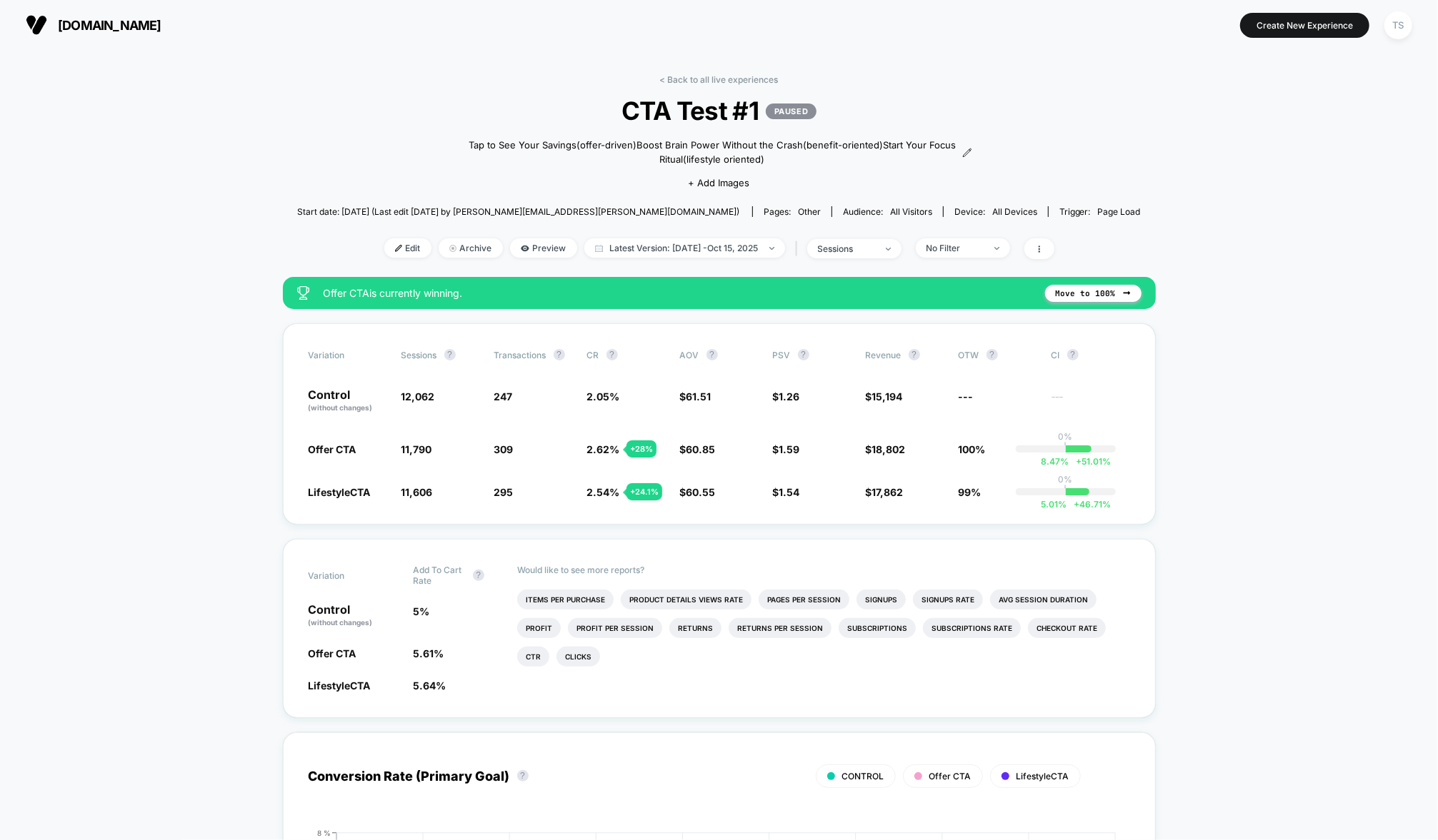
click at [960, 232] on div "< Back to all live experiences CTA Test #1 PAUSED Tap to See Your Savings (offe…" at bounding box center [718, 176] width 843 height 203
click at [960, 238] on span "No Filter" at bounding box center [963, 247] width 94 height 19
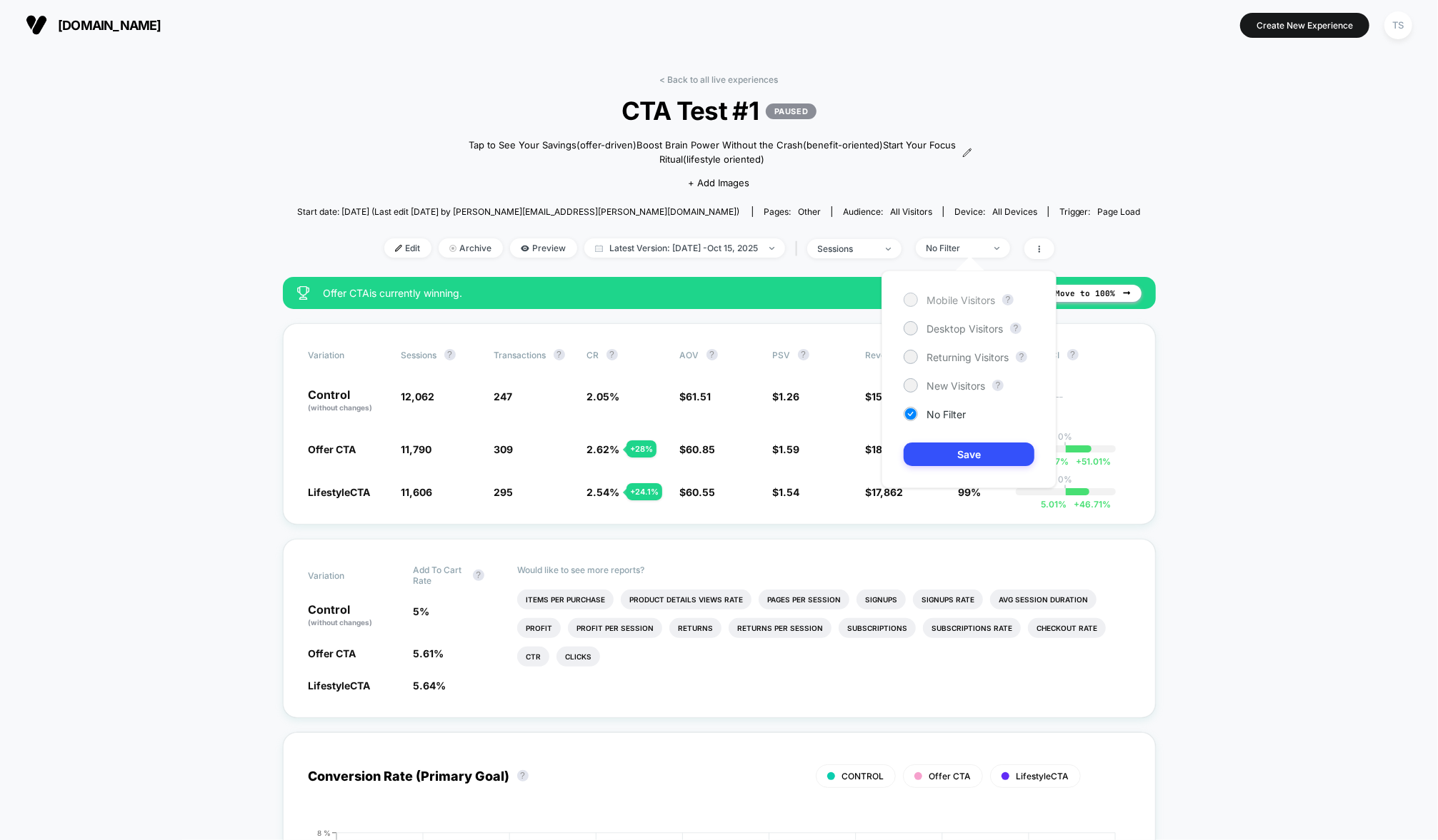
click at [944, 299] on span "Mobile Visitors" at bounding box center [961, 300] width 69 height 12
click at [963, 455] on button "Save" at bounding box center [969, 454] width 130 height 24
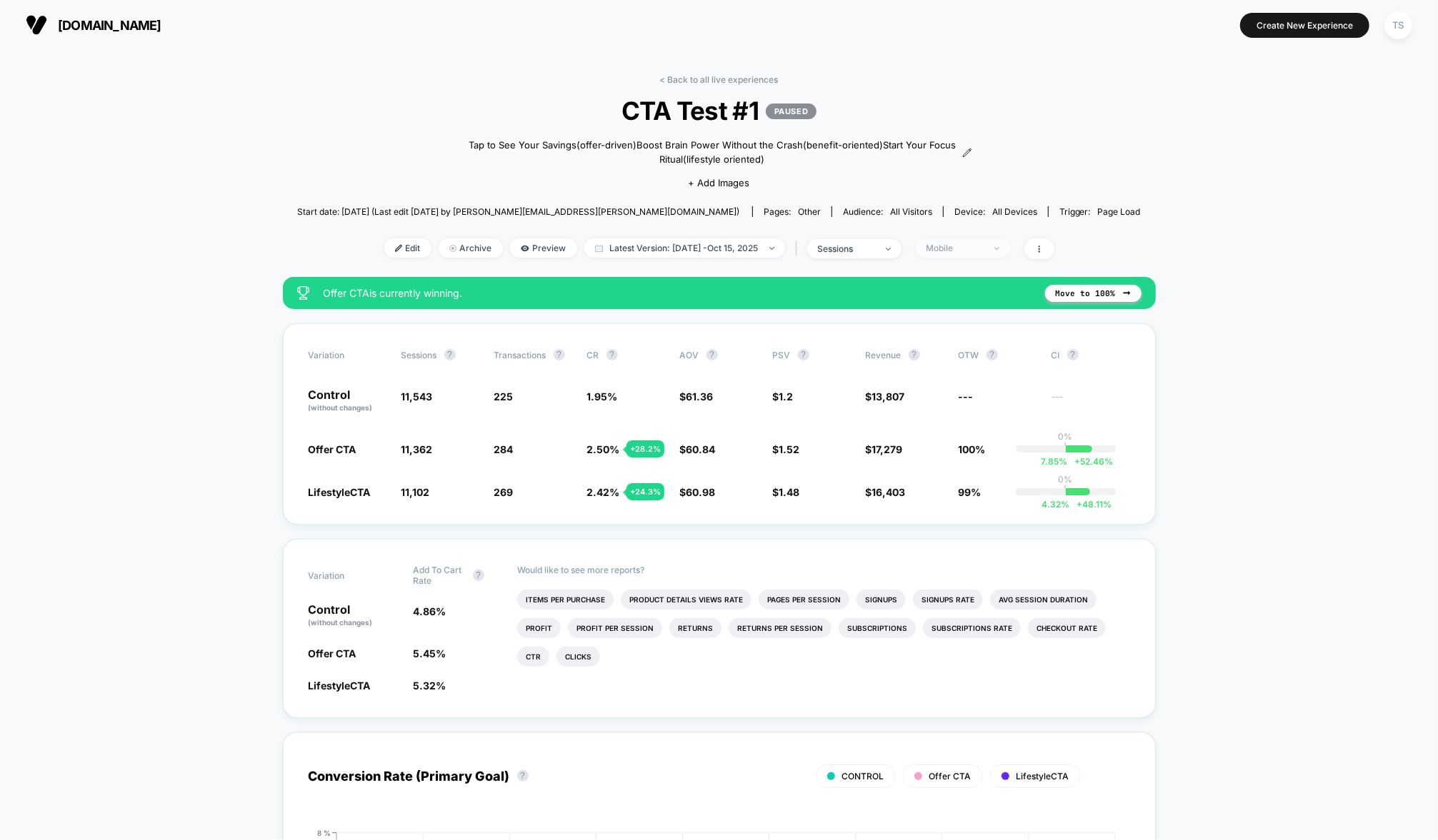
click at [967, 248] on div "Mobile" at bounding box center [954, 248] width 57 height 11
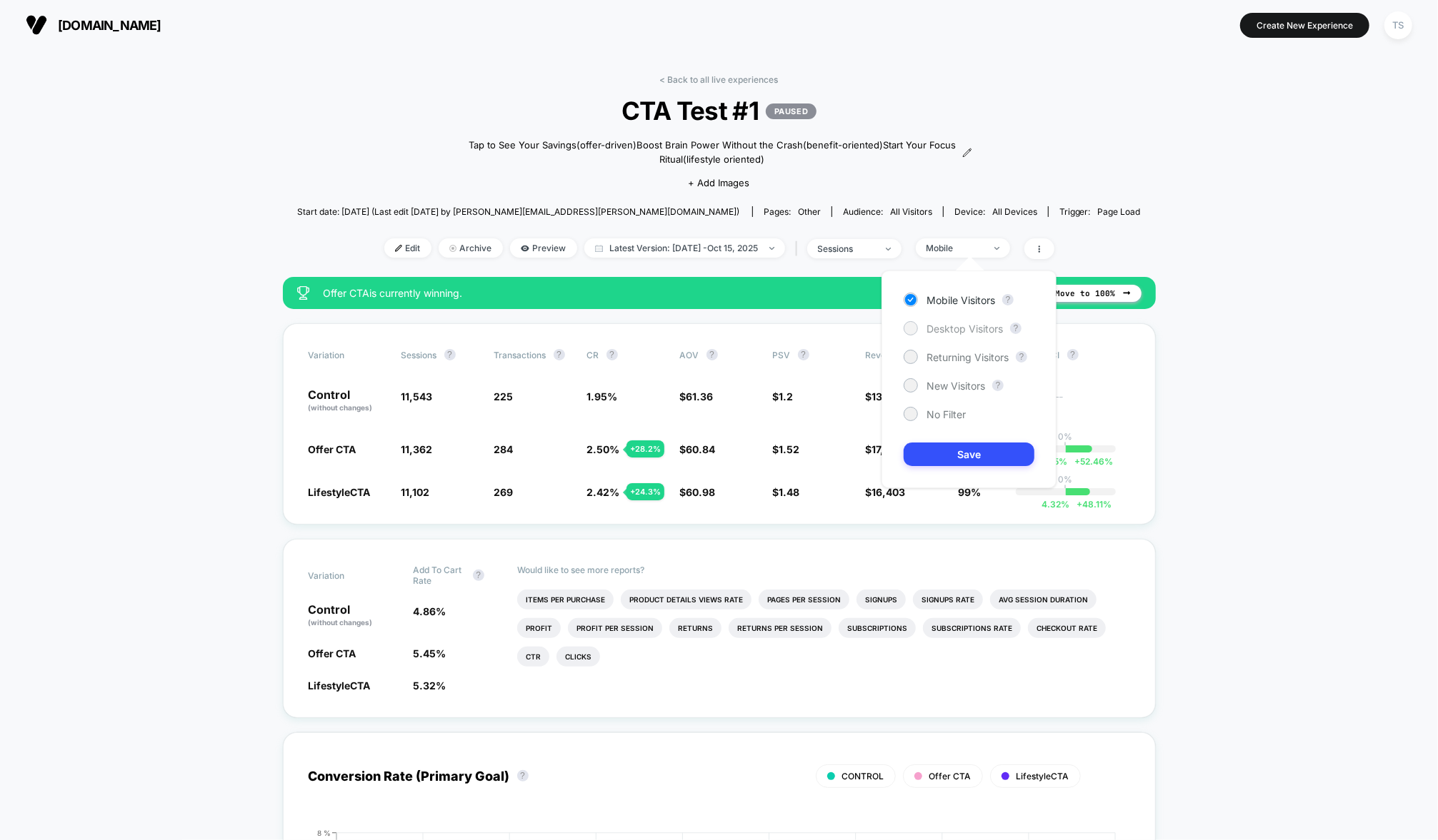
click at [968, 332] on span "Desktop Visitors" at bounding box center [964, 328] width 76 height 12
click at [949, 448] on button "Save" at bounding box center [969, 454] width 130 height 24
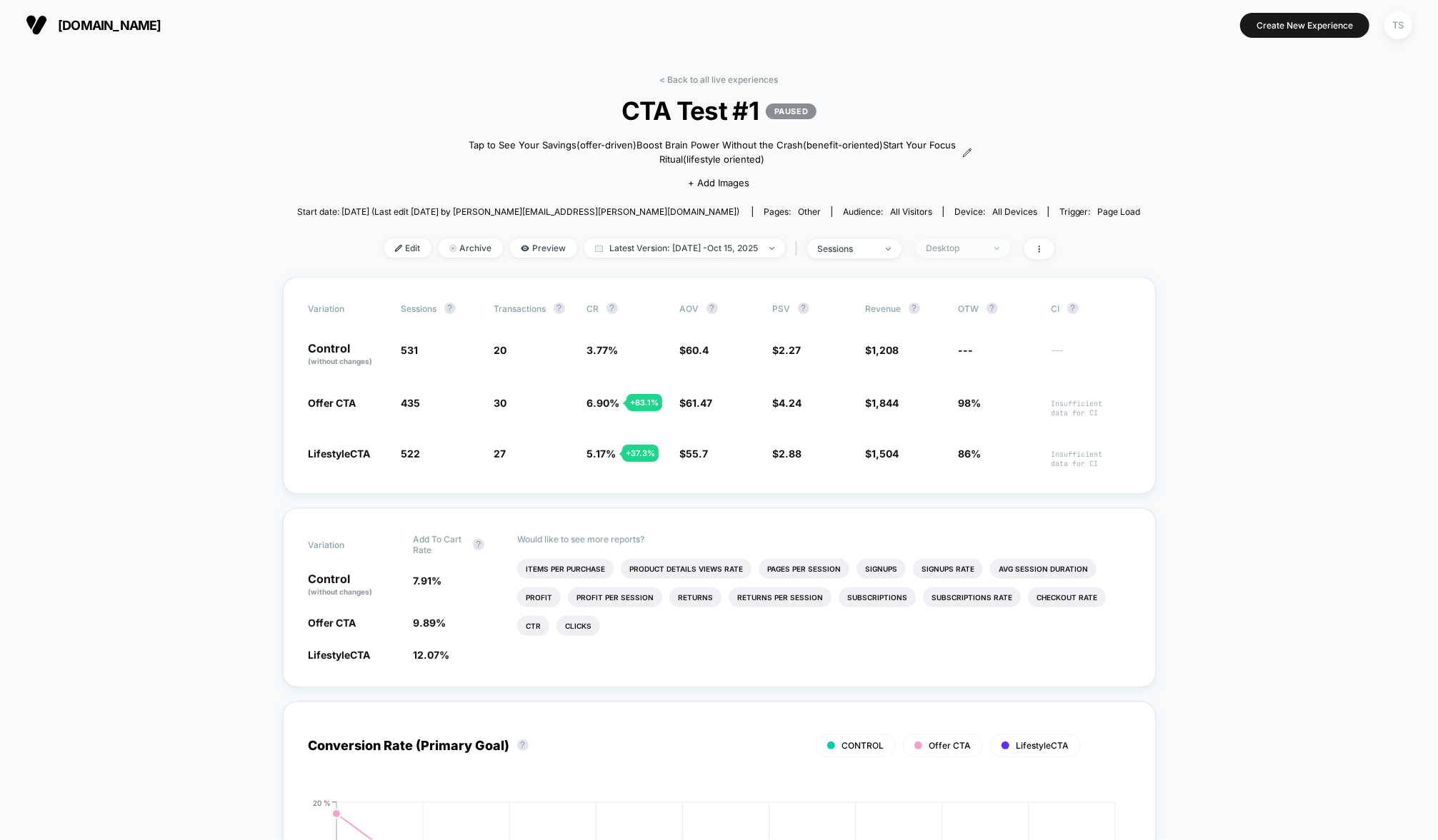
click at [963, 245] on div "Desktop" at bounding box center [954, 248] width 57 height 11
click at [954, 360] on span "Returning Visitors" at bounding box center [967, 357] width 82 height 12
click at [951, 455] on button "Save" at bounding box center [969, 454] width 130 height 24
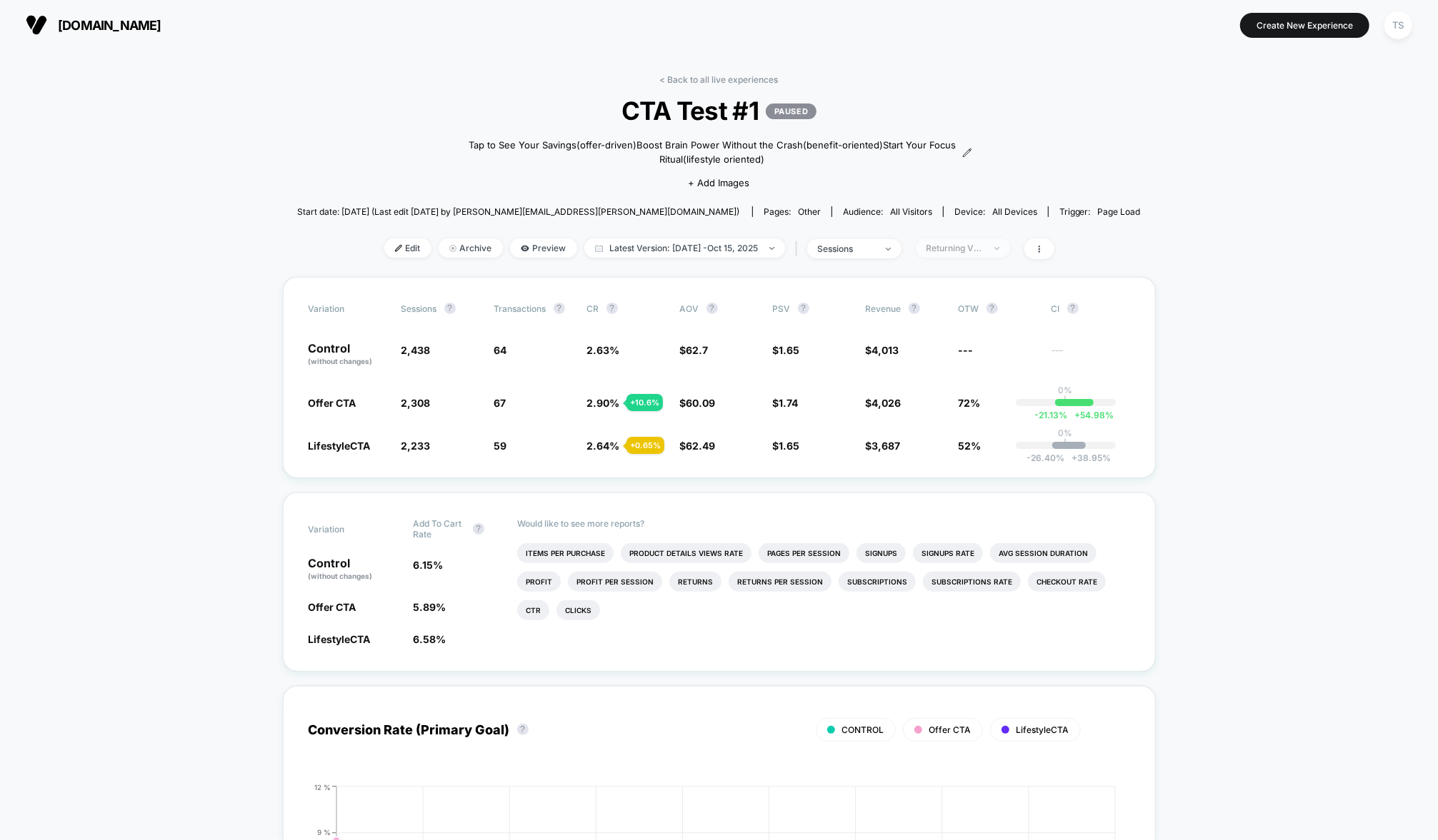
click at [975, 247] on div "Returning Visitors" at bounding box center [954, 248] width 57 height 11
click at [963, 380] on span "New Visitors" at bounding box center [955, 386] width 59 height 12
click at [961, 449] on button "Save" at bounding box center [969, 454] width 130 height 24
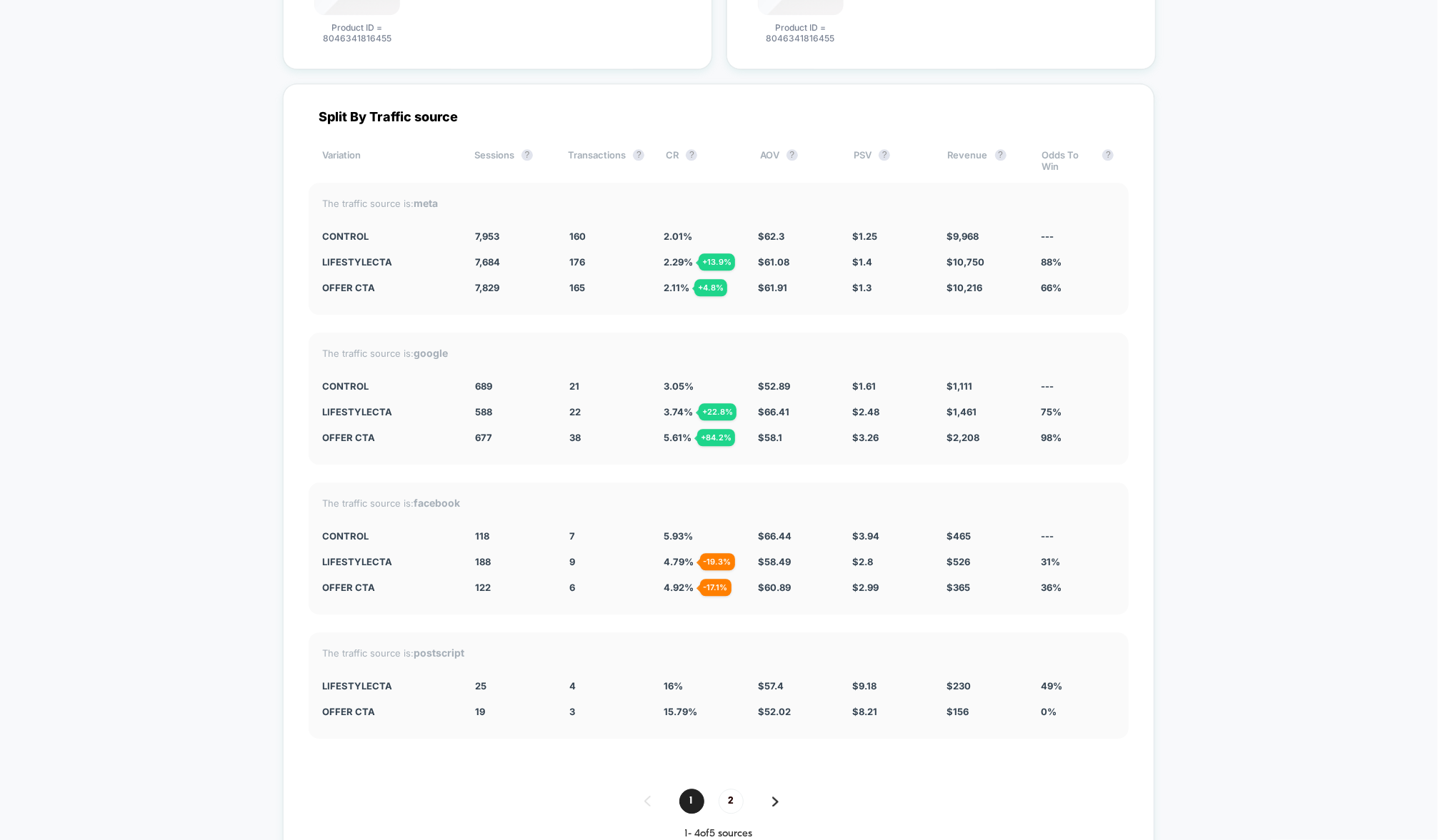
scroll to position [2680, 0]
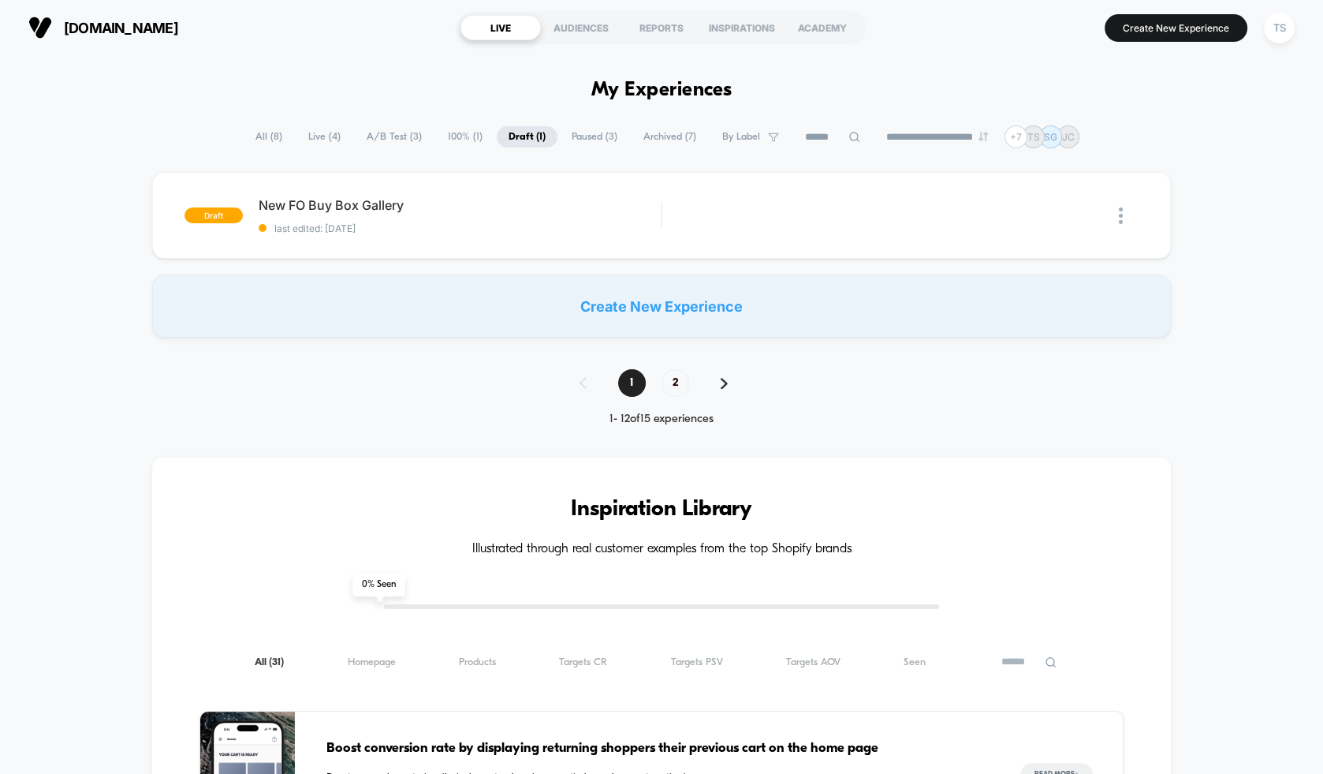
click at [397, 138] on span "A/B Test ( 3 )" at bounding box center [394, 136] width 79 height 21
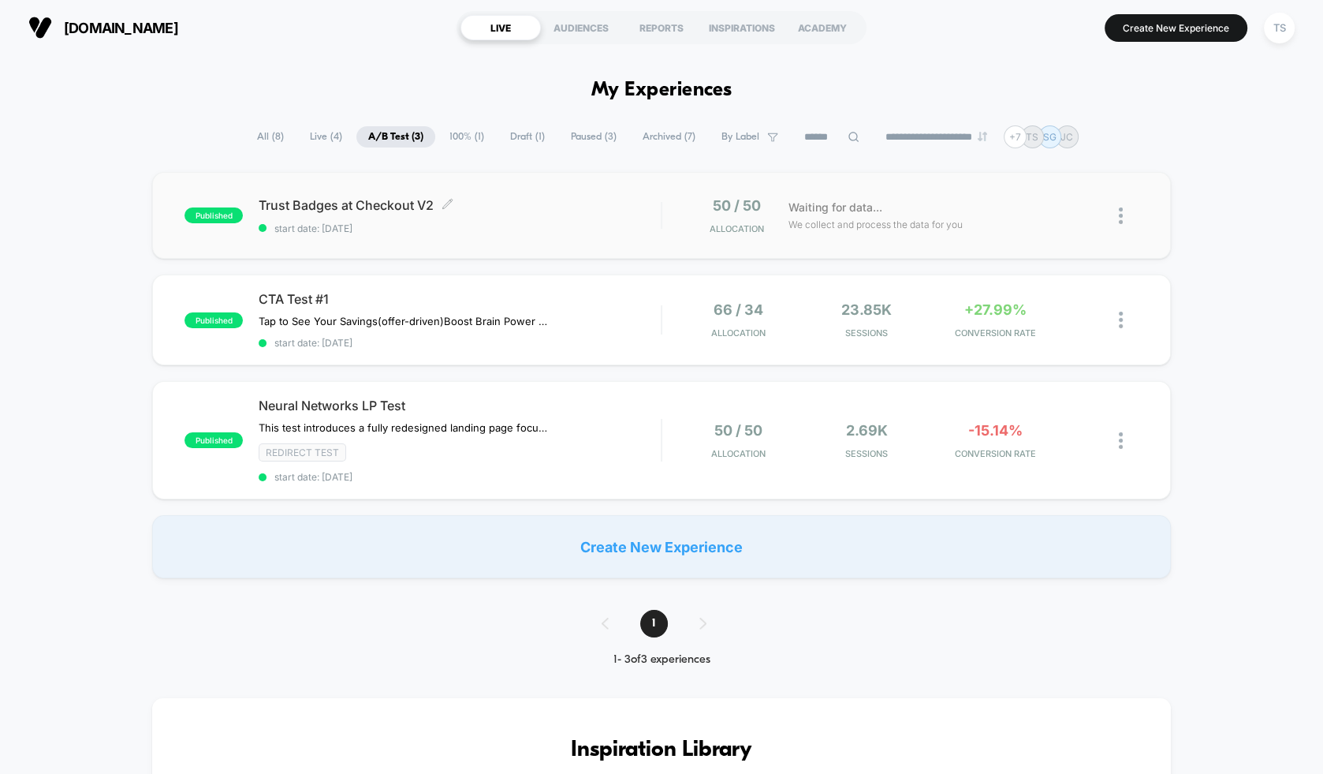
click at [556, 218] on div "Trust Badges at Checkout V2 Click to edit experience details Click to edit expe…" at bounding box center [460, 215] width 402 height 37
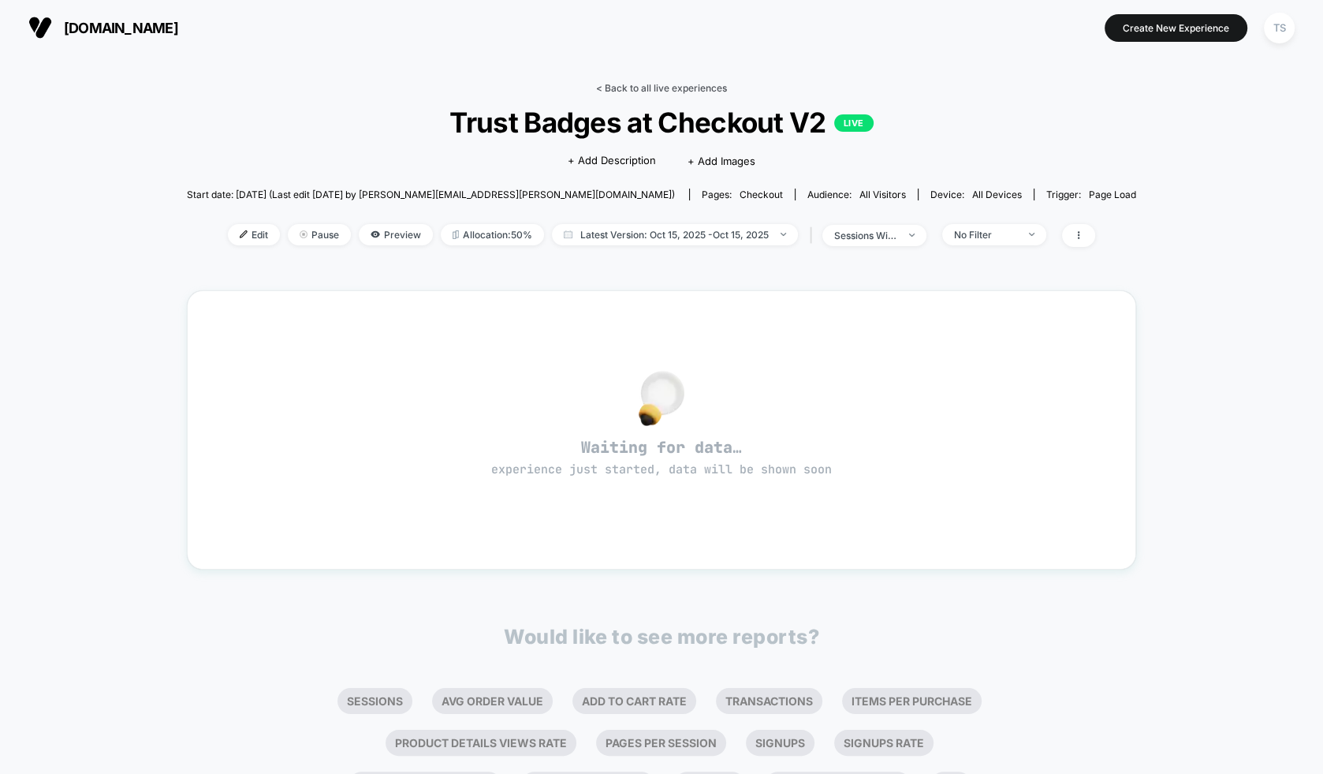
click at [655, 88] on link "< Back to all live experiences" at bounding box center [661, 88] width 131 height 12
